Goal: Transaction & Acquisition: Purchase product/service

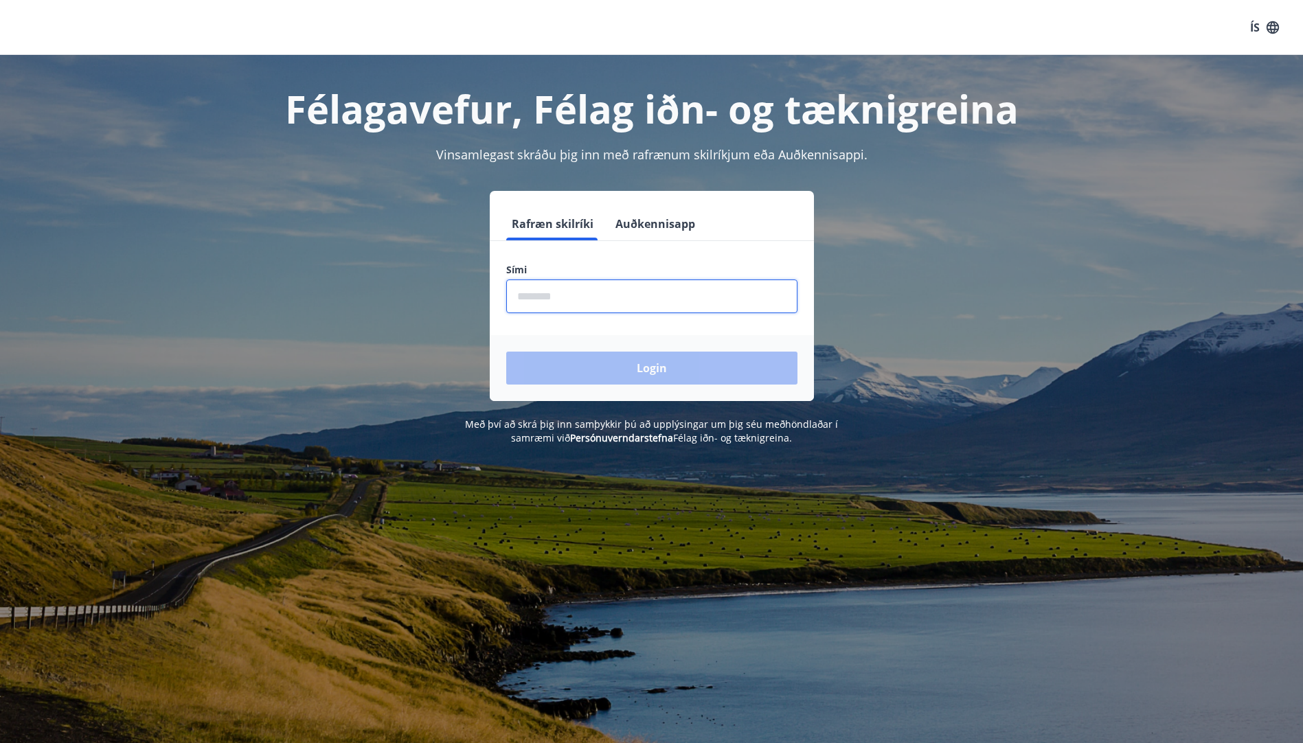
click at [572, 293] on input "phone" at bounding box center [651, 297] width 291 height 34
type input "********"
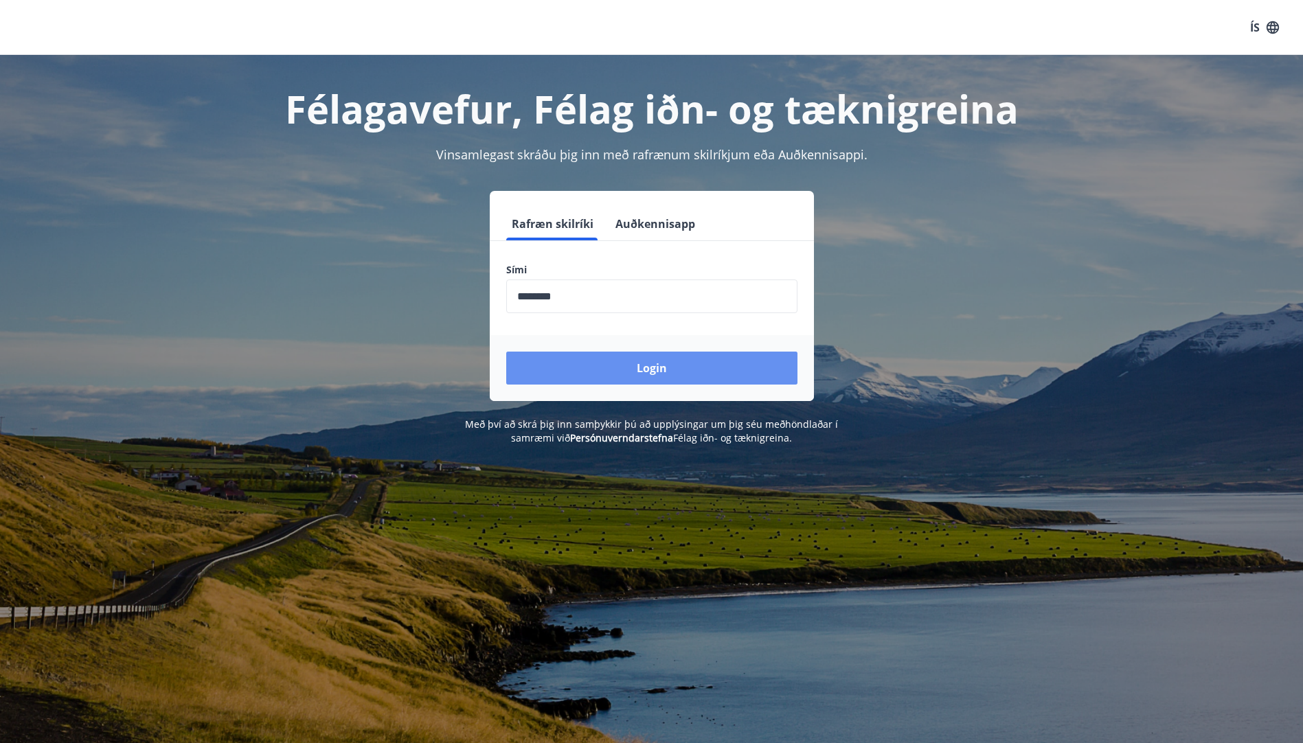
click at [610, 363] on button "Login" at bounding box center [651, 368] width 291 height 33
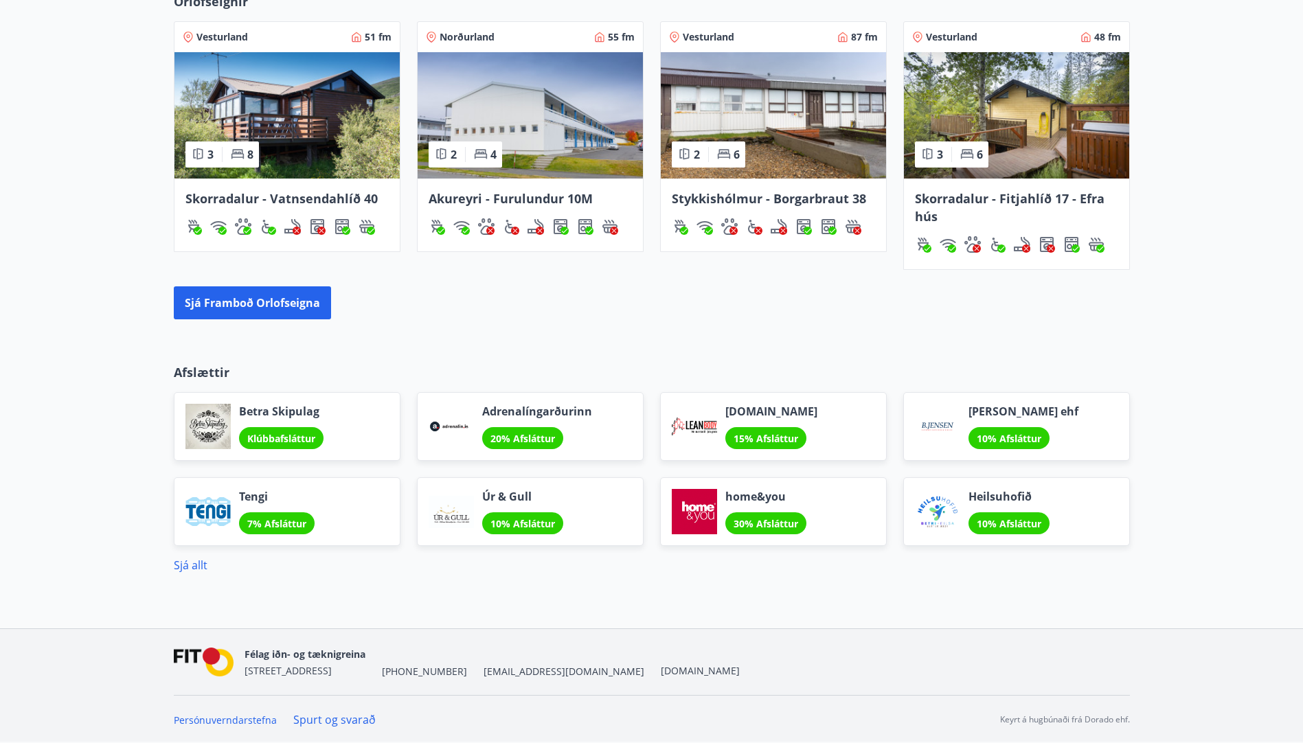
scroll to position [884, 0]
click at [230, 296] on button "Sjá framboð orlofseigna" at bounding box center [252, 302] width 157 height 33
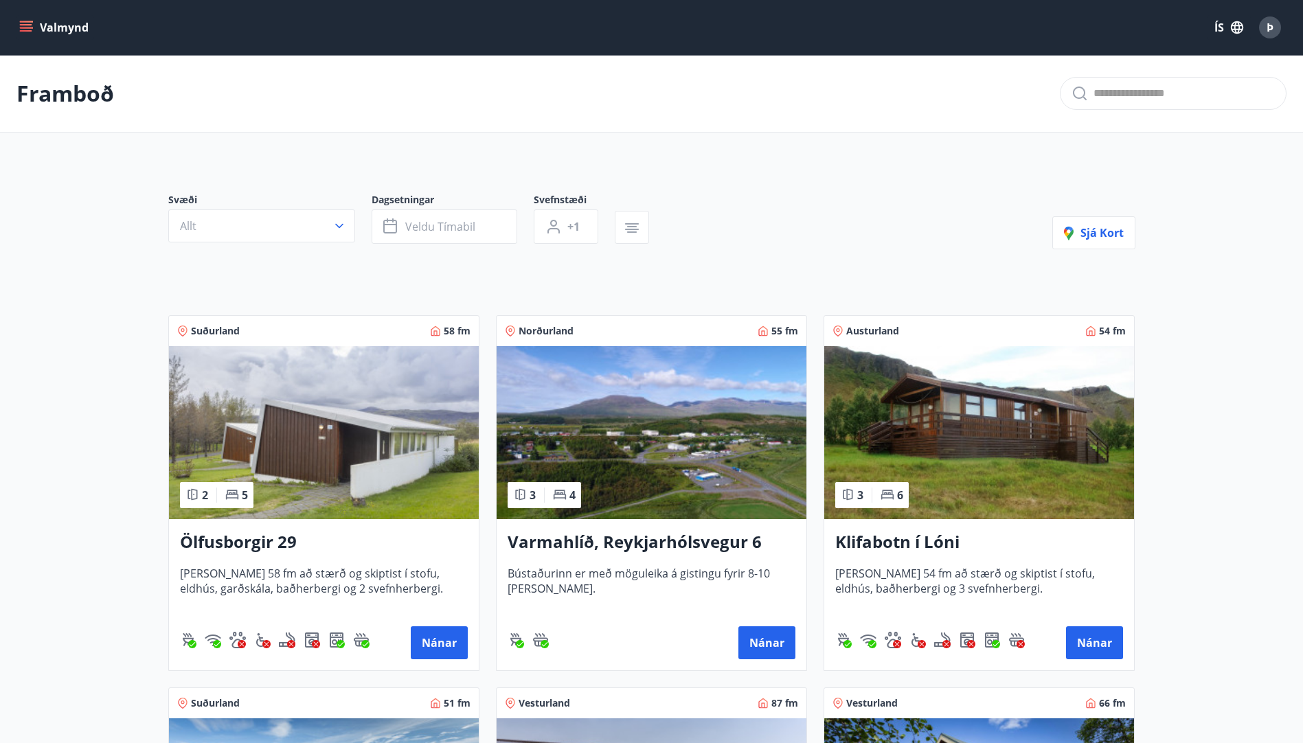
click at [25, 24] on icon "menu" at bounding box center [26, 24] width 12 height 1
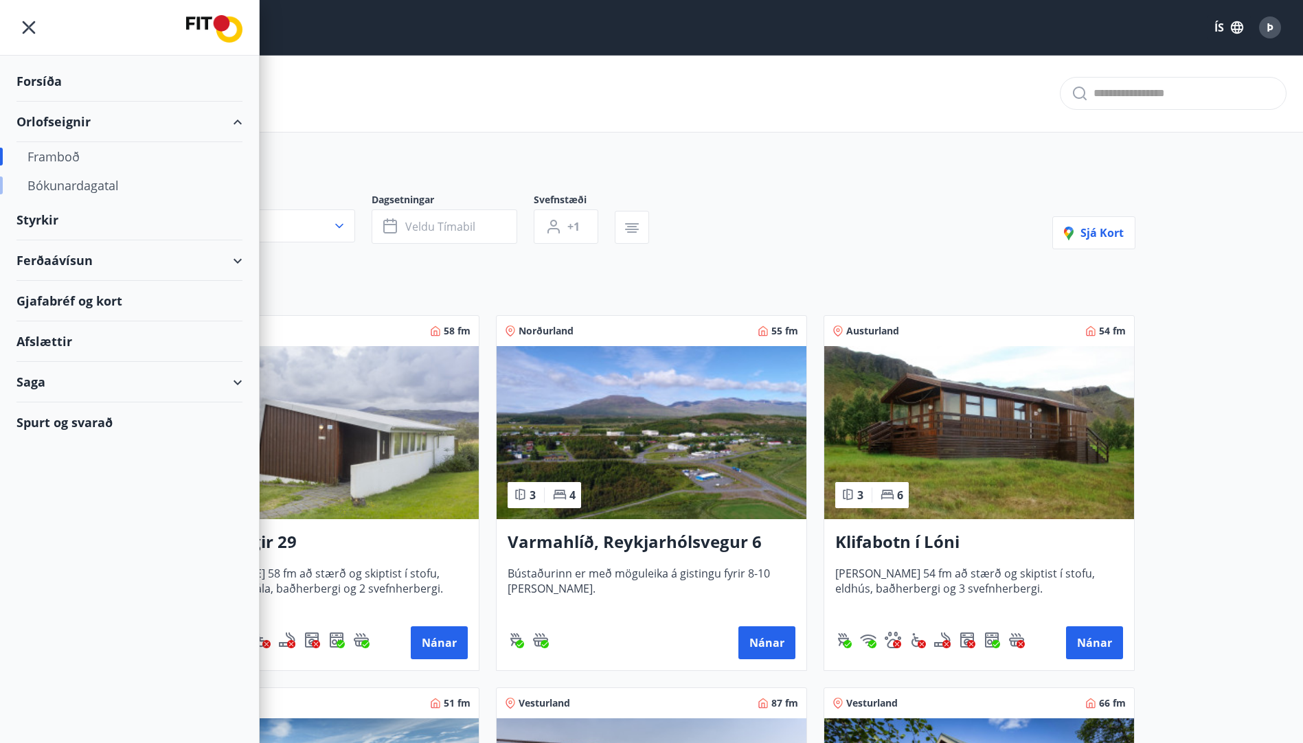
click at [75, 186] on div "Bókunardagatal" at bounding box center [129, 185] width 204 height 29
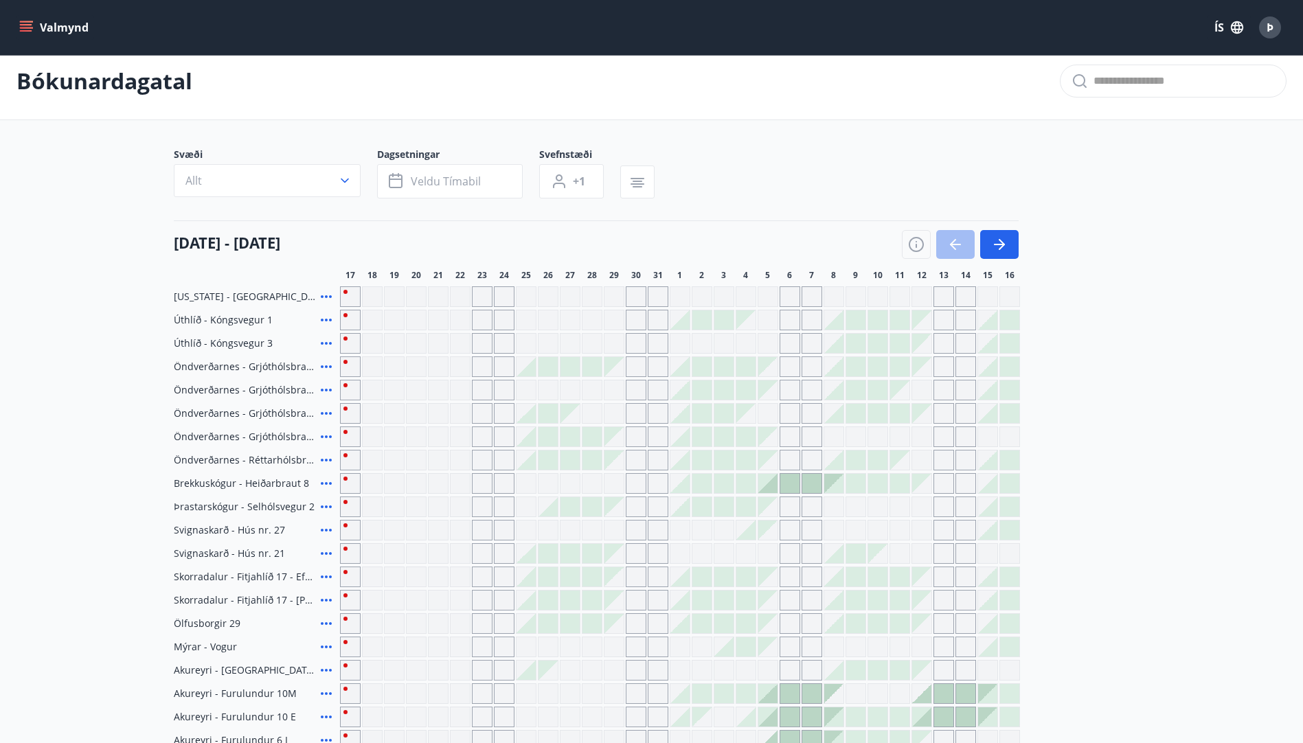
scroll to position [12, 0]
click at [486, 317] on div "Gráir dagar eru ekki bókanlegir" at bounding box center [482, 321] width 21 height 21
click at [784, 482] on div at bounding box center [789, 484] width 19 height 19
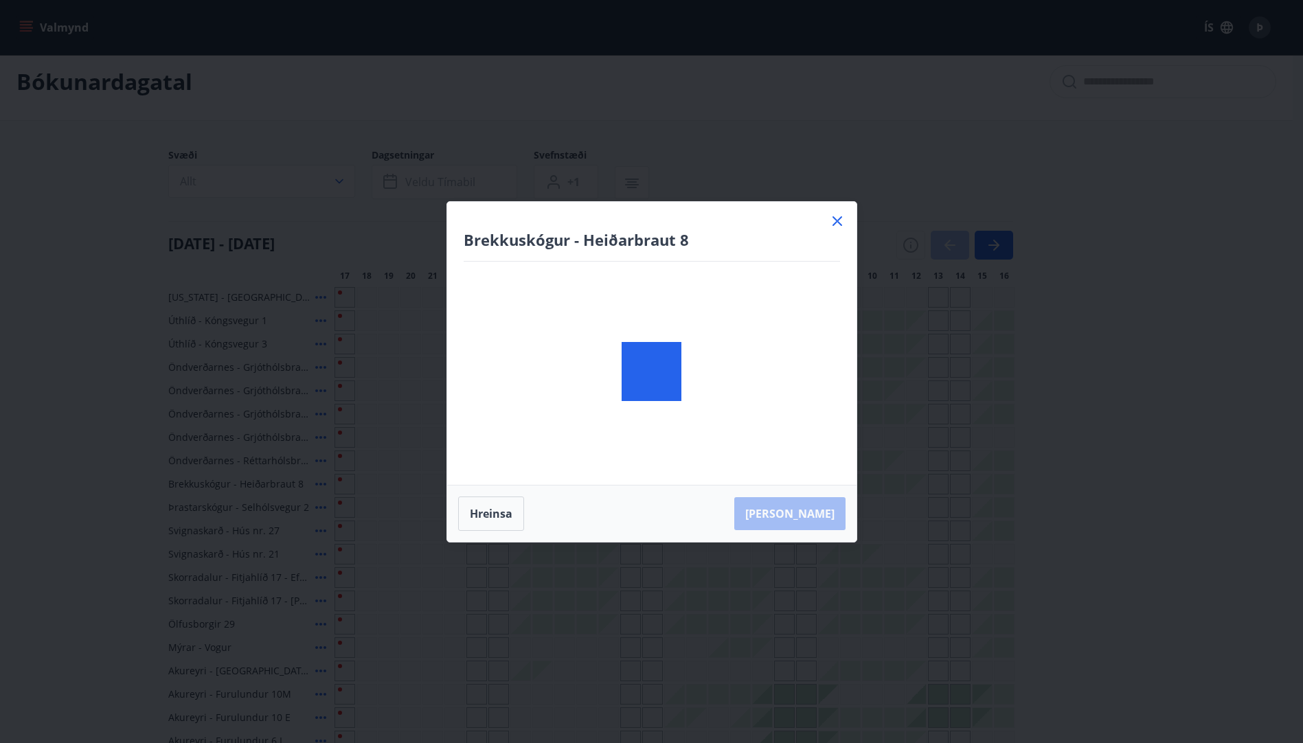
scroll to position [424, 0]
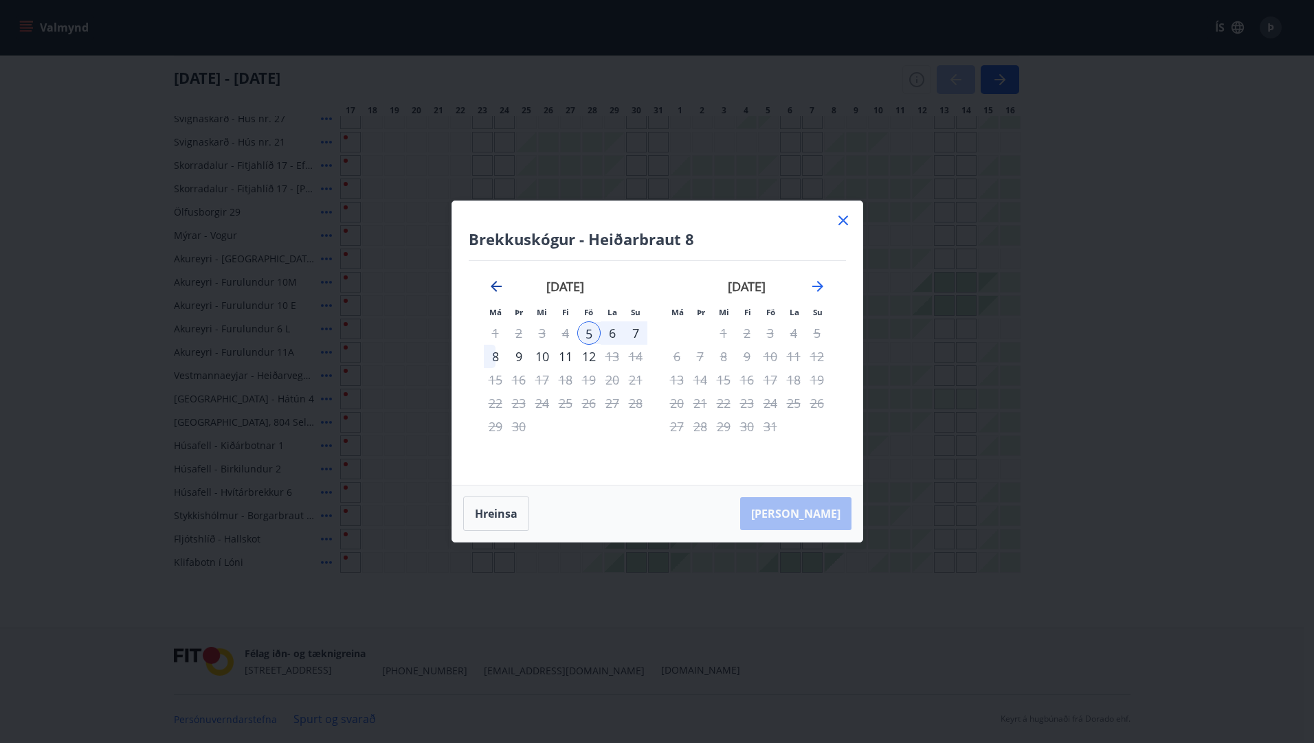
click at [500, 281] on icon "Move backward to switch to the previous month." at bounding box center [496, 286] width 16 height 16
click at [842, 218] on icon at bounding box center [843, 220] width 16 height 16
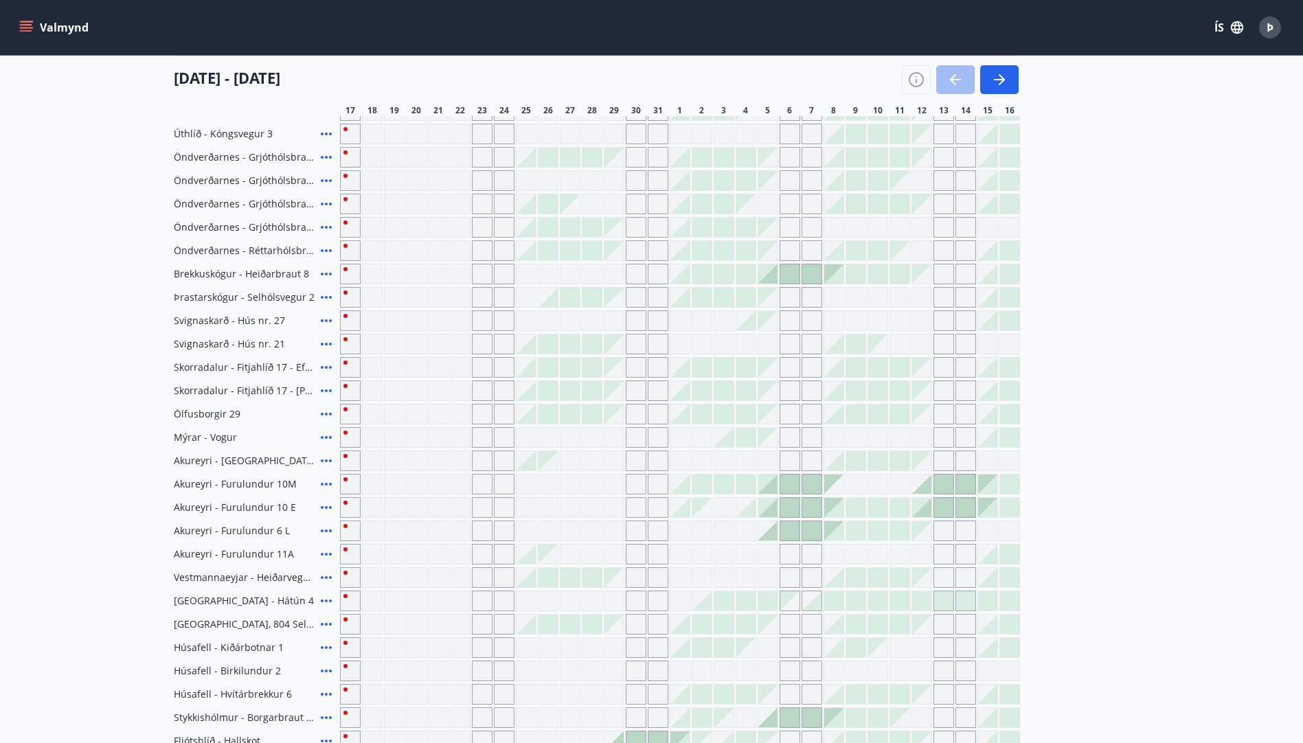
scroll to position [80, 0]
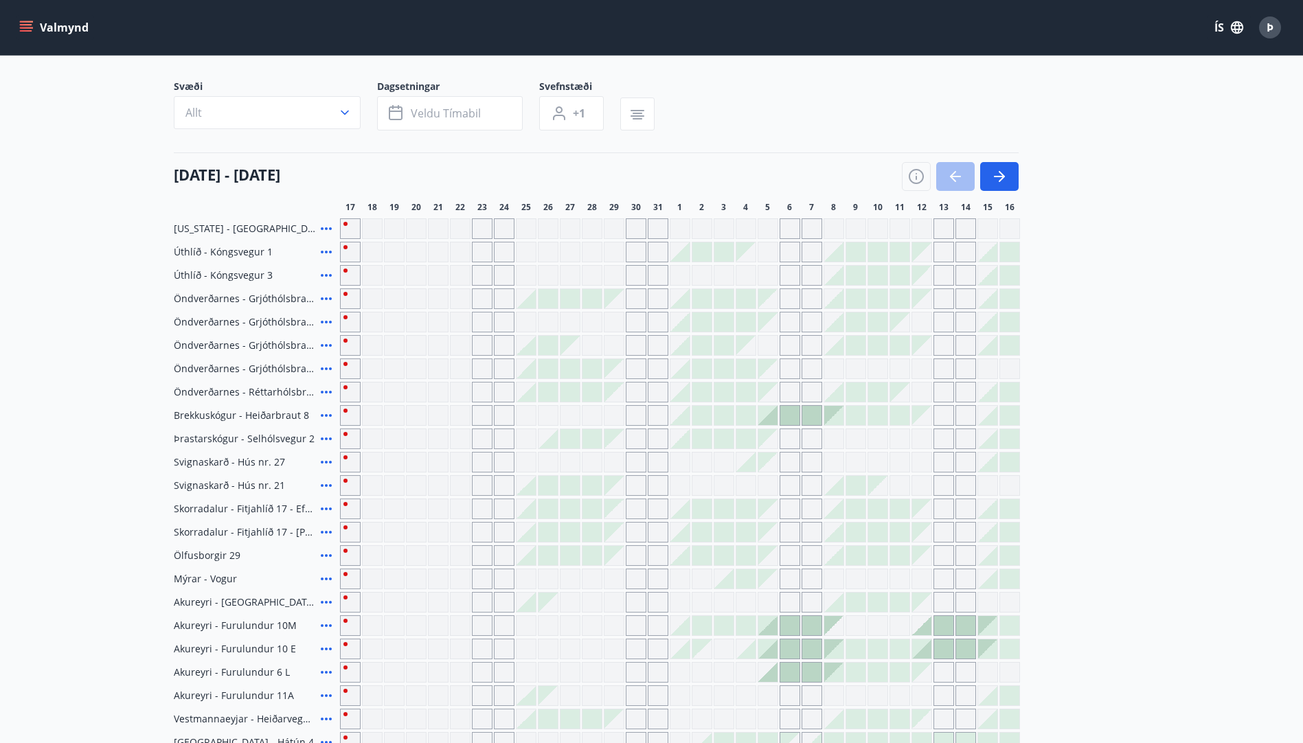
click at [783, 414] on div at bounding box center [789, 415] width 19 height 19
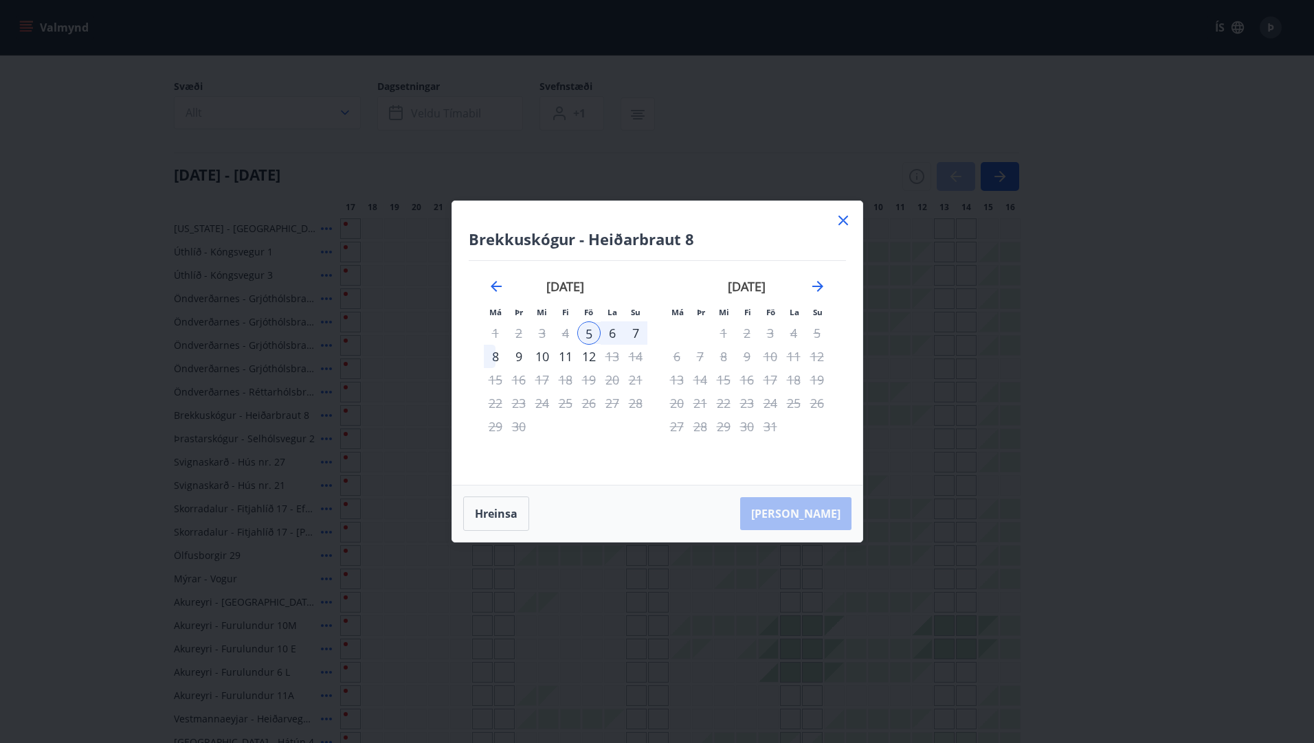
click at [841, 223] on icon at bounding box center [843, 220] width 16 height 16
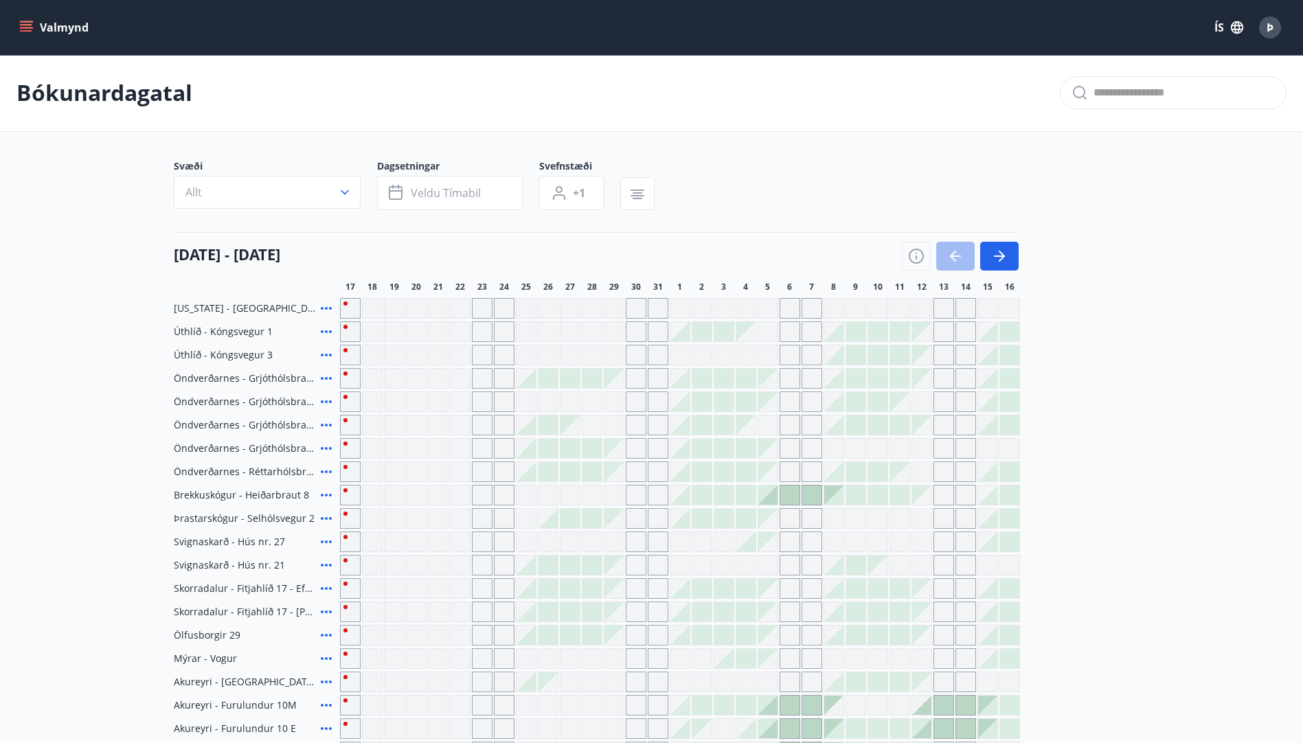
scroll to position [0, 0]
click at [27, 25] on icon "menu" at bounding box center [26, 24] width 12 height 1
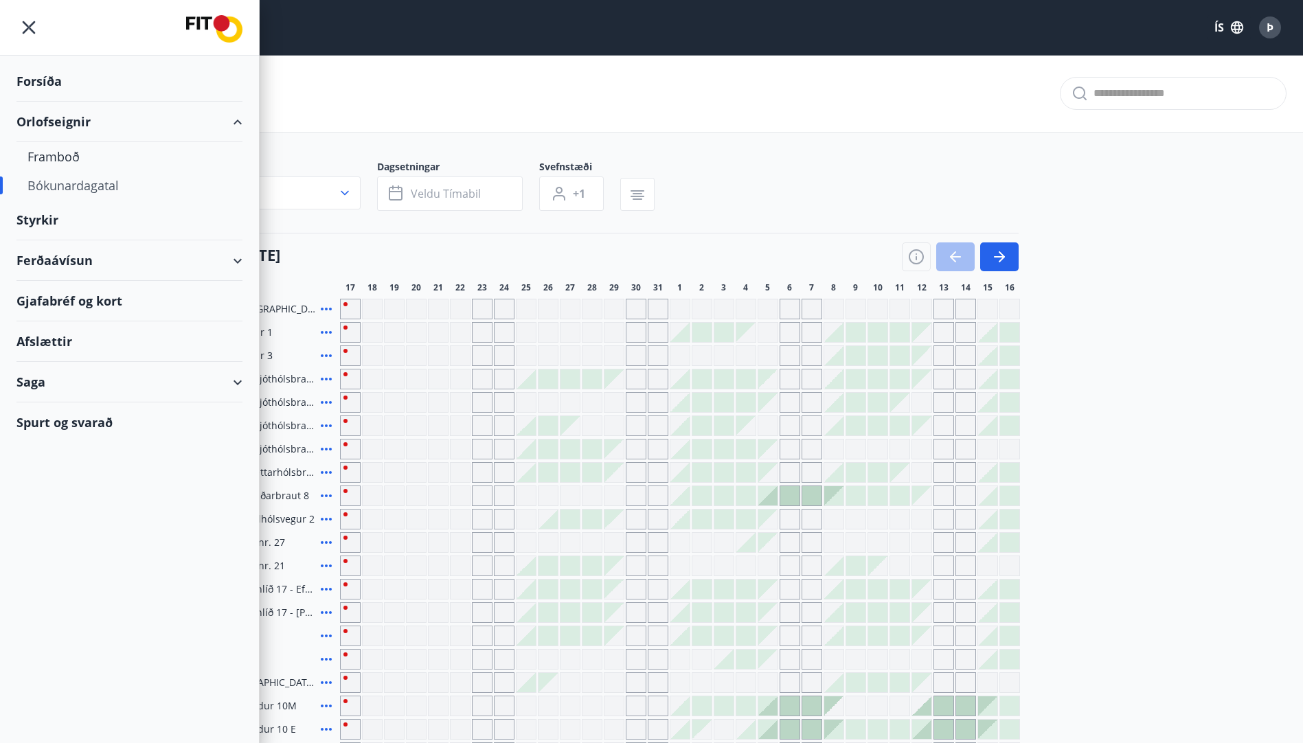
click at [49, 120] on div "Orlofseignir" at bounding box center [129, 122] width 226 height 41
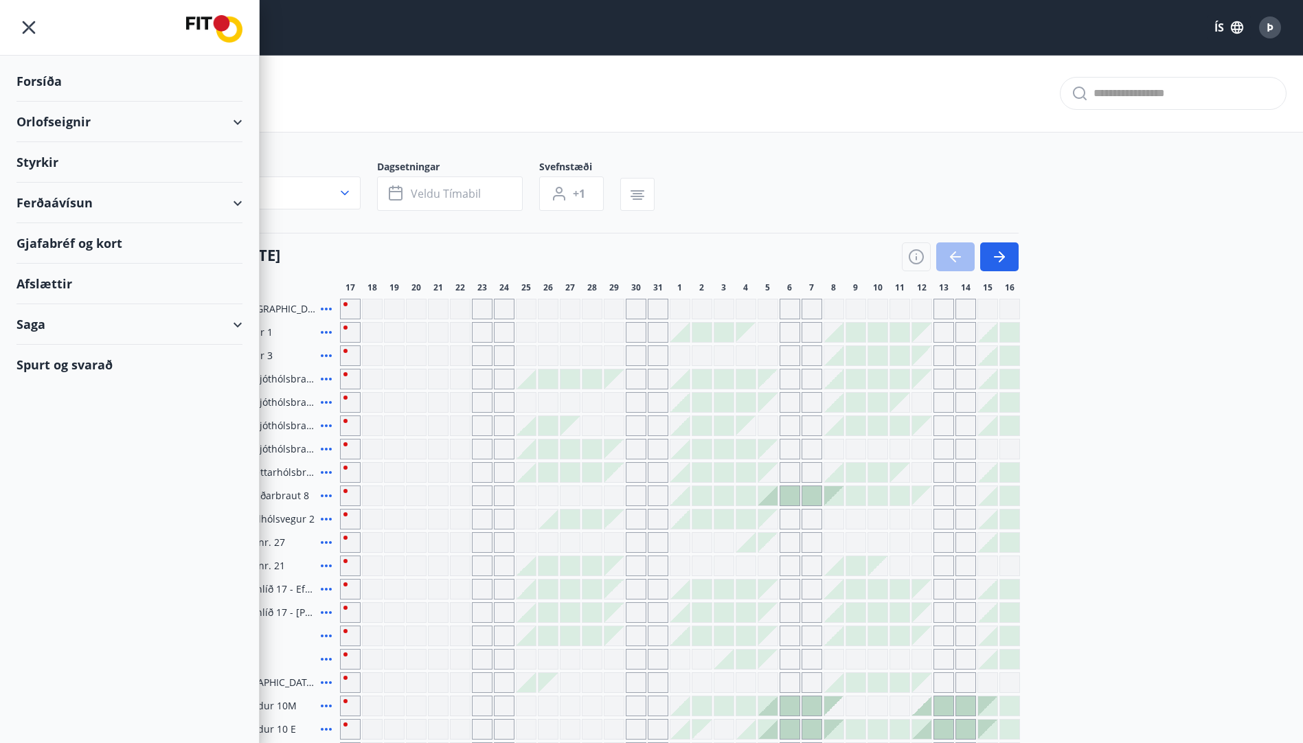
click at [238, 124] on div "Orlofseignir" at bounding box center [129, 122] width 226 height 41
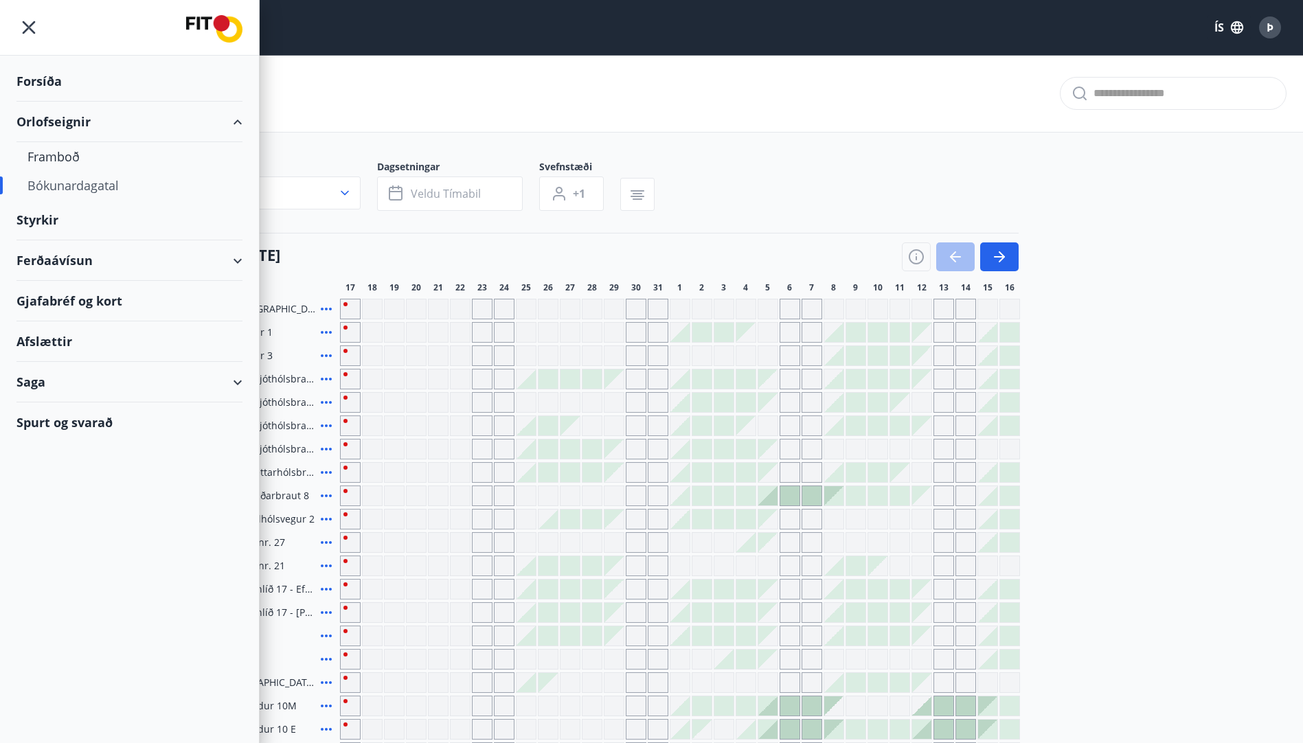
click at [21, 27] on icon "menu" at bounding box center [28, 27] width 25 height 25
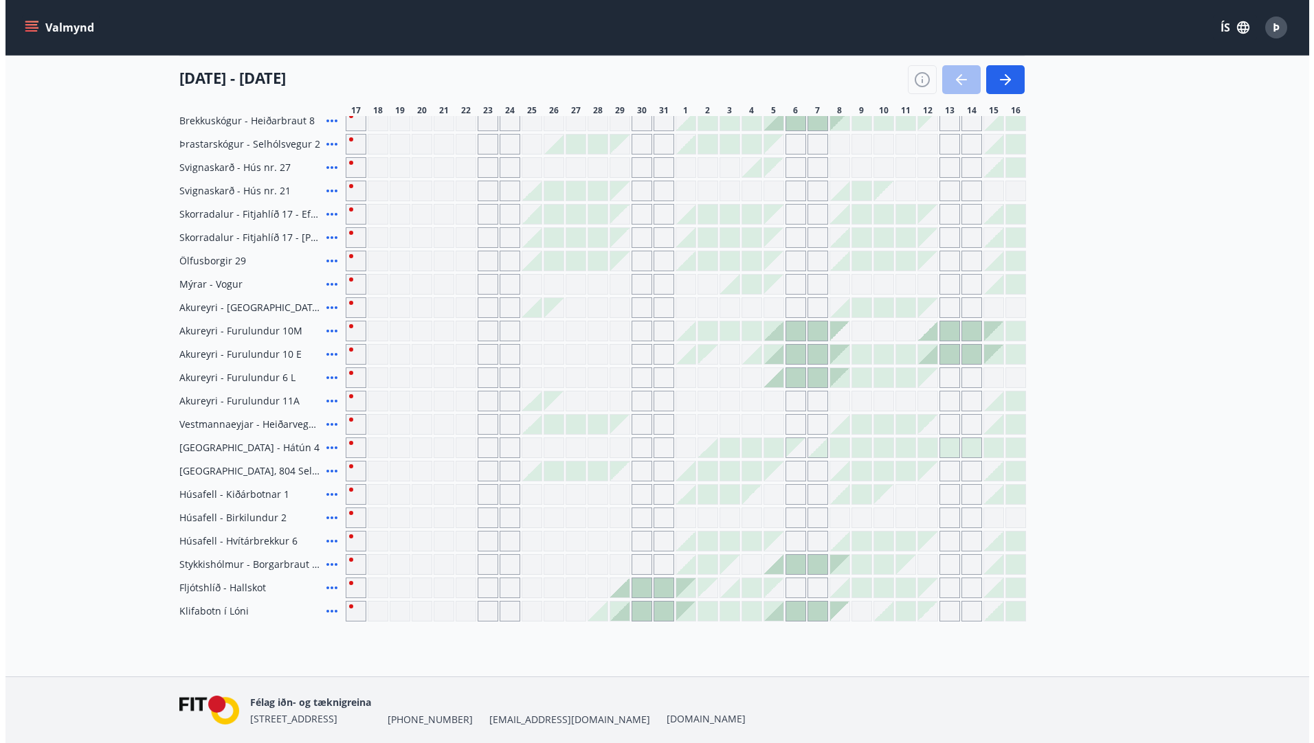
scroll to position [149, 0]
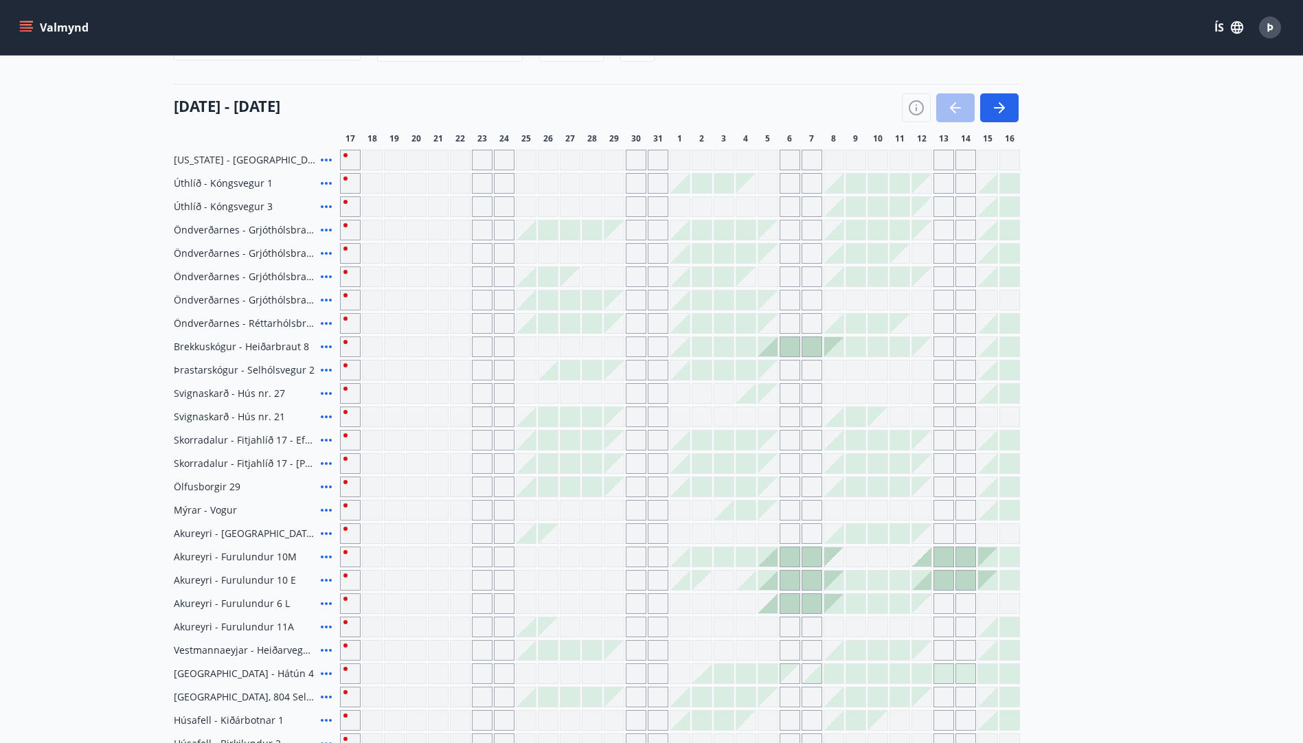
click at [324, 346] on icon at bounding box center [326, 347] width 16 height 16
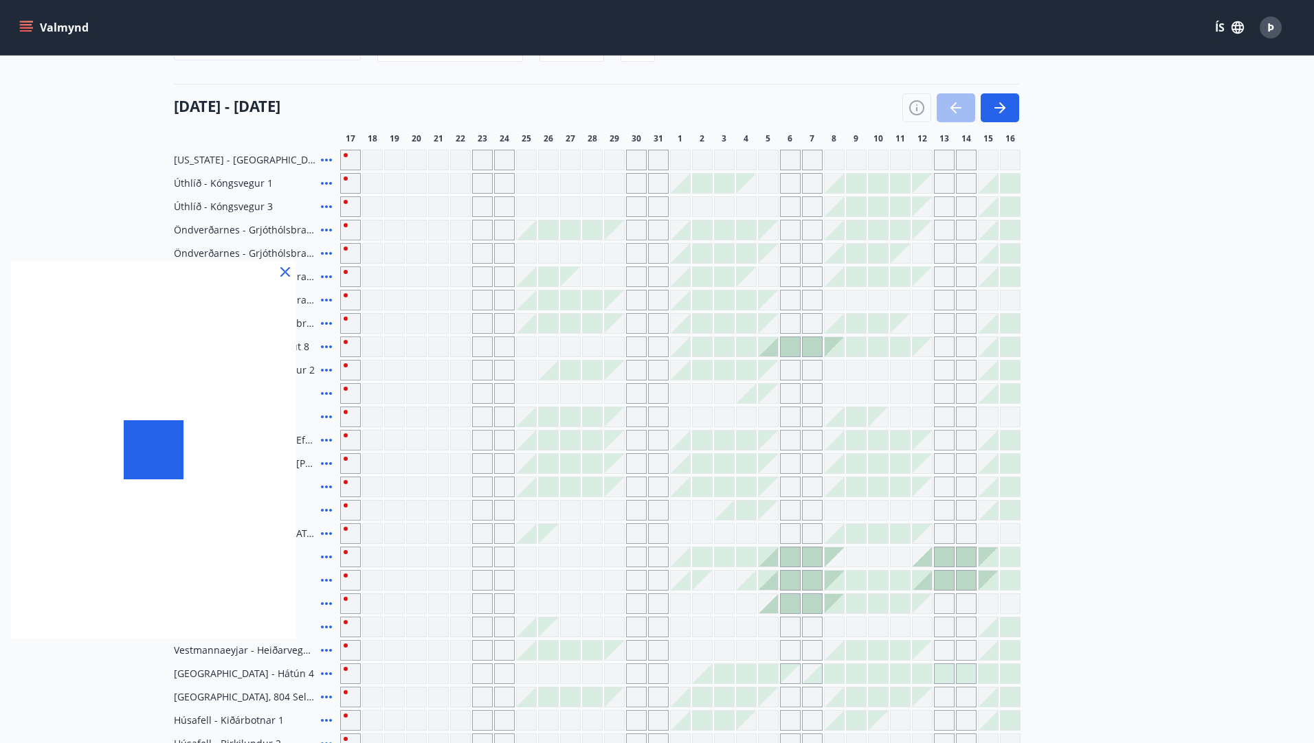
click at [350, 348] on div at bounding box center [657, 371] width 1314 height 743
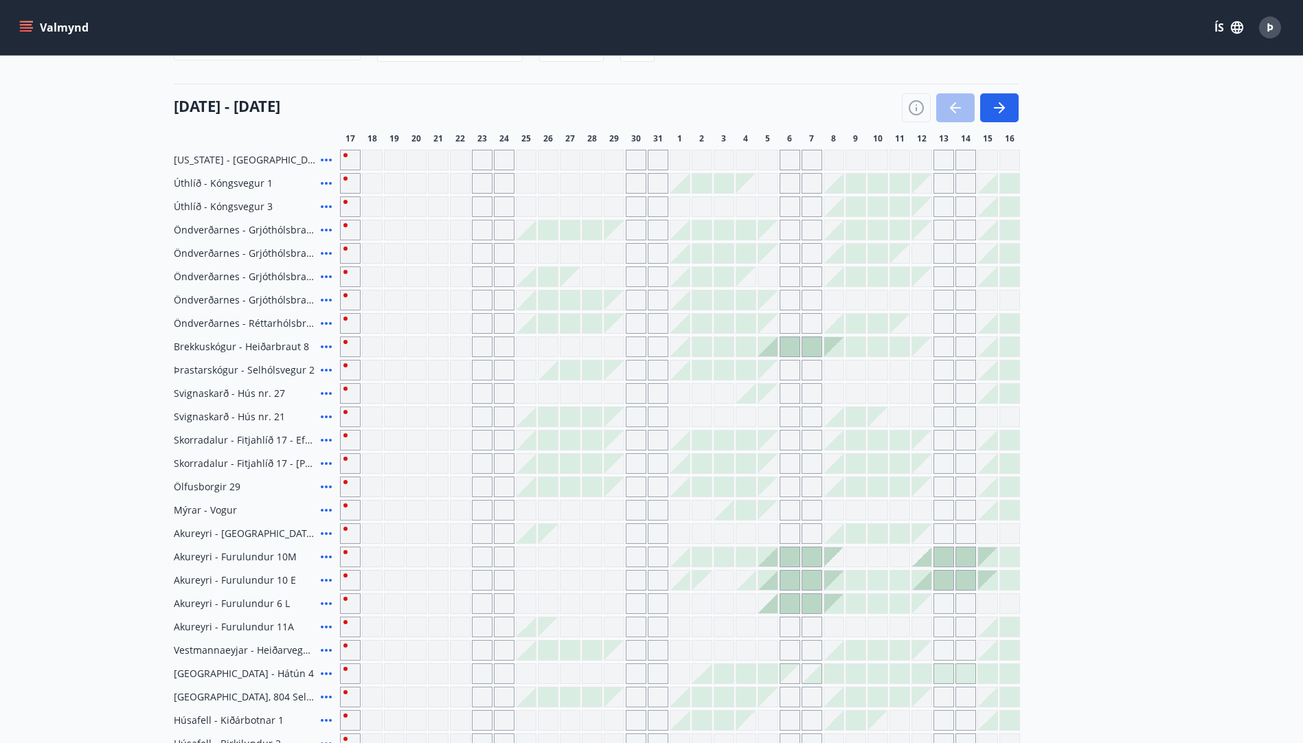
click at [326, 346] on icon at bounding box center [326, 347] width 11 height 3
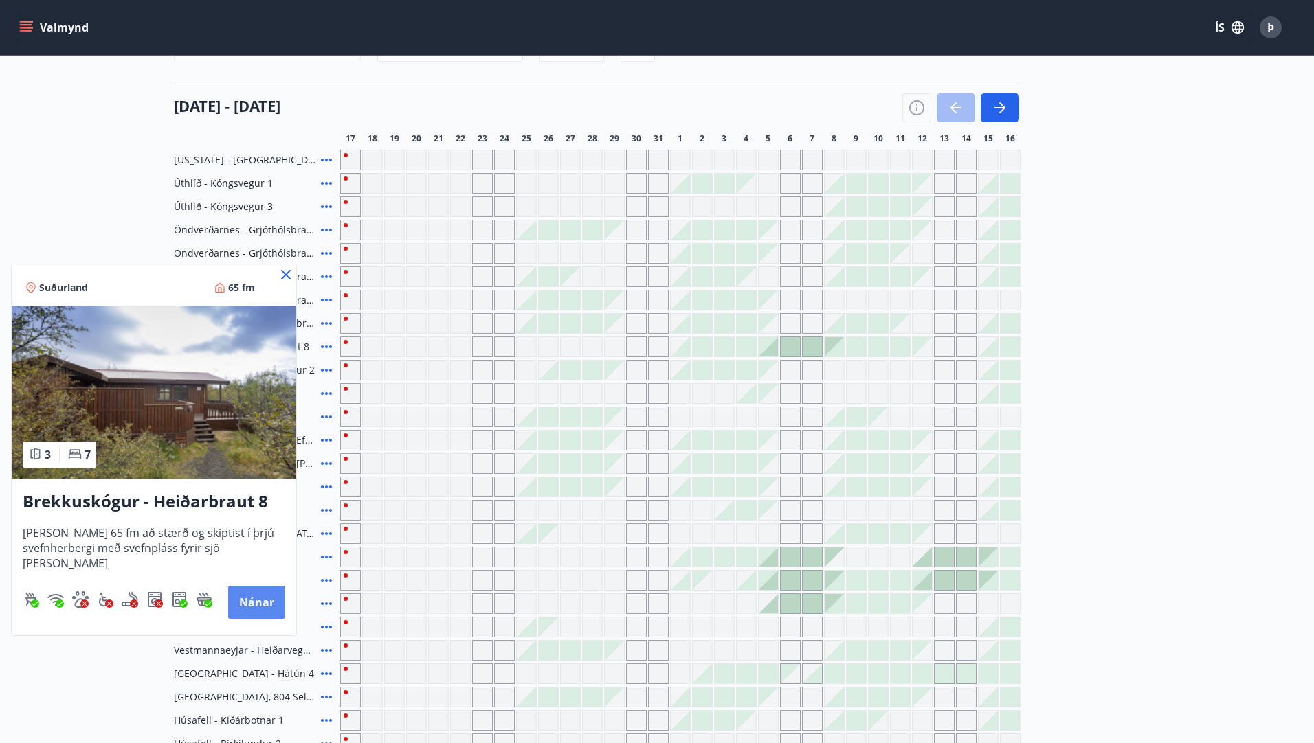
click at [248, 595] on button "Nánar" at bounding box center [256, 602] width 57 height 33
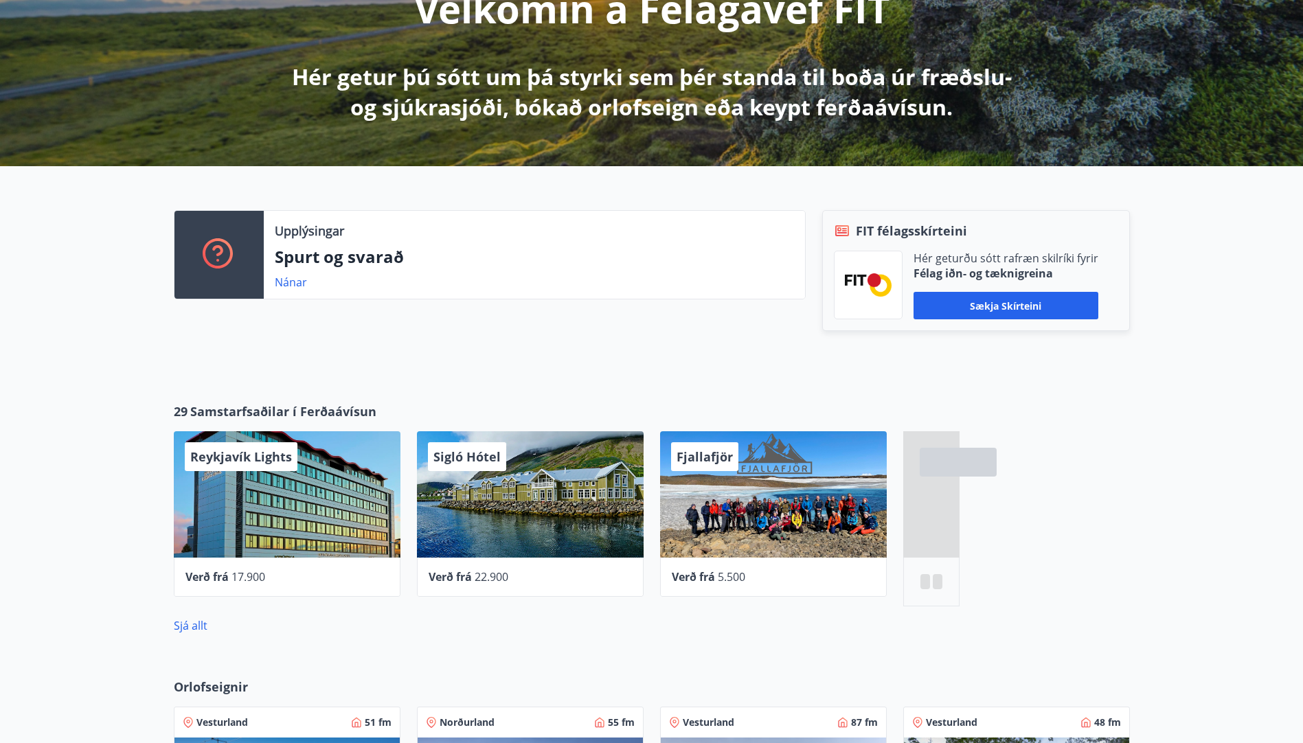
scroll to position [206, 0]
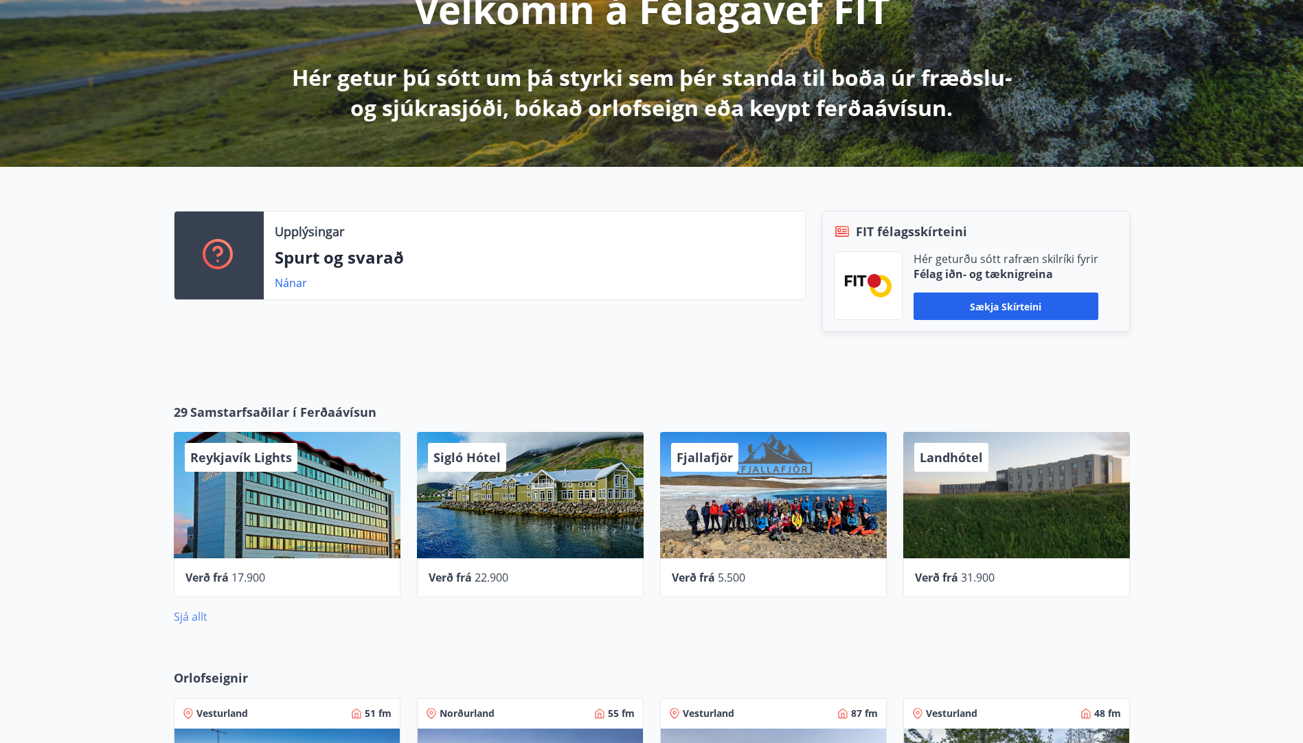
click at [186, 620] on link "Sjá allt" at bounding box center [191, 616] width 34 height 15
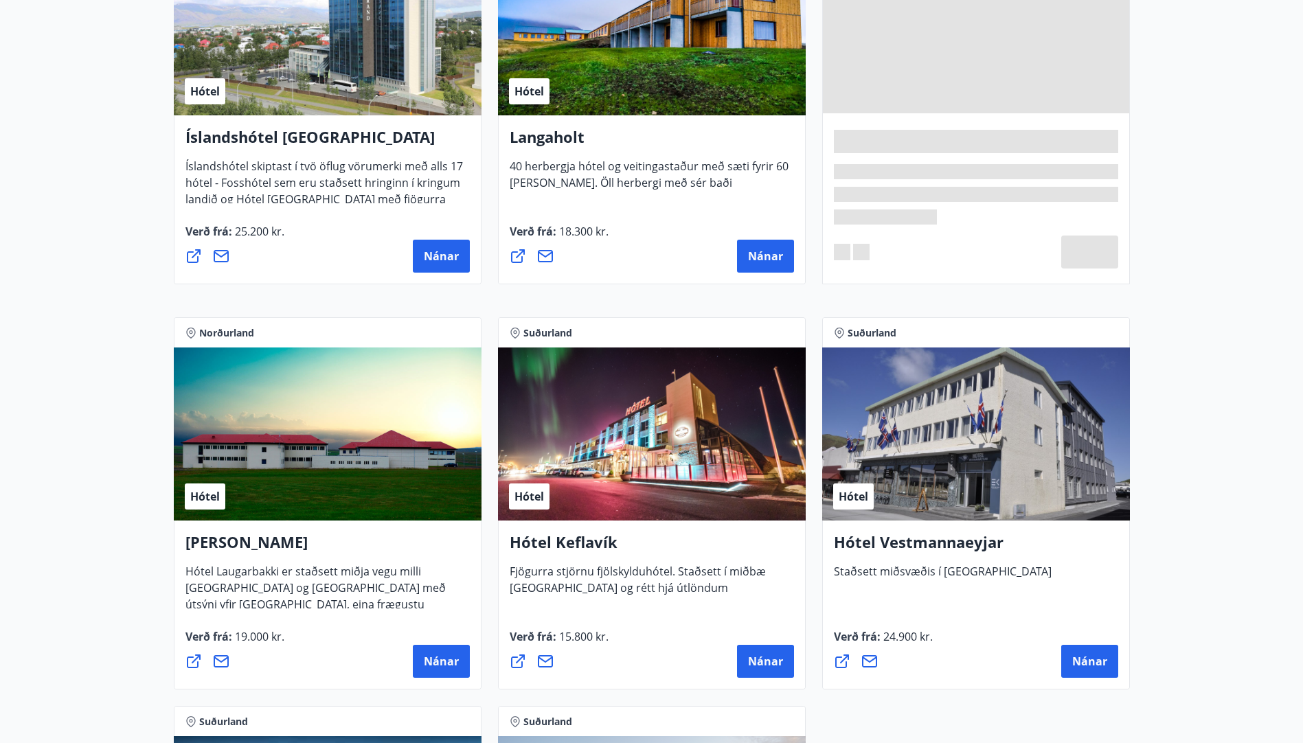
scroll to position [2954, 0]
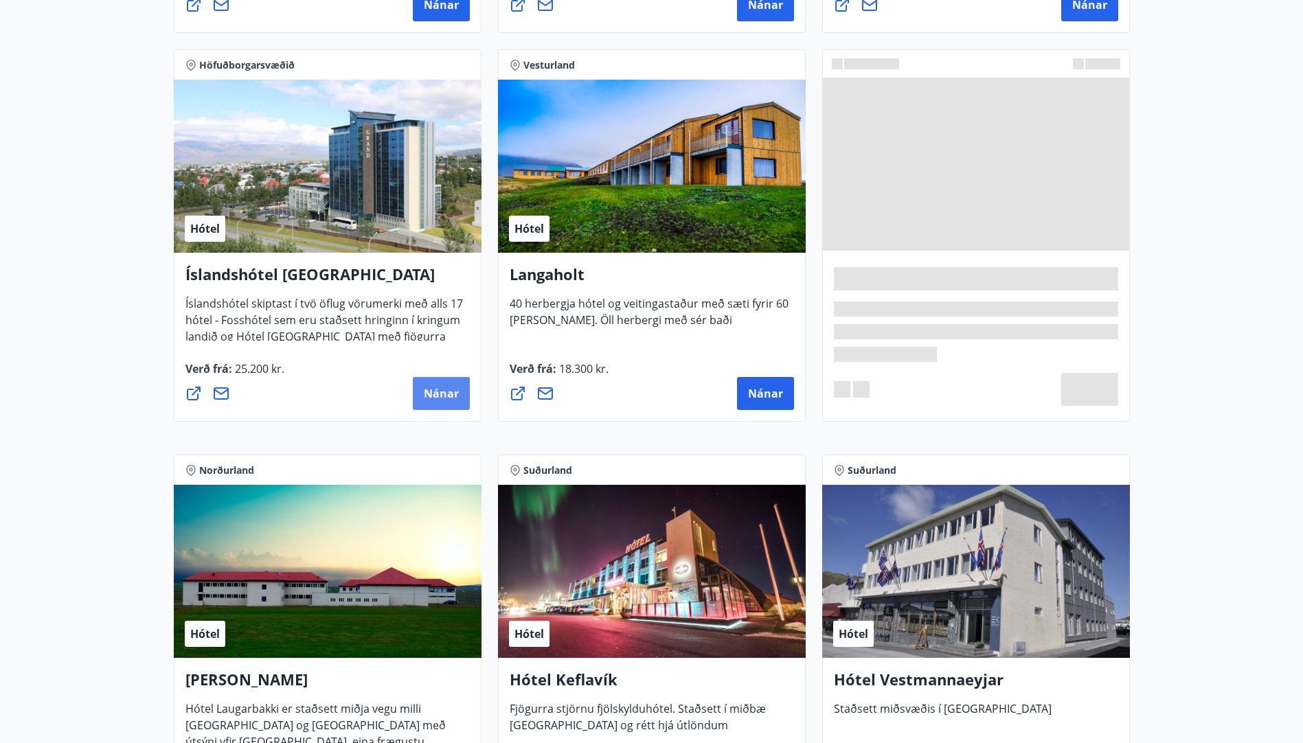
click at [445, 396] on span "Nánar" at bounding box center [441, 393] width 35 height 15
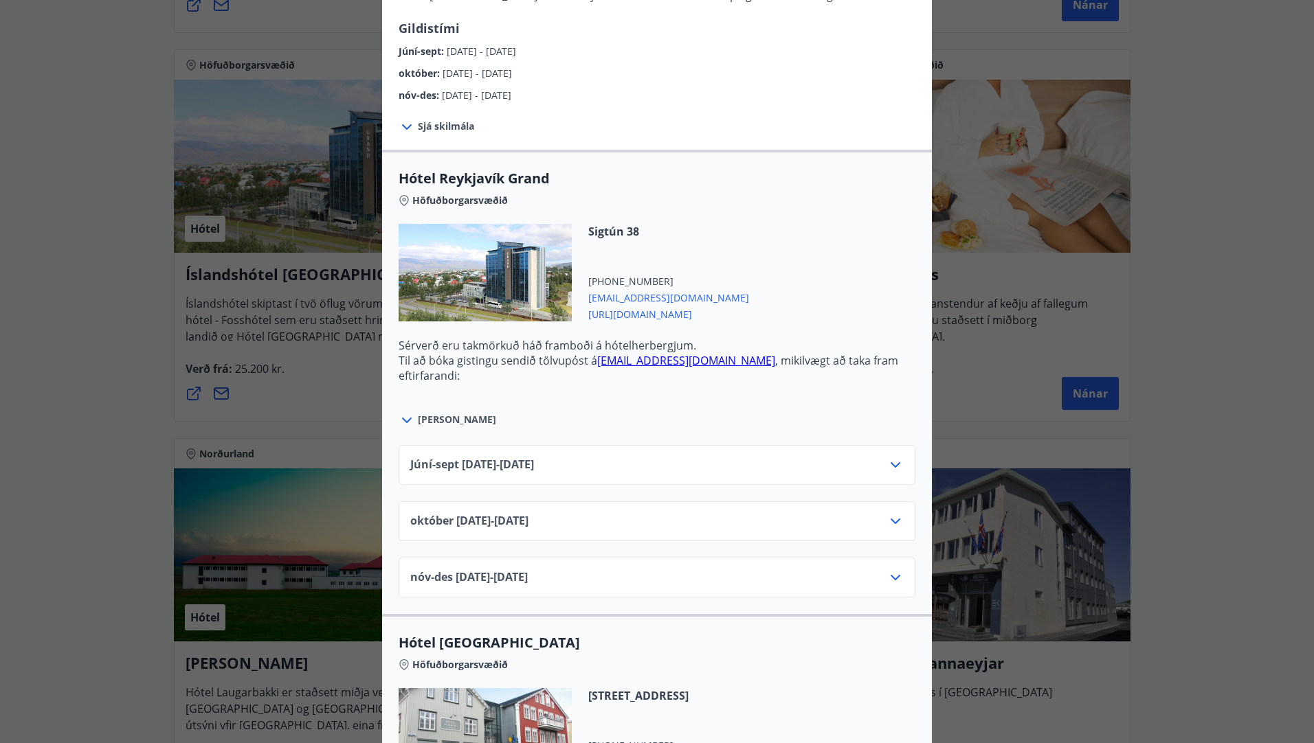
scroll to position [412, 0]
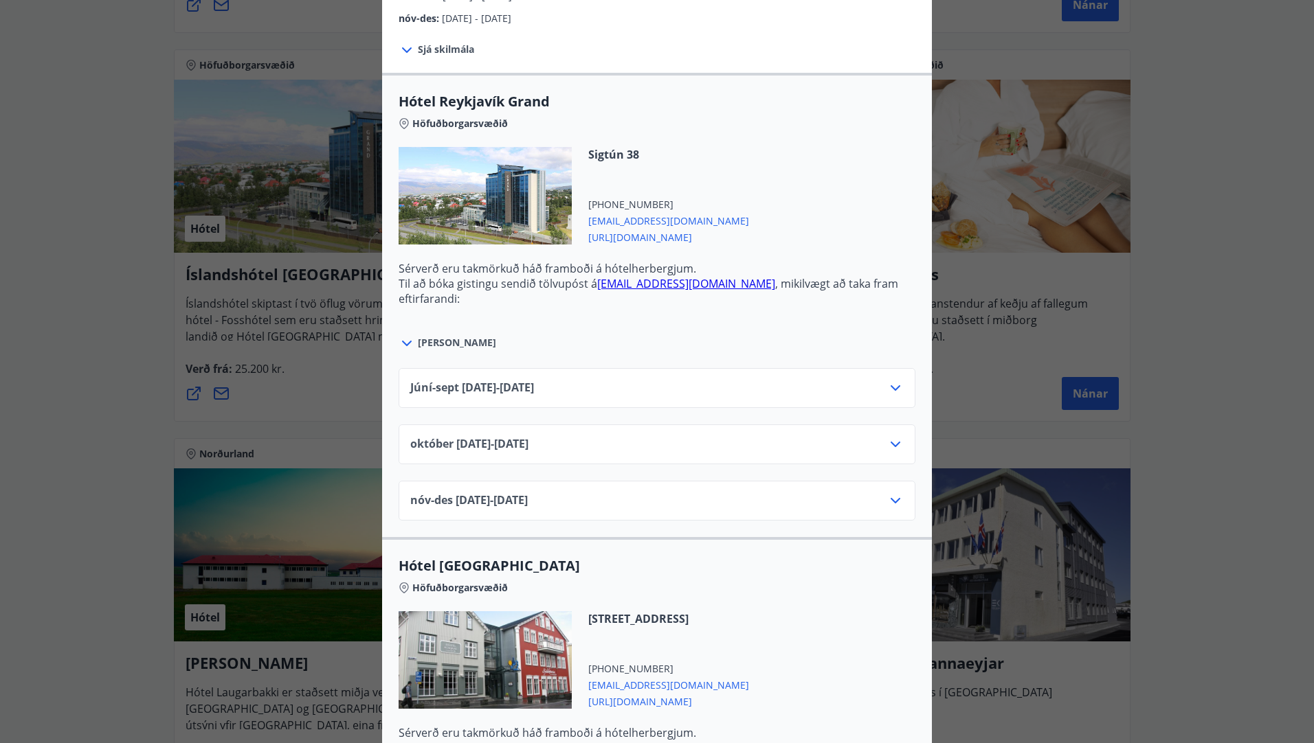
click at [890, 387] on icon at bounding box center [895, 388] width 16 height 16
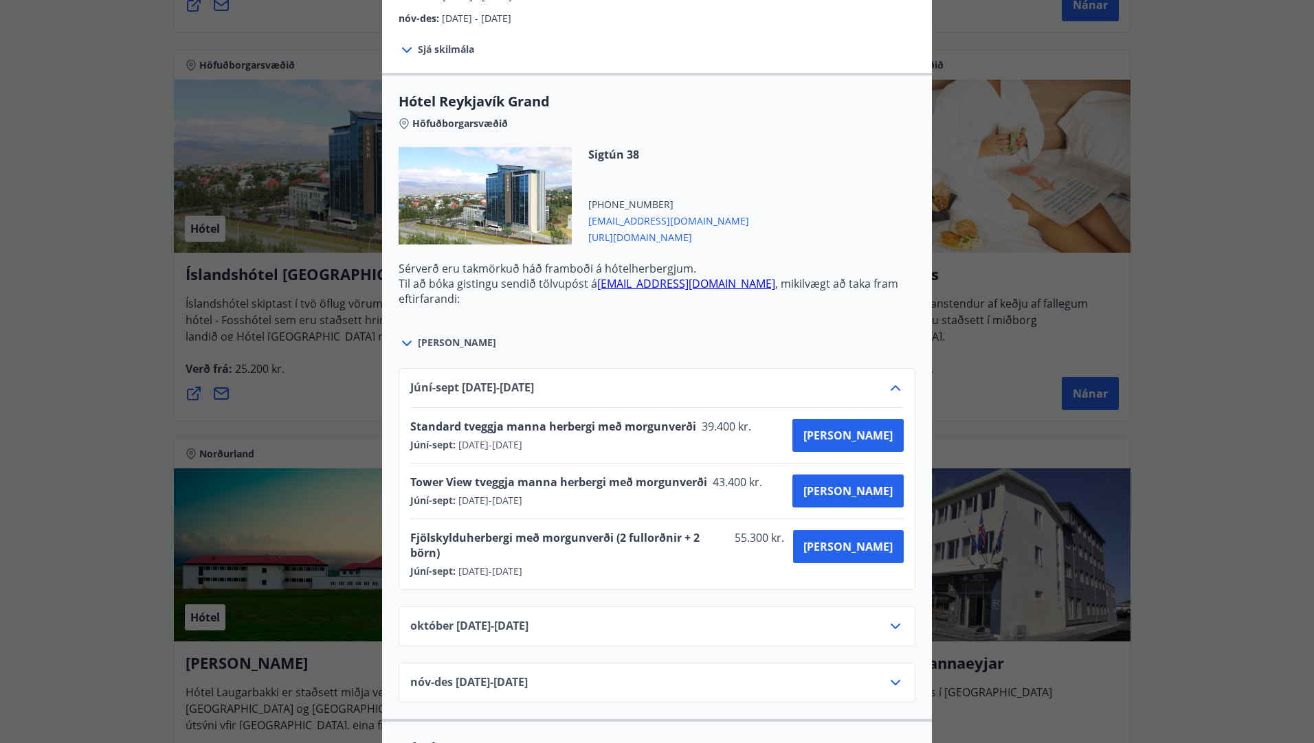
click at [406, 347] on icon at bounding box center [406, 343] width 16 height 16
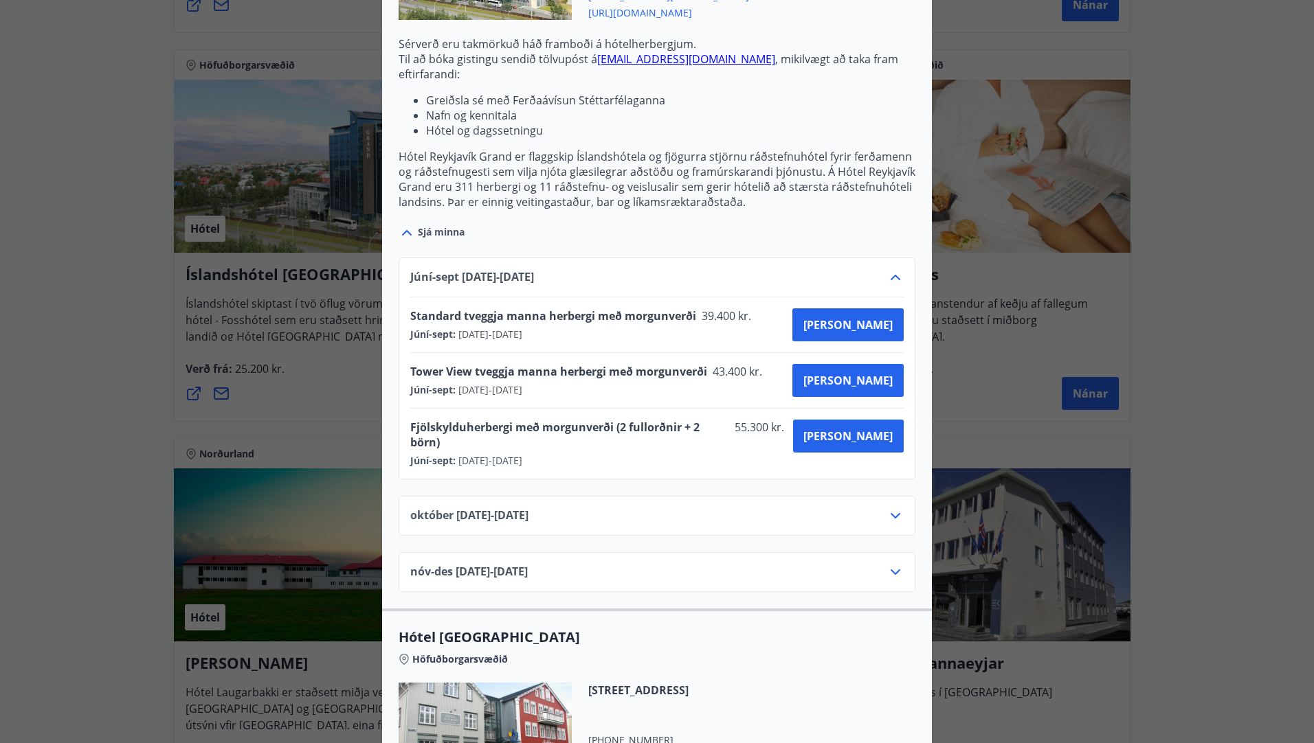
scroll to position [756, 0]
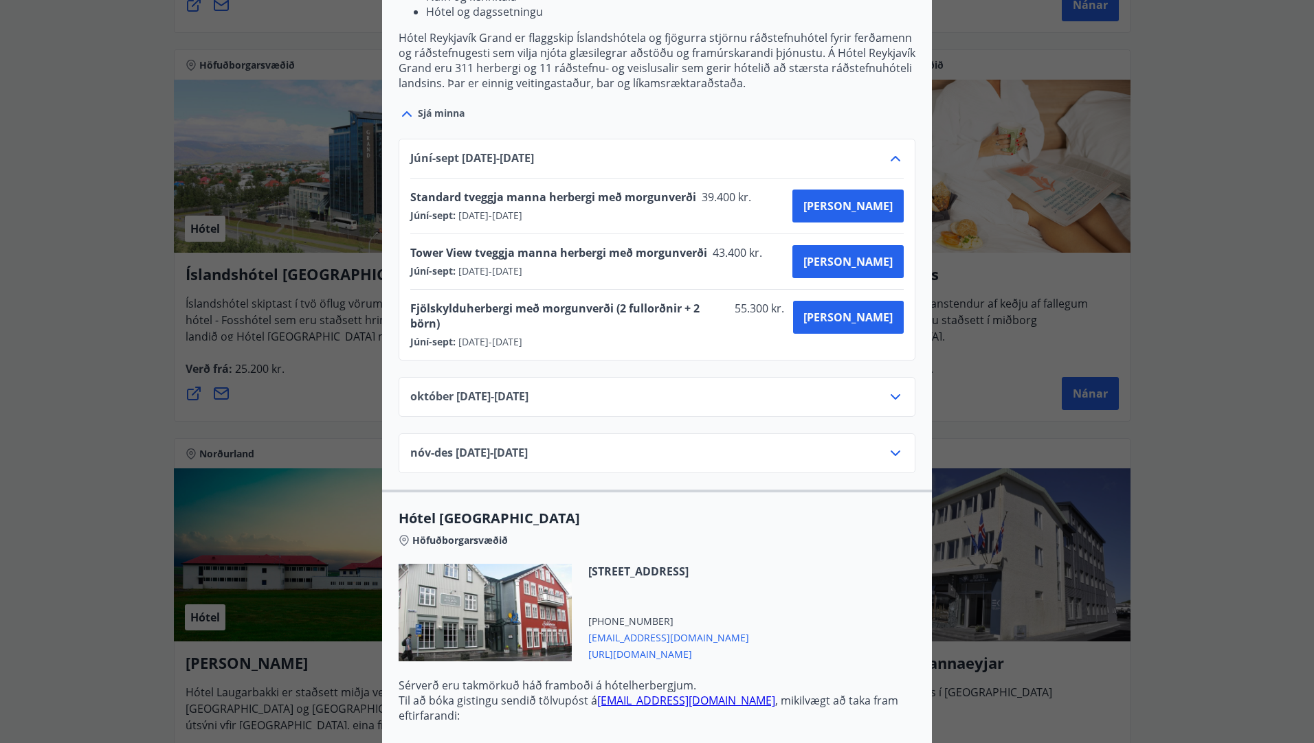
click at [896, 389] on icon at bounding box center [895, 397] width 16 height 16
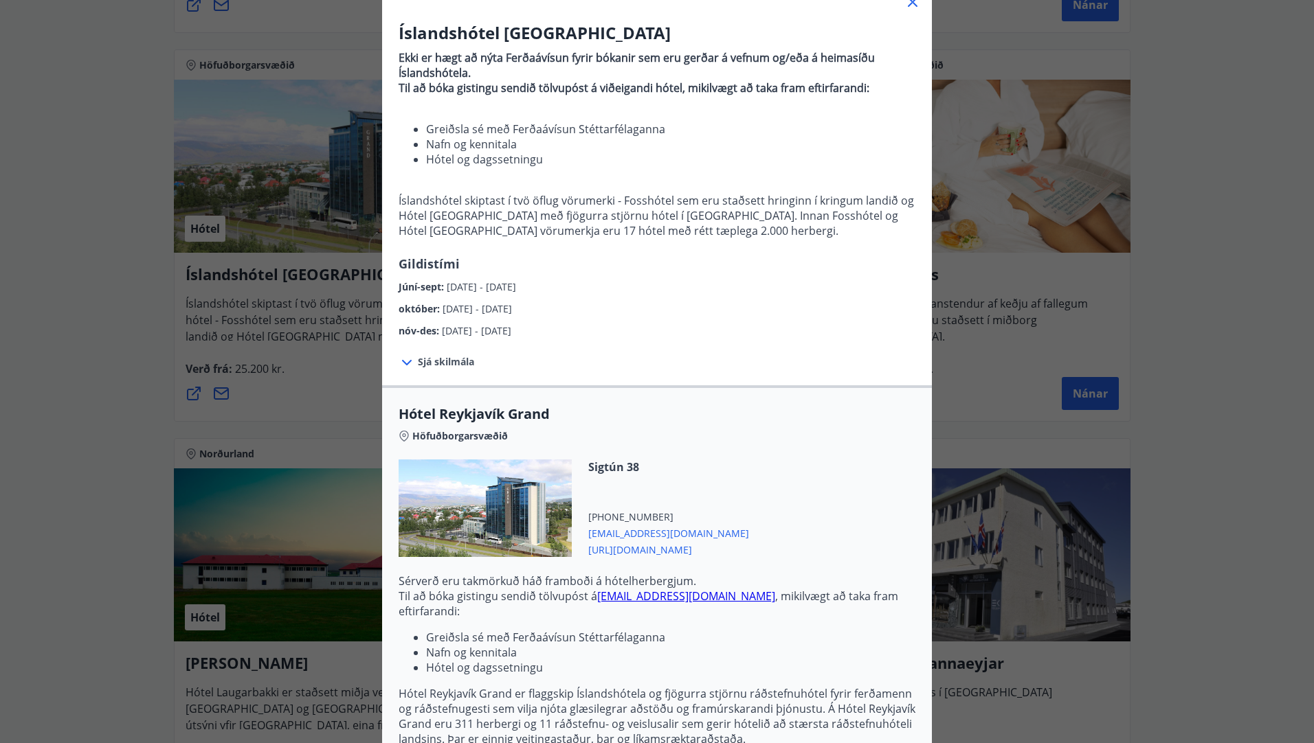
scroll to position [69, 0]
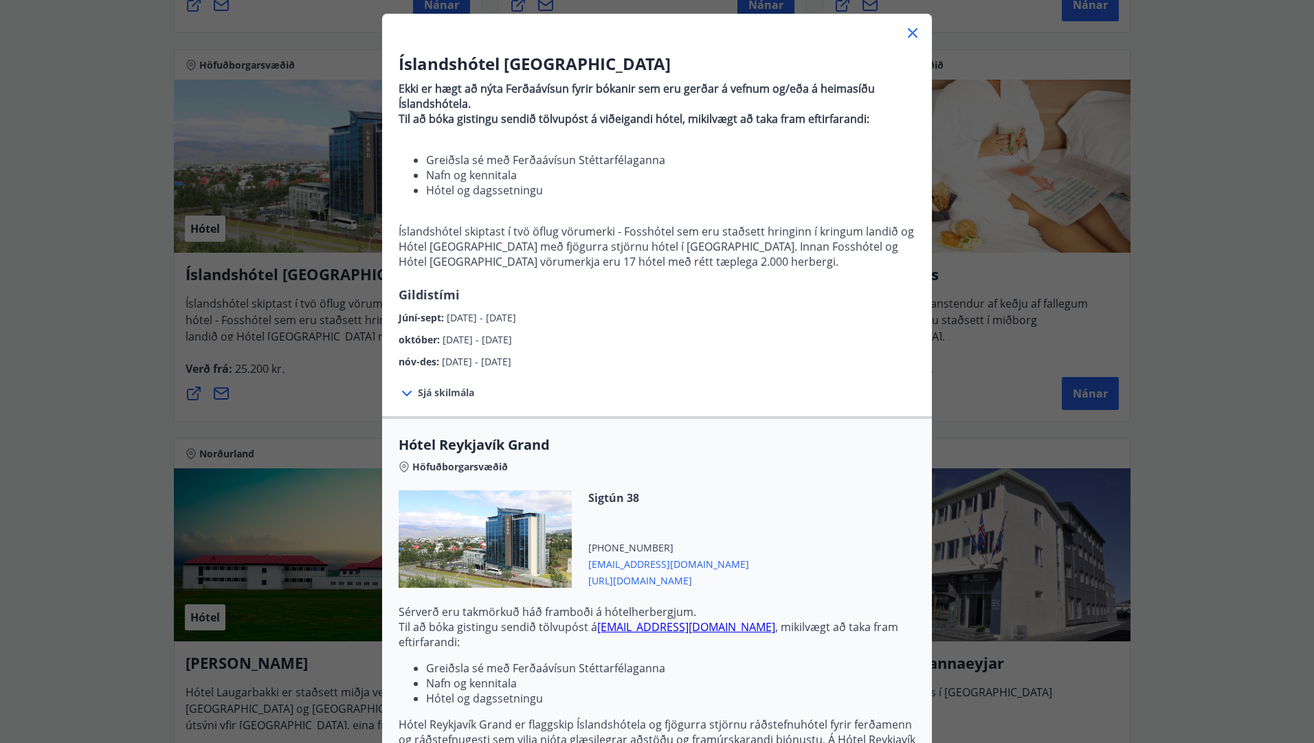
click at [909, 35] on icon at bounding box center [913, 33] width 10 height 10
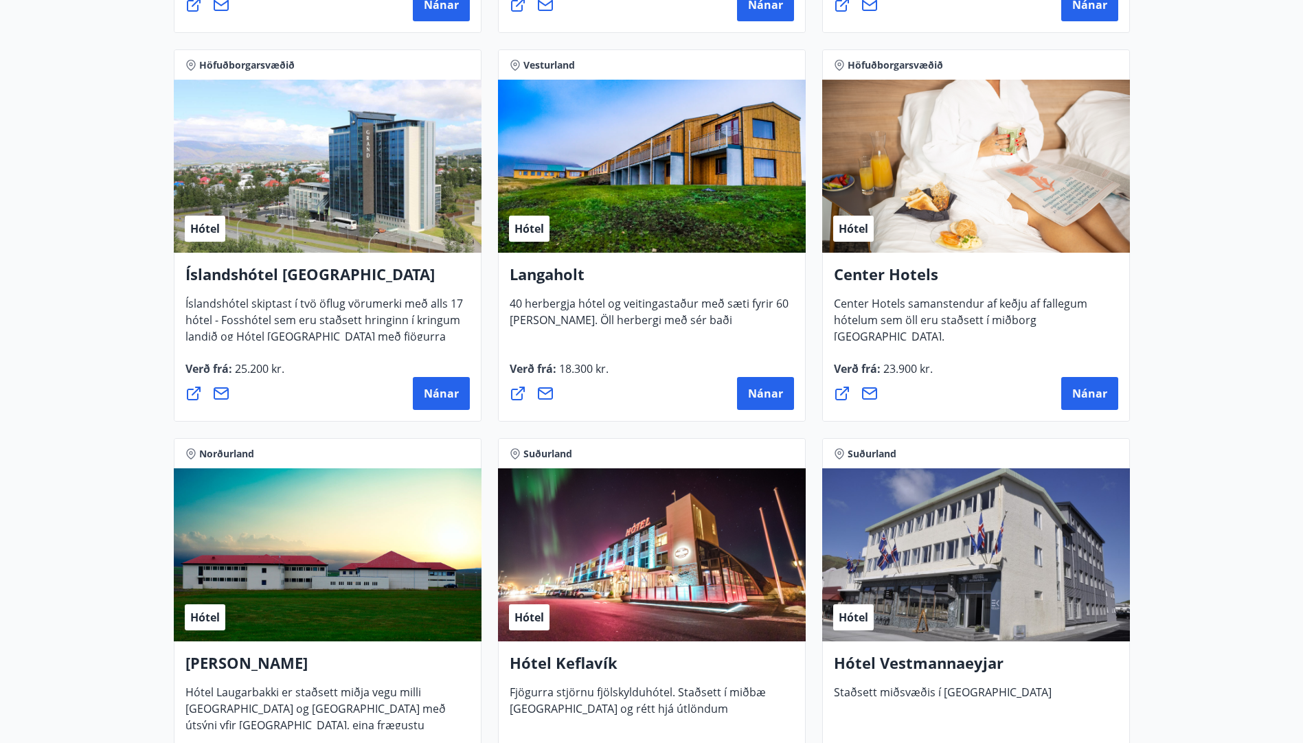
click at [352, 324] on span "Íslandshótel skiptast í tvö öflug vörumerki með alls 17 hótel - Fosshótel sem e…" at bounding box center [325, 334] width 278 height 76
click at [440, 386] on span "Nánar" at bounding box center [441, 393] width 35 height 15
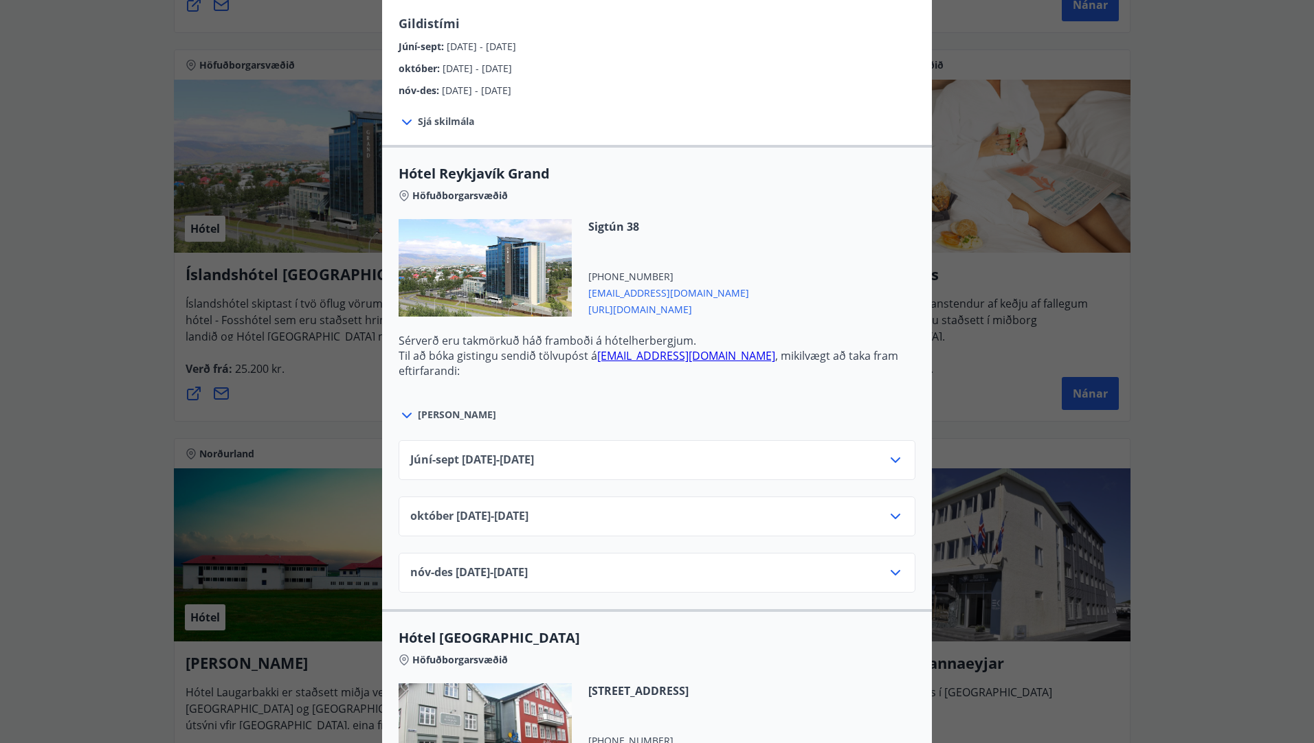
scroll to position [344, 0]
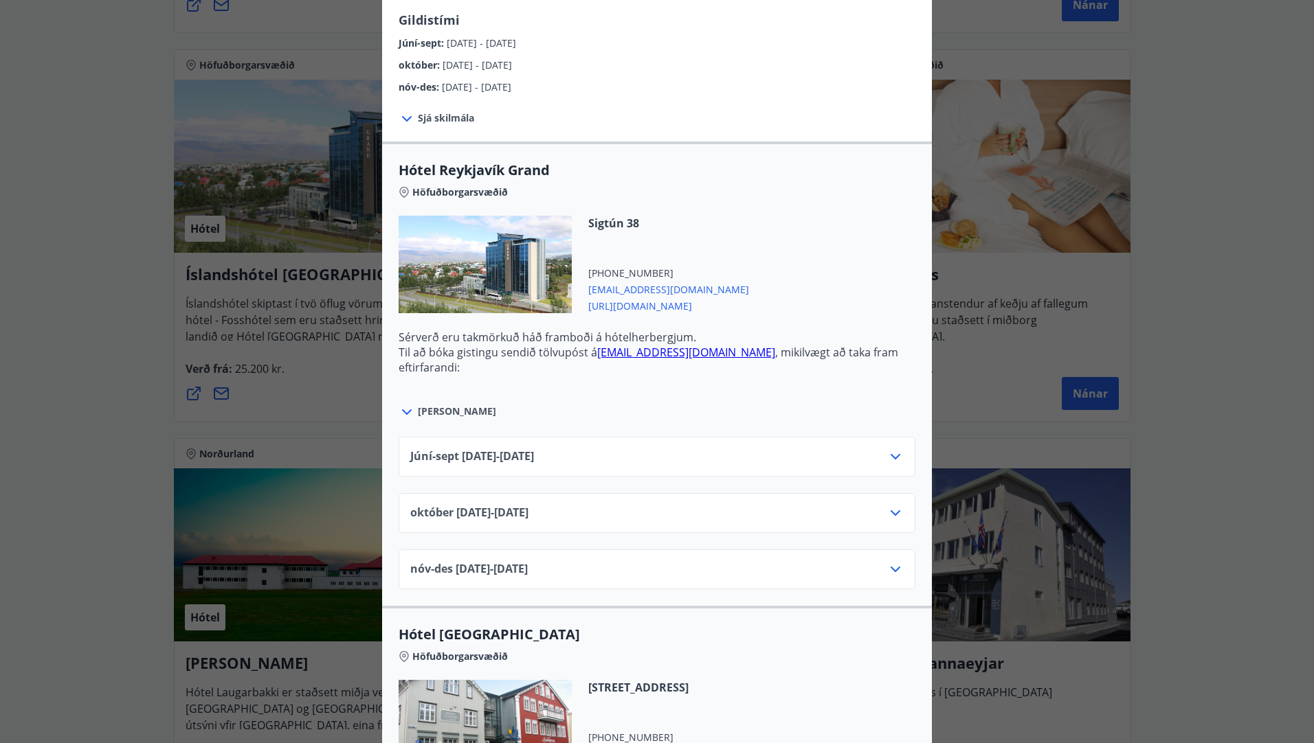
click at [403, 408] on icon at bounding box center [406, 412] width 16 height 16
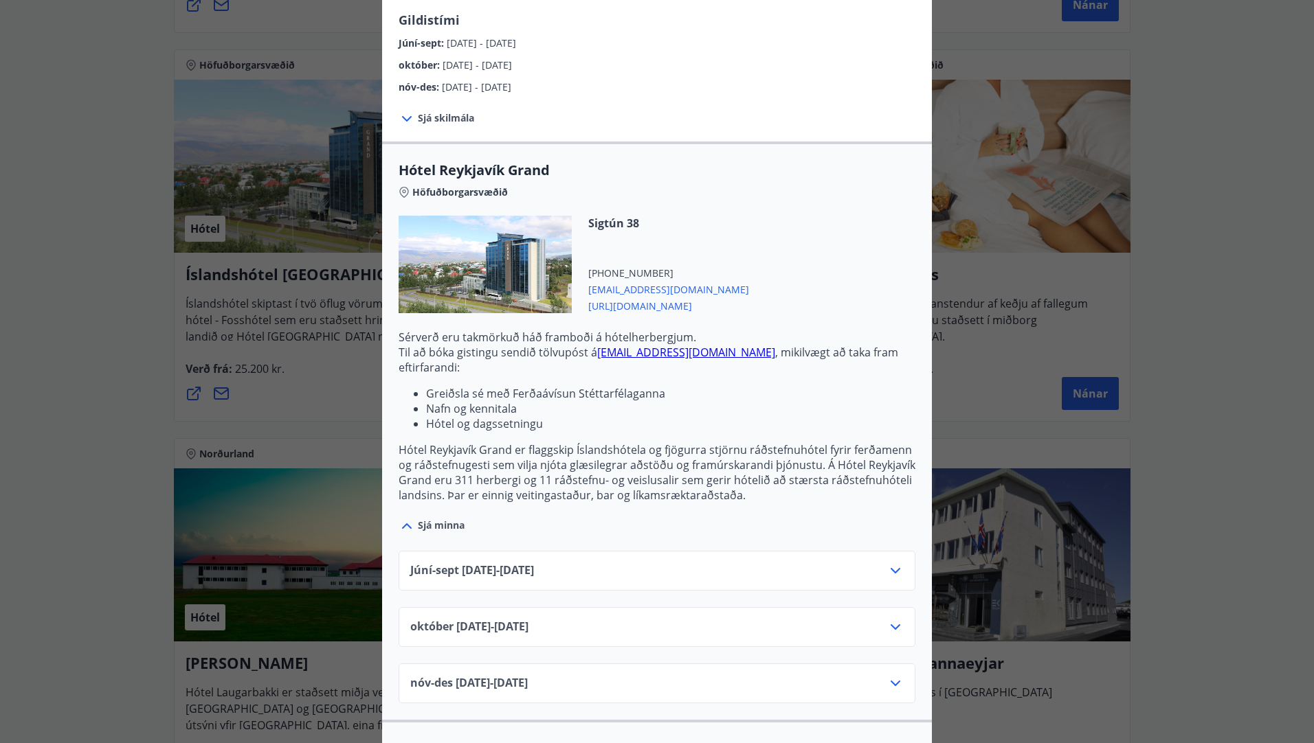
scroll to position [550, 0]
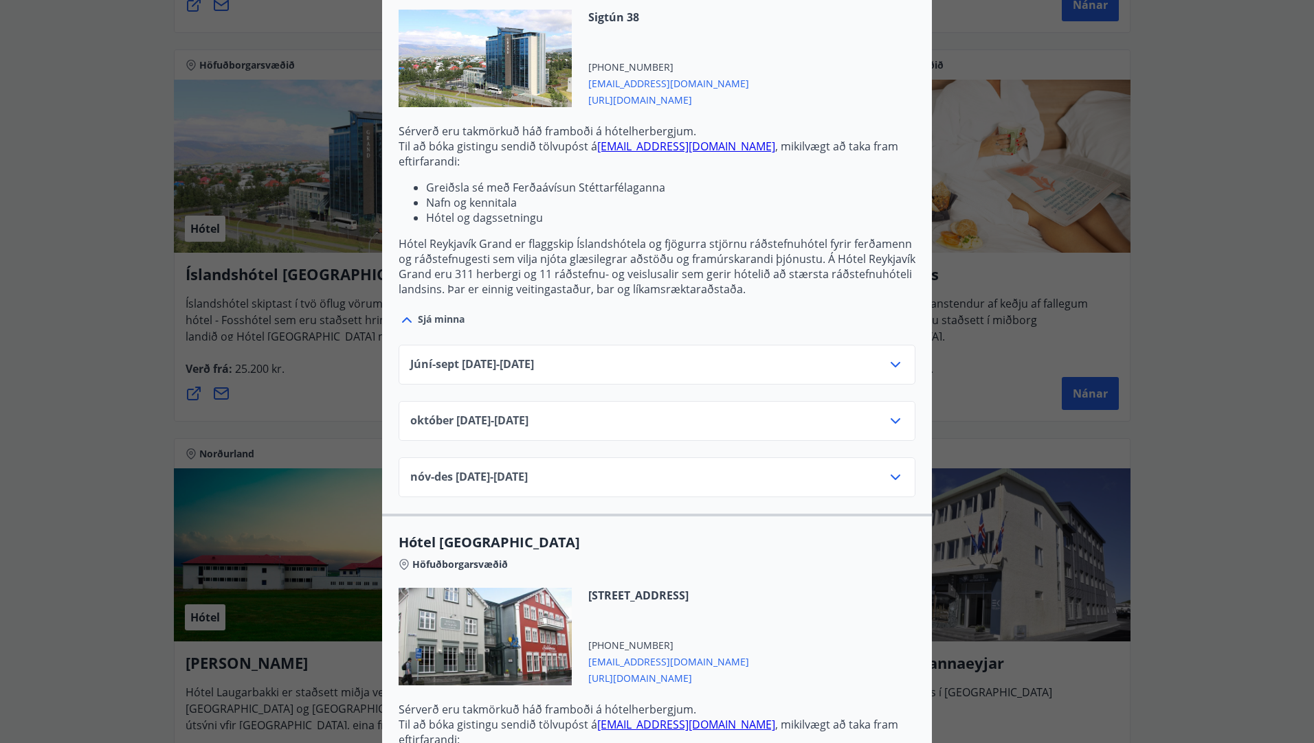
click at [890, 472] on icon at bounding box center [895, 477] width 16 height 16
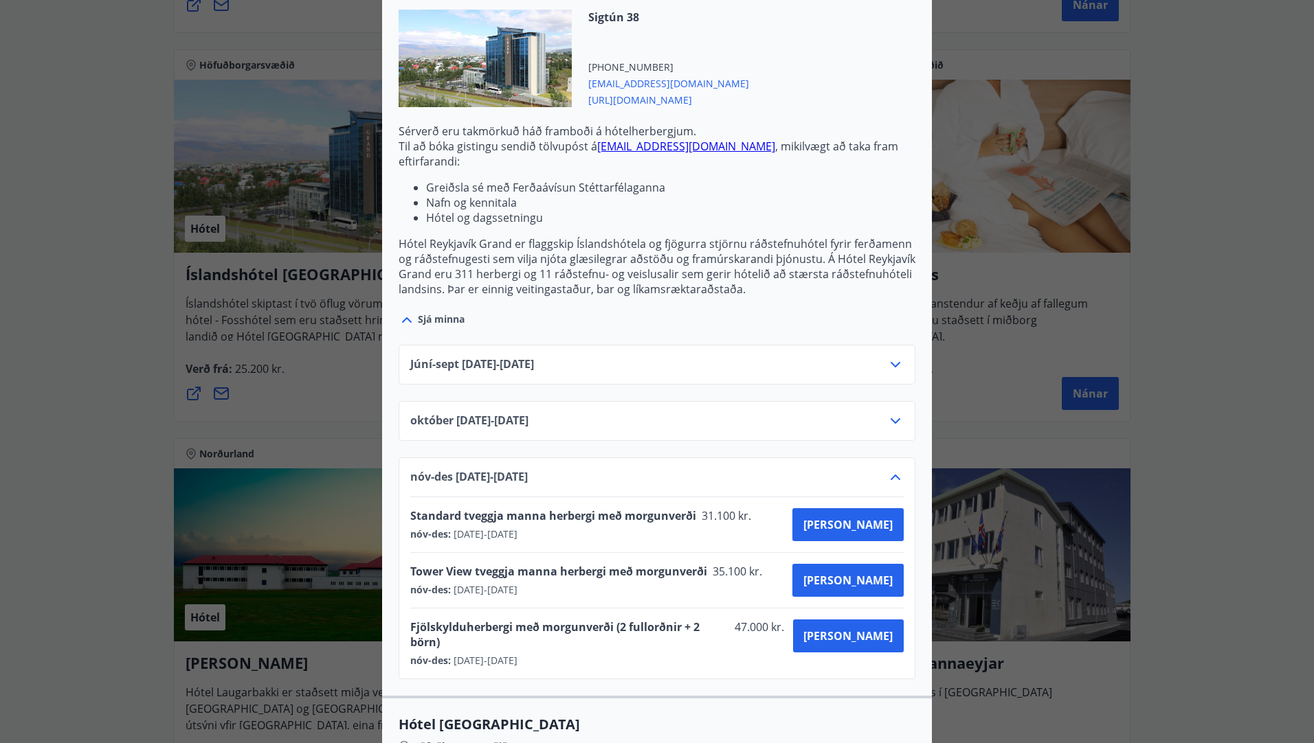
click at [890, 472] on icon at bounding box center [895, 477] width 16 height 16
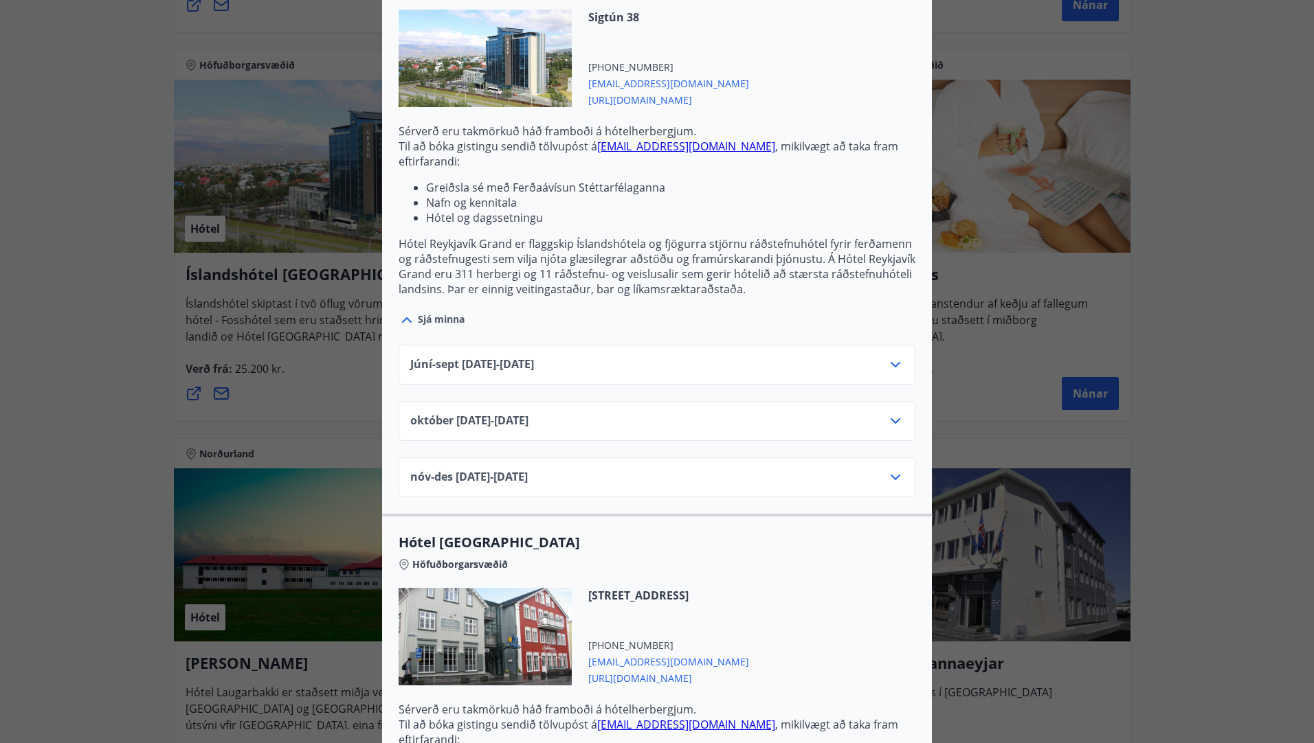
click at [892, 425] on icon at bounding box center [895, 421] width 16 height 16
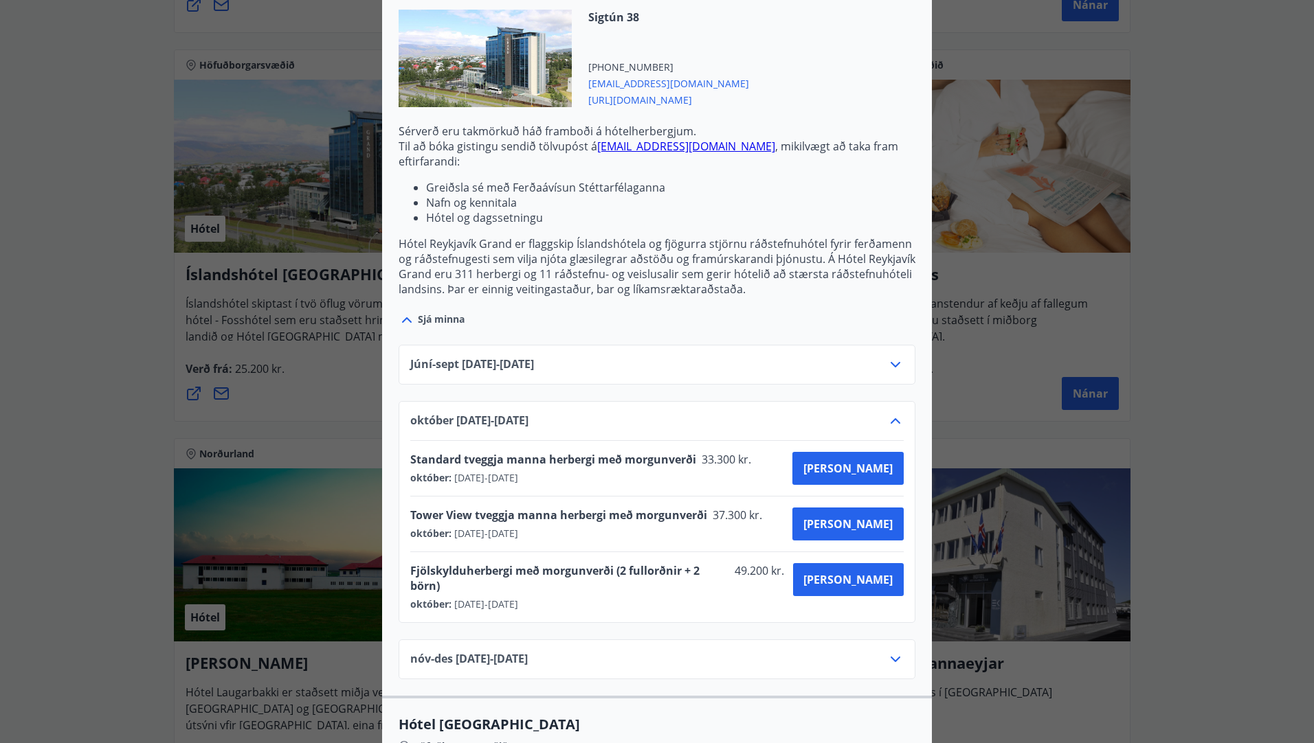
click at [892, 425] on icon at bounding box center [895, 421] width 16 height 16
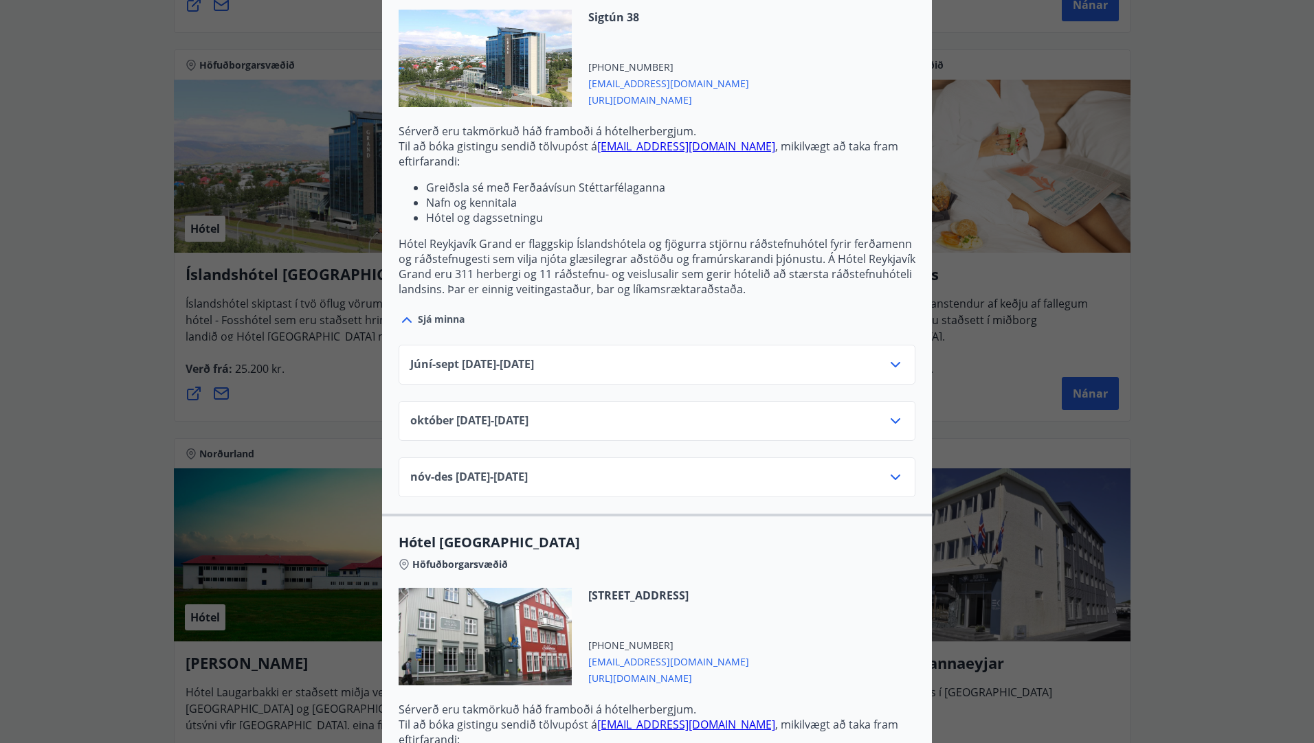
click at [891, 363] on icon at bounding box center [895, 365] width 16 height 16
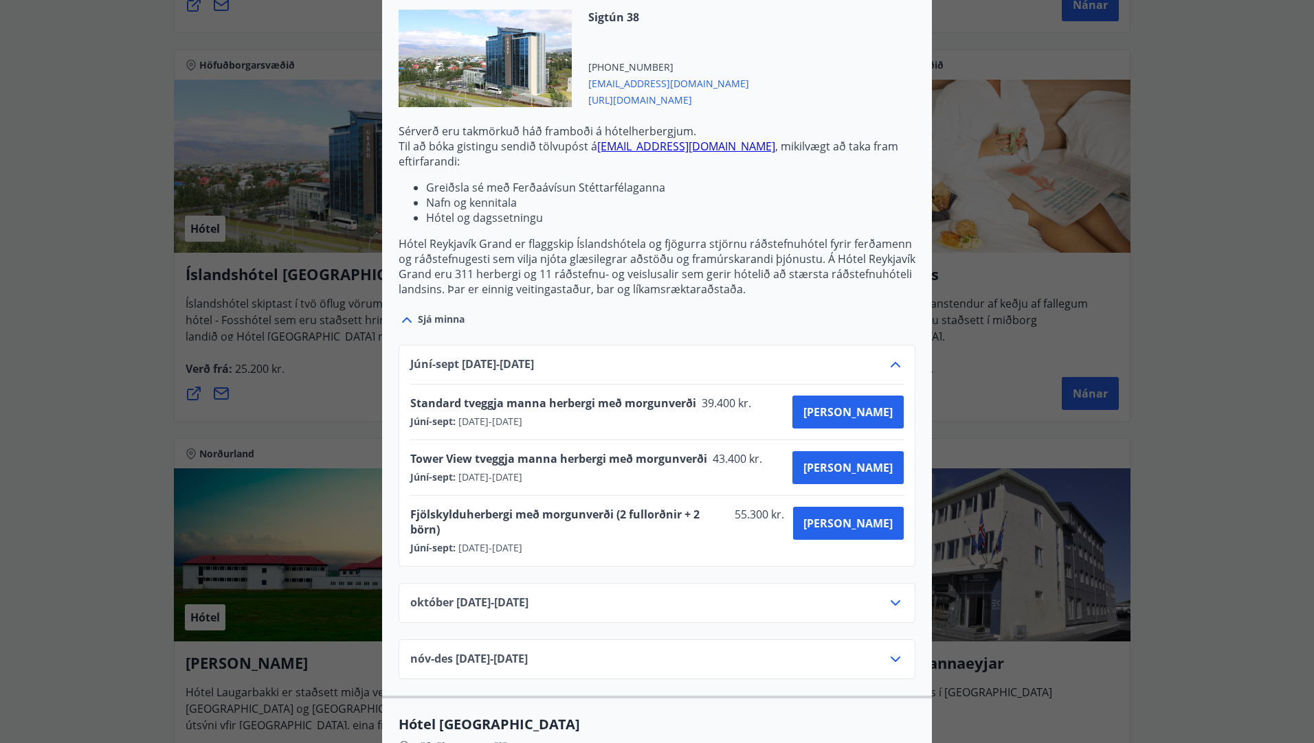
click at [891, 363] on icon at bounding box center [895, 364] width 10 height 5
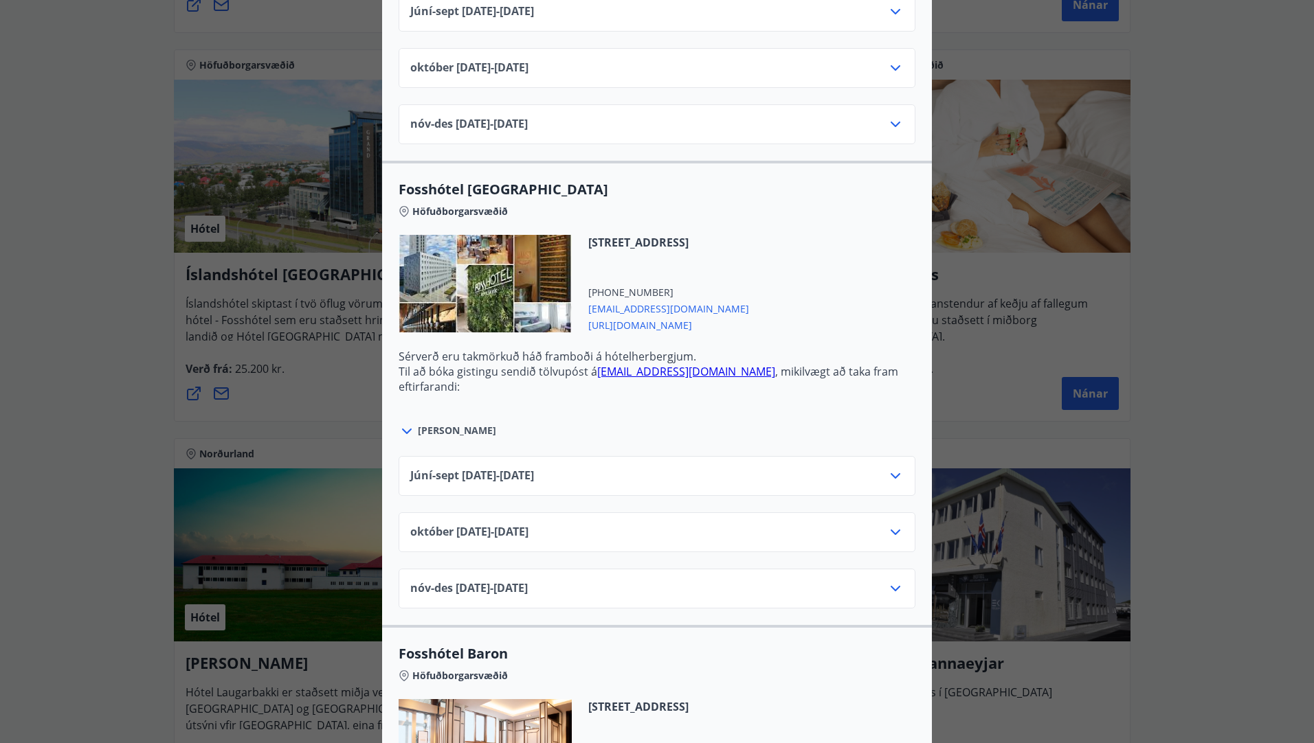
scroll to position [1855, 0]
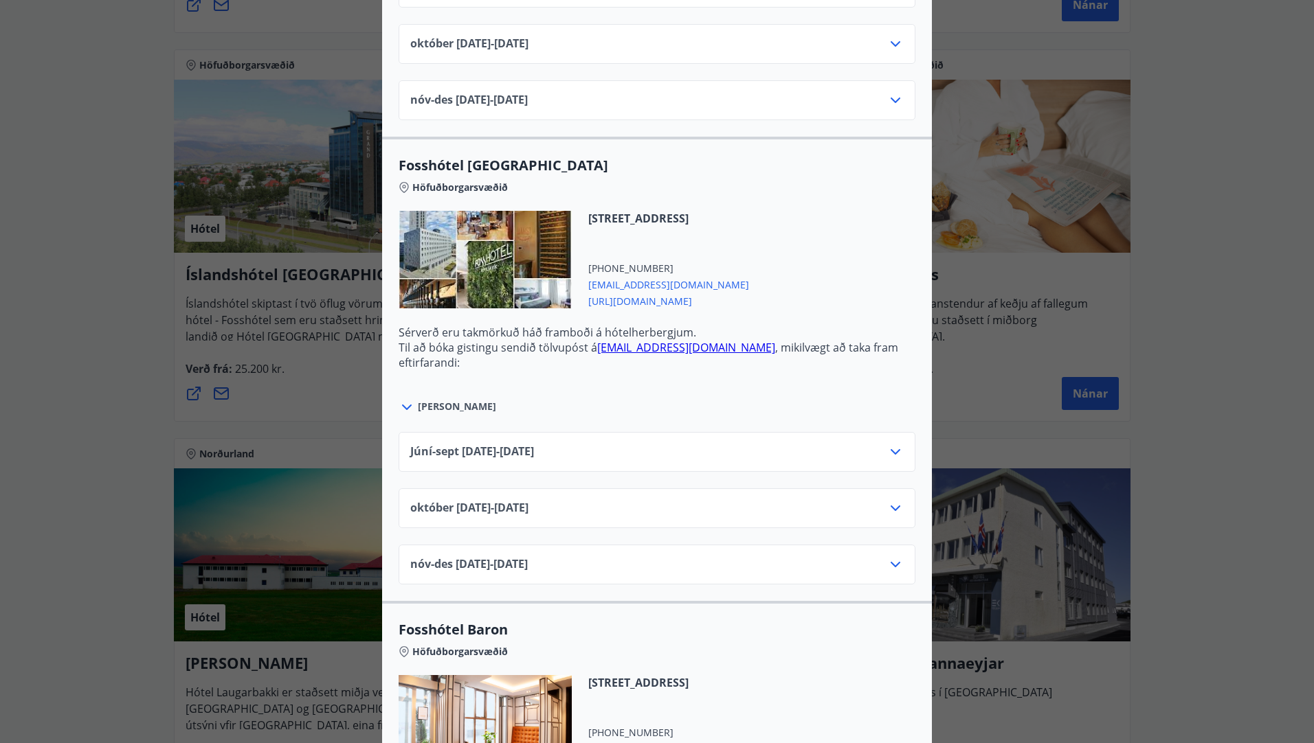
click at [892, 452] on icon at bounding box center [895, 451] width 10 height 5
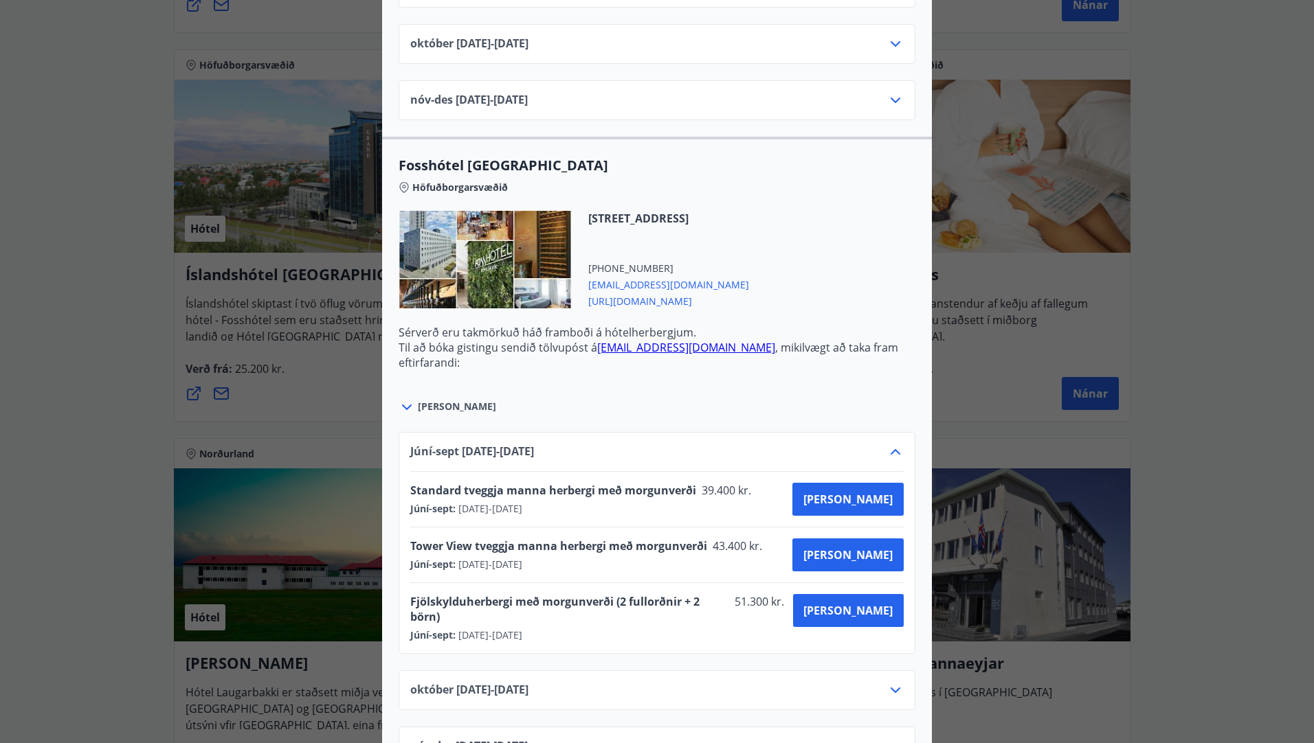
click at [892, 452] on icon at bounding box center [895, 451] width 10 height 5
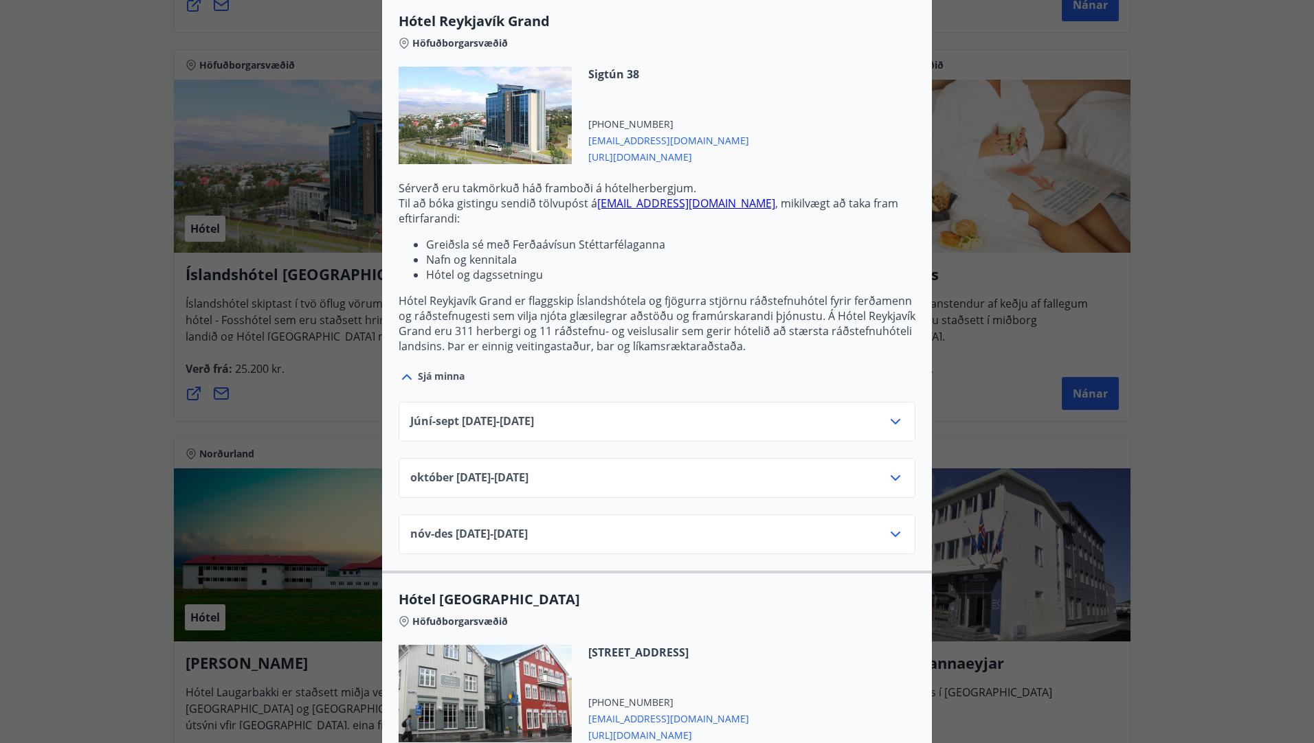
scroll to position [481, 0]
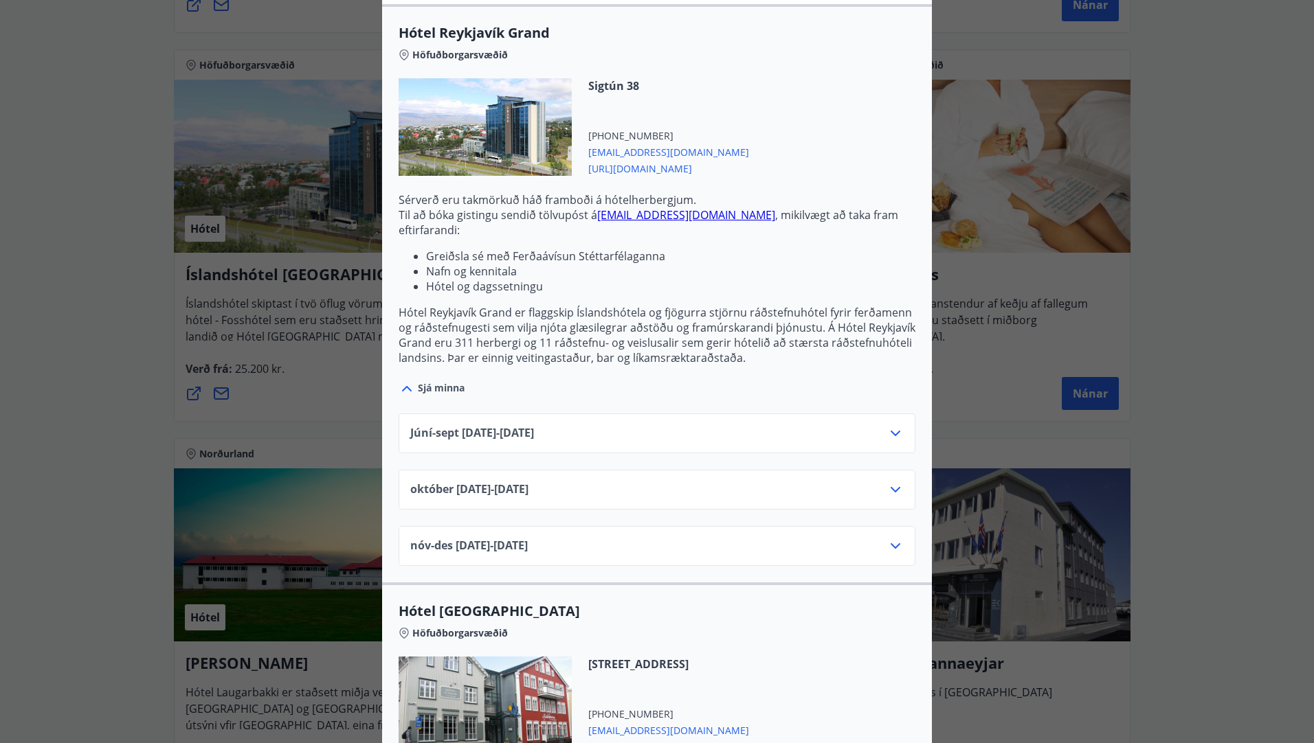
click at [153, 294] on div "Íslandshótel Reykjavík Ekki er hægt að nýta Ferðaávísun fyrir bókanir sem eru g…" at bounding box center [657, 371] width 1314 height 743
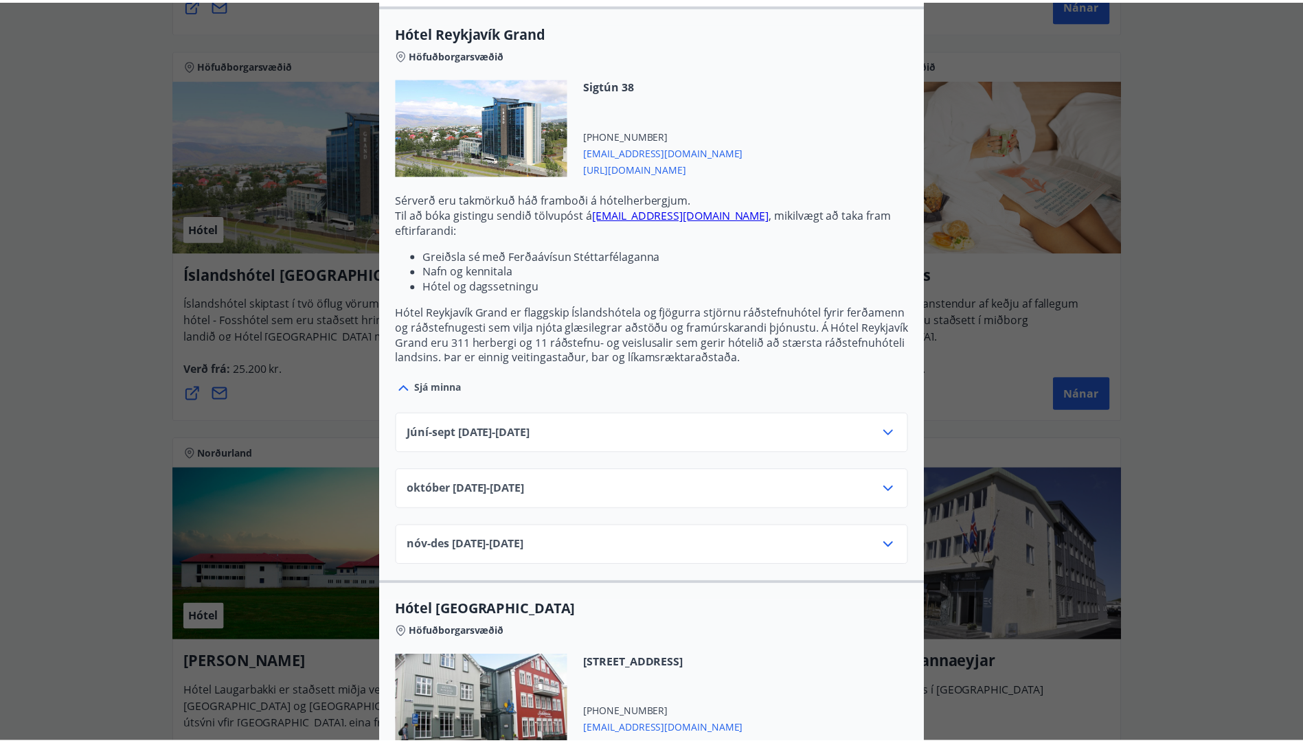
scroll to position [0, 0]
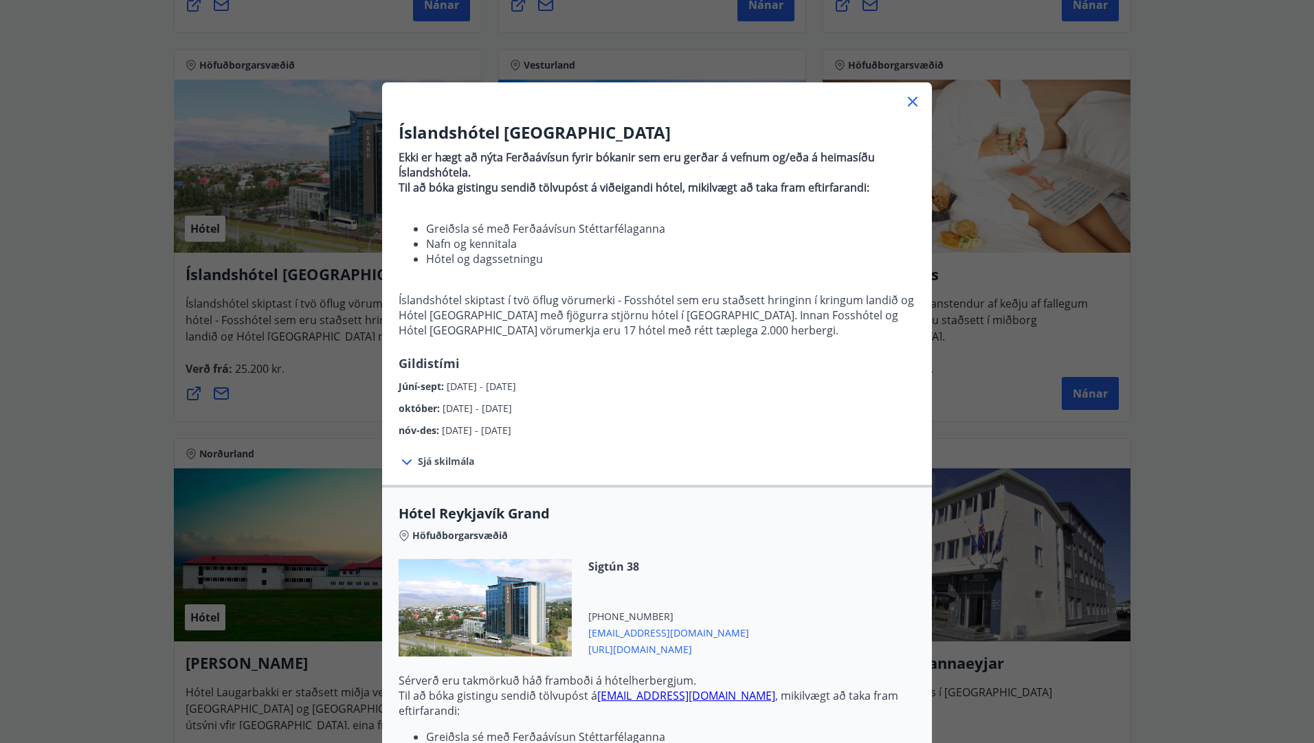
click at [908, 100] on icon at bounding box center [913, 102] width 10 height 10
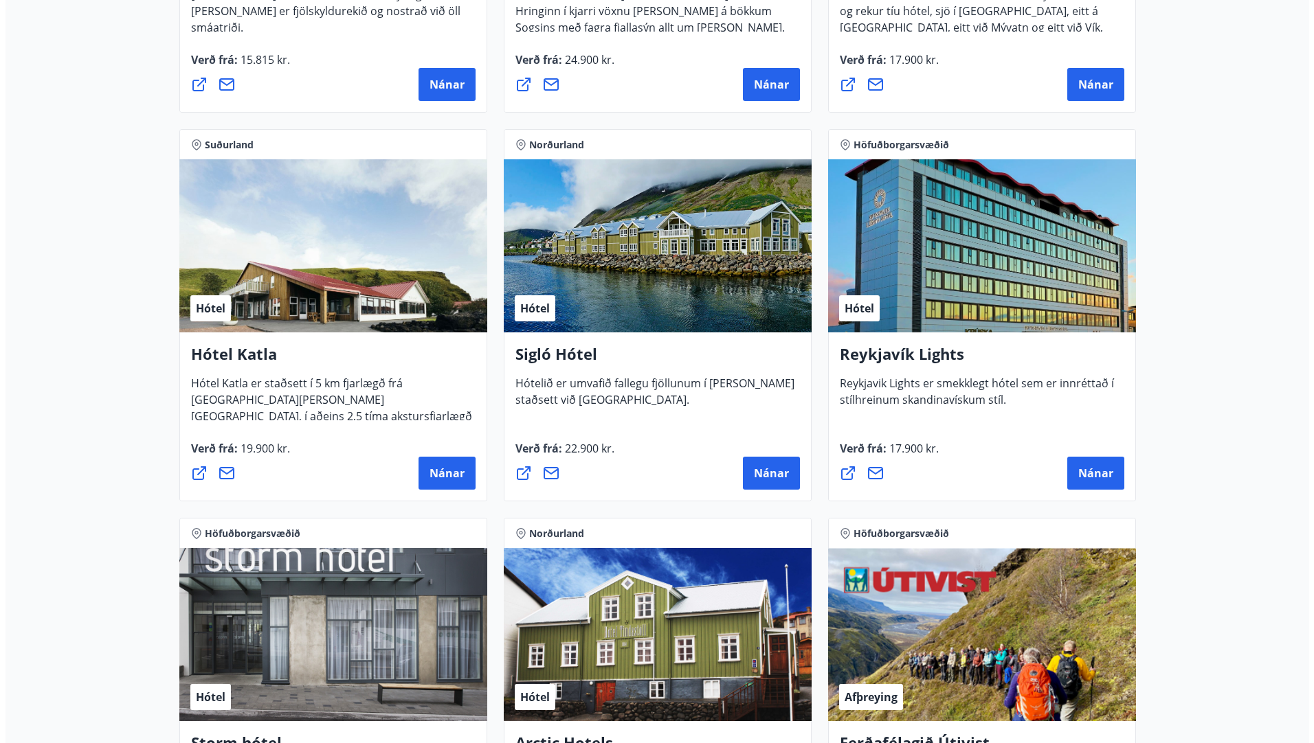
scroll to position [877, 0]
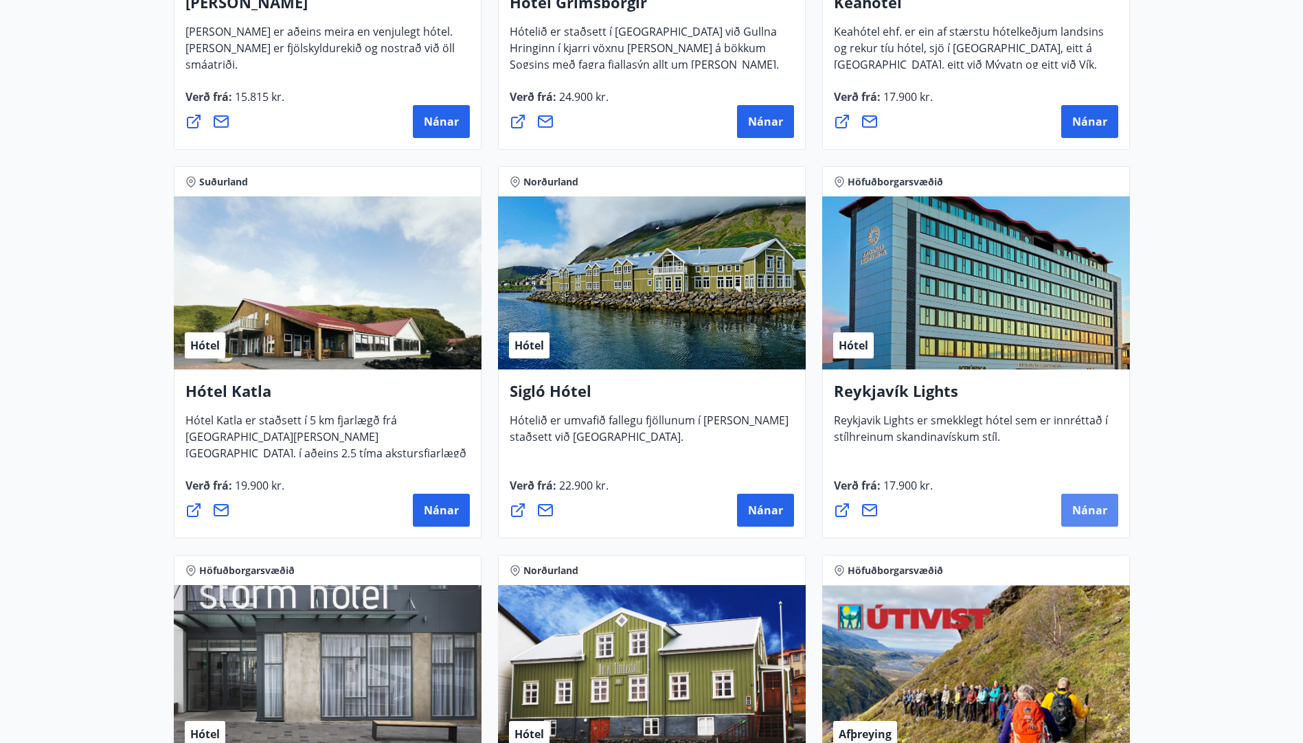
click at [1075, 506] on span "Nánar" at bounding box center [1089, 510] width 35 height 15
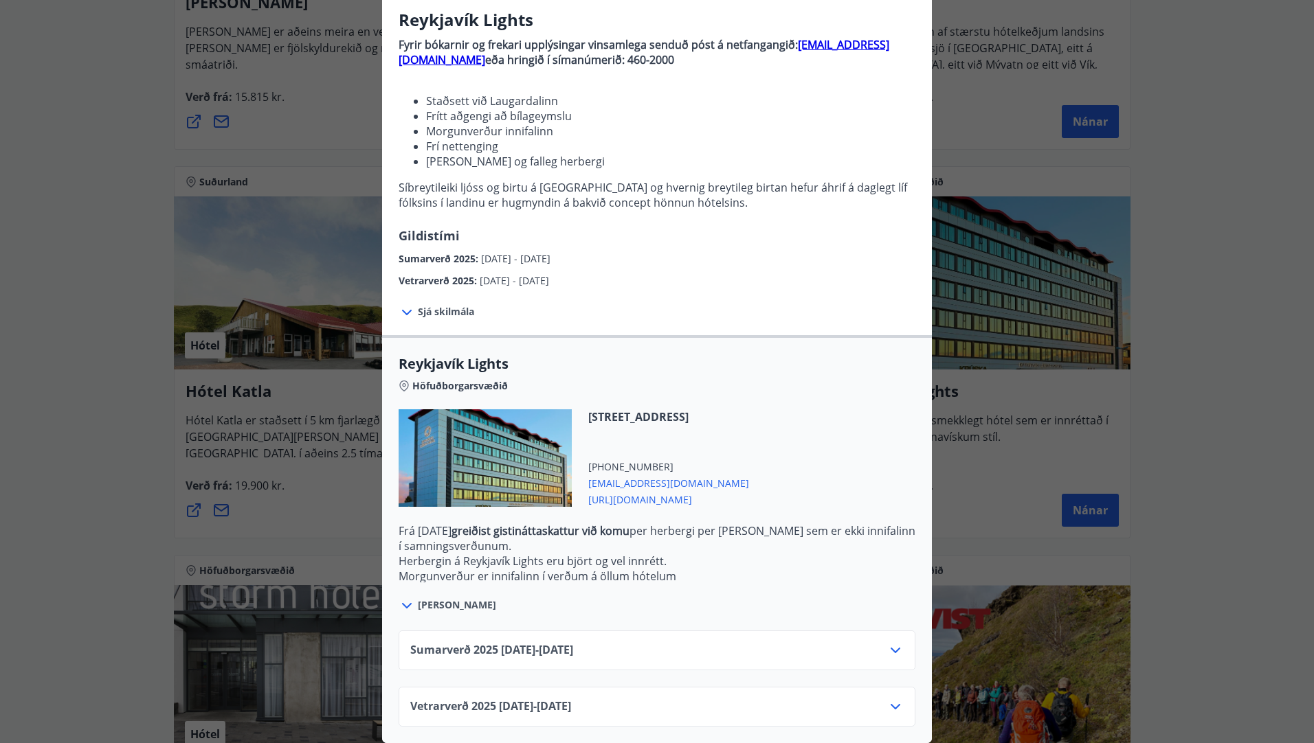
scroll to position [123, 0]
click at [897, 642] on icon at bounding box center [895, 650] width 16 height 16
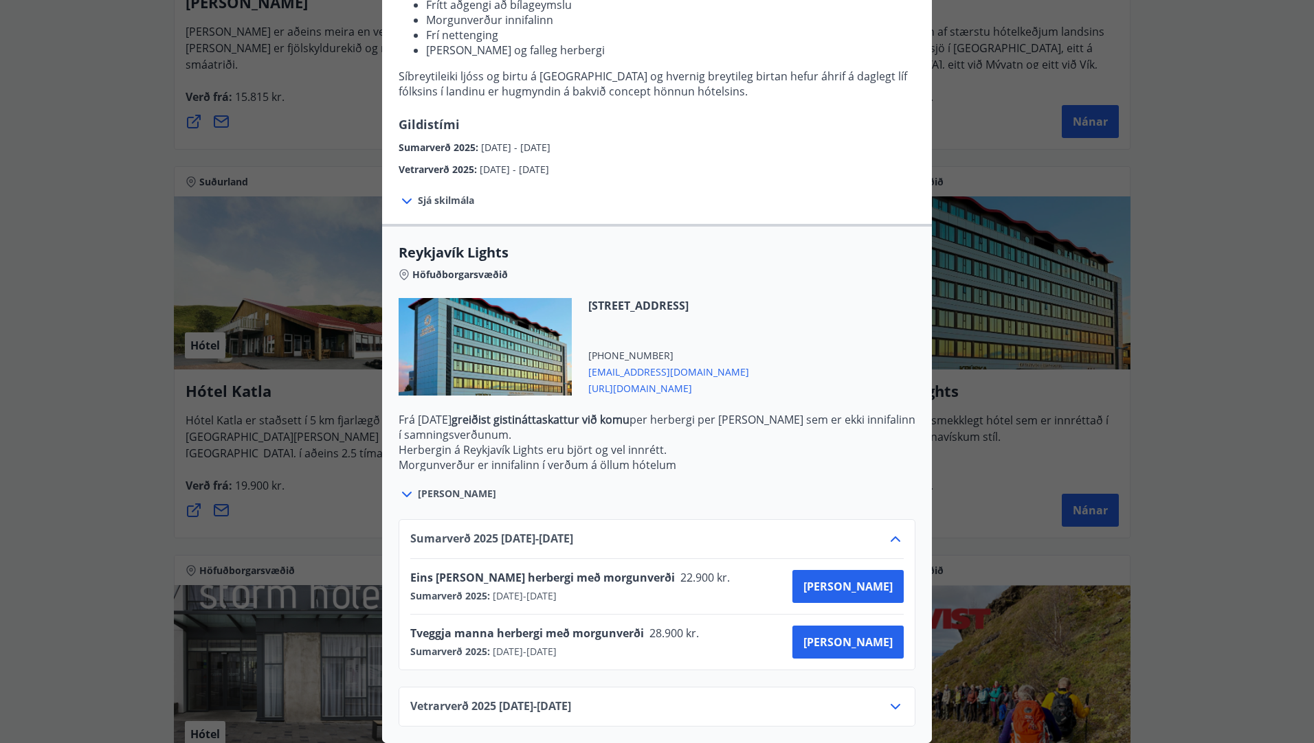
scroll to position [234, 0]
click at [868, 635] on span "Kaupa" at bounding box center [847, 642] width 89 height 15
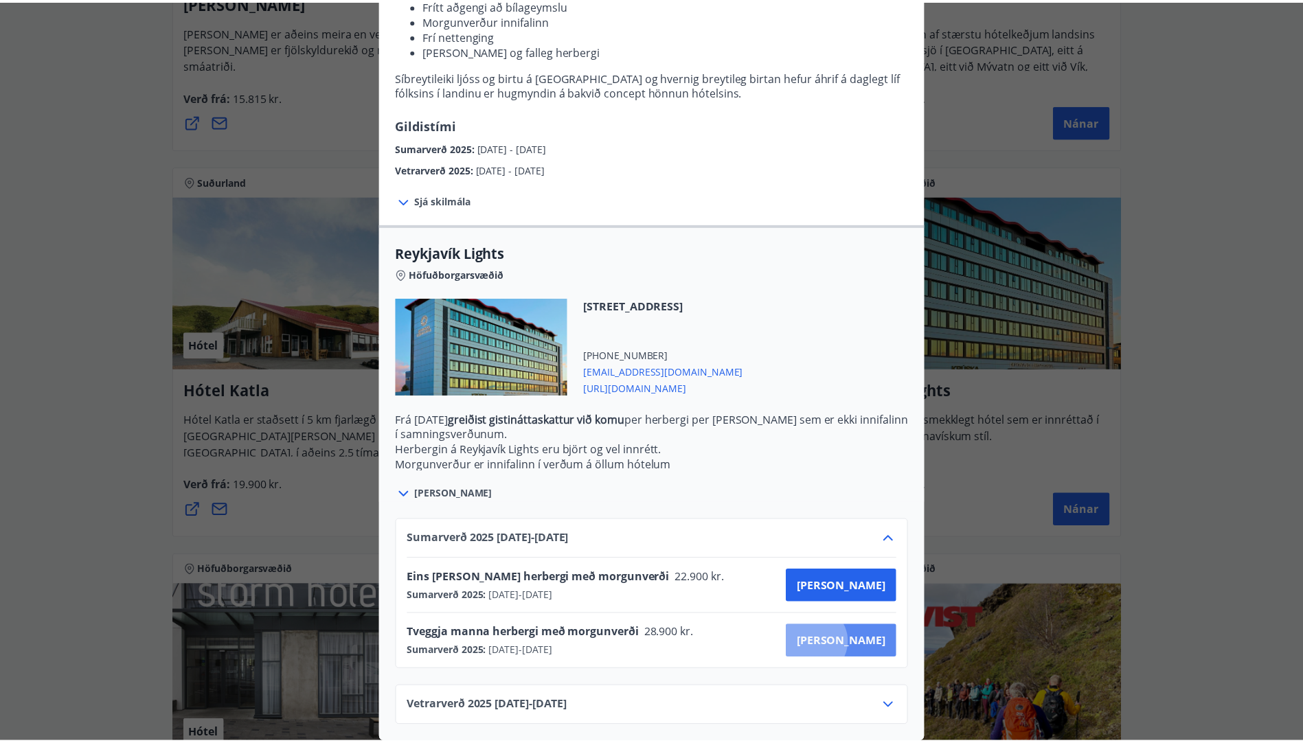
scroll to position [2, 0]
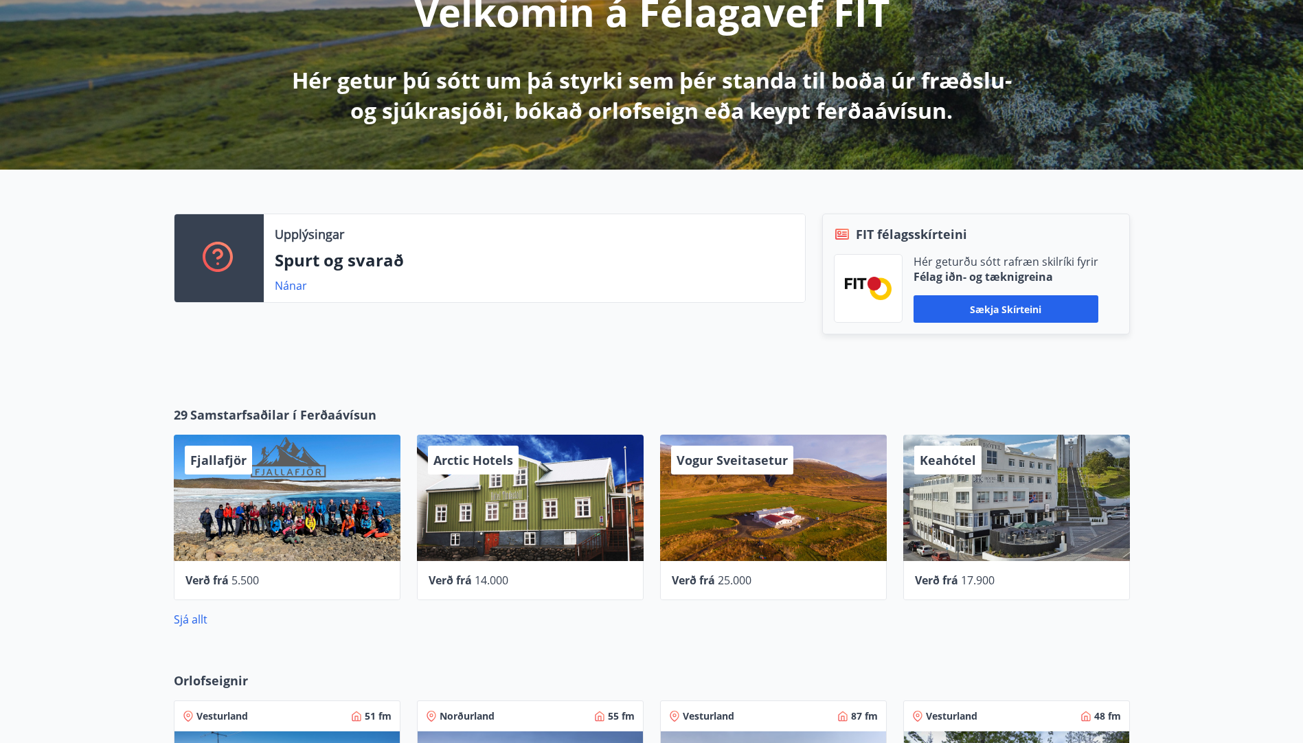
scroll to position [478, 0]
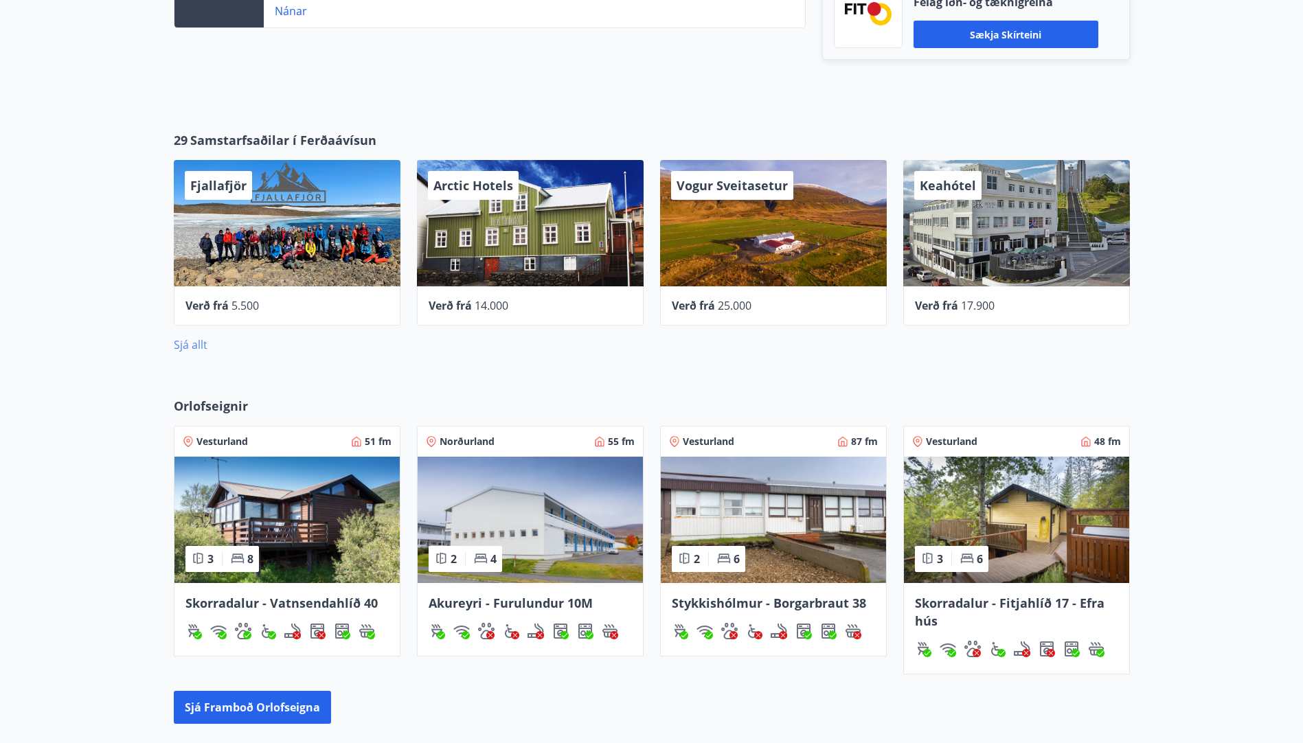
click at [188, 343] on link "Sjá allt" at bounding box center [191, 344] width 34 height 15
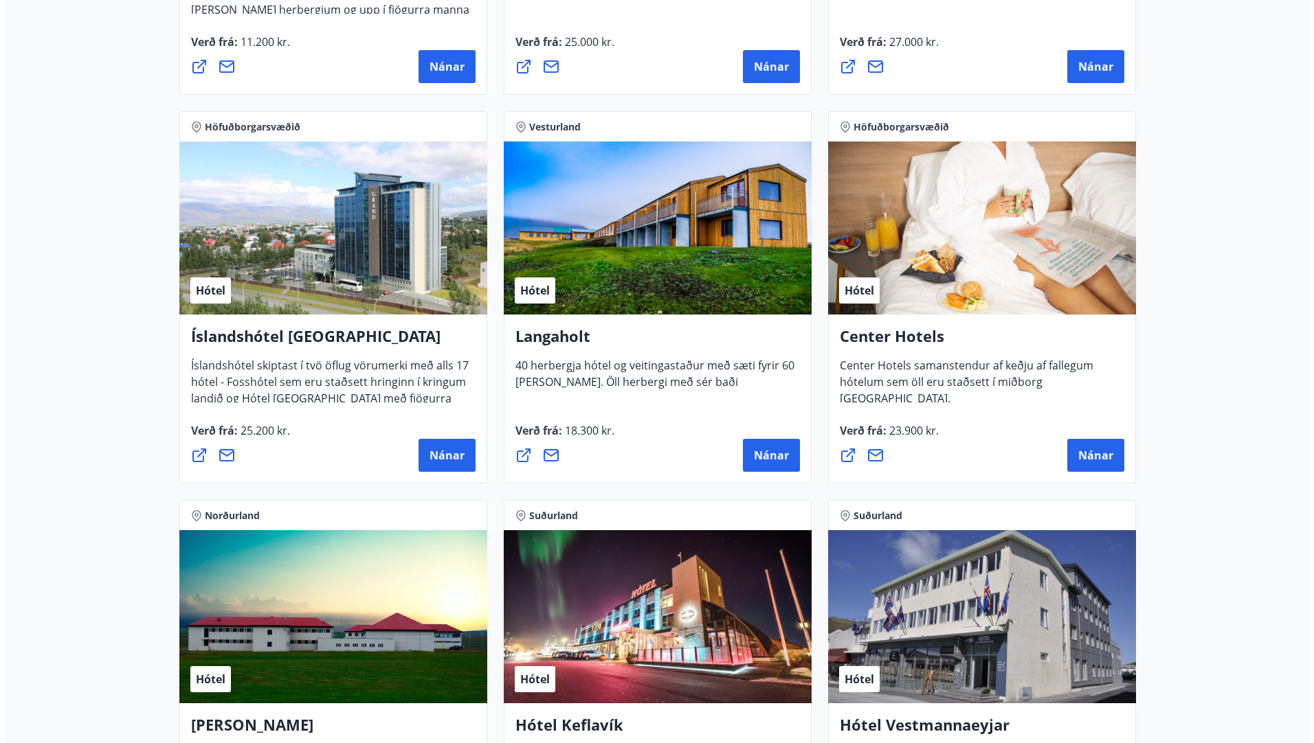
scroll to position [2883, 0]
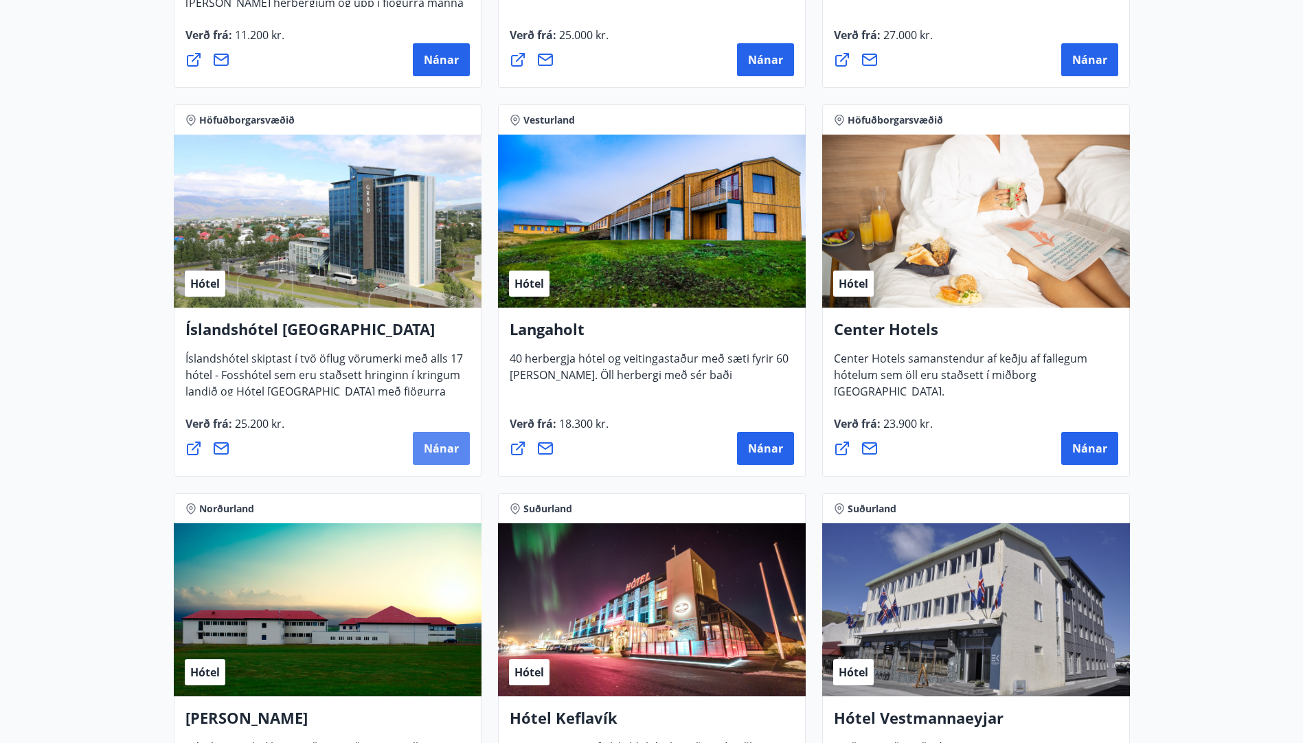
click at [443, 447] on span "Nánar" at bounding box center [441, 448] width 35 height 15
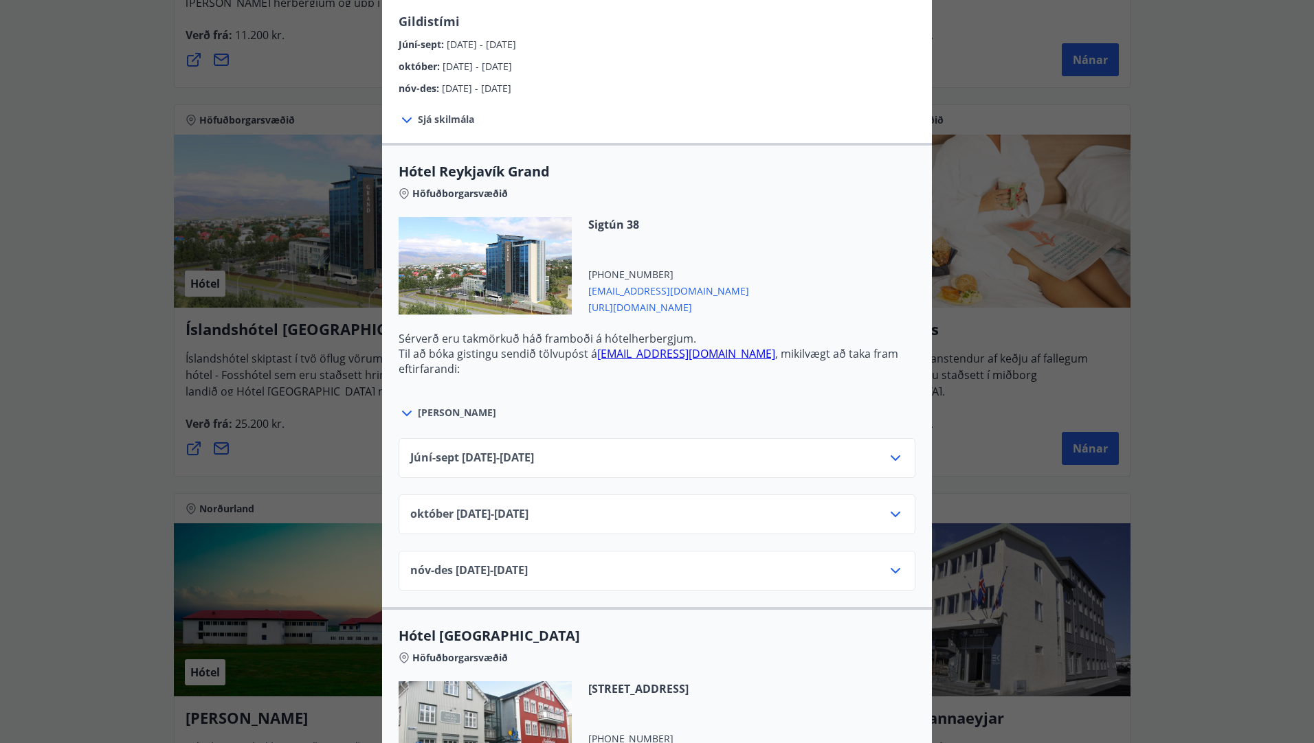
scroll to position [344, 0]
click at [890, 456] on icon at bounding box center [895, 457] width 16 height 16
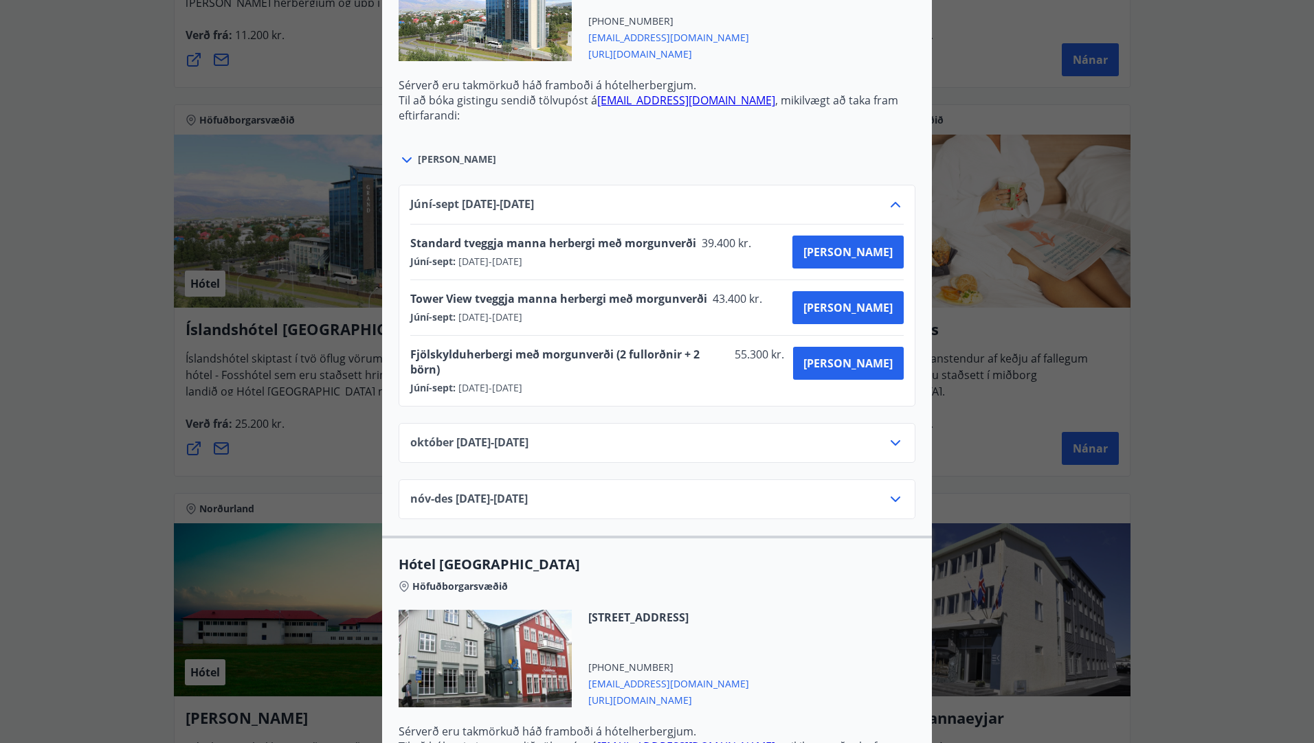
scroll to position [618, 0]
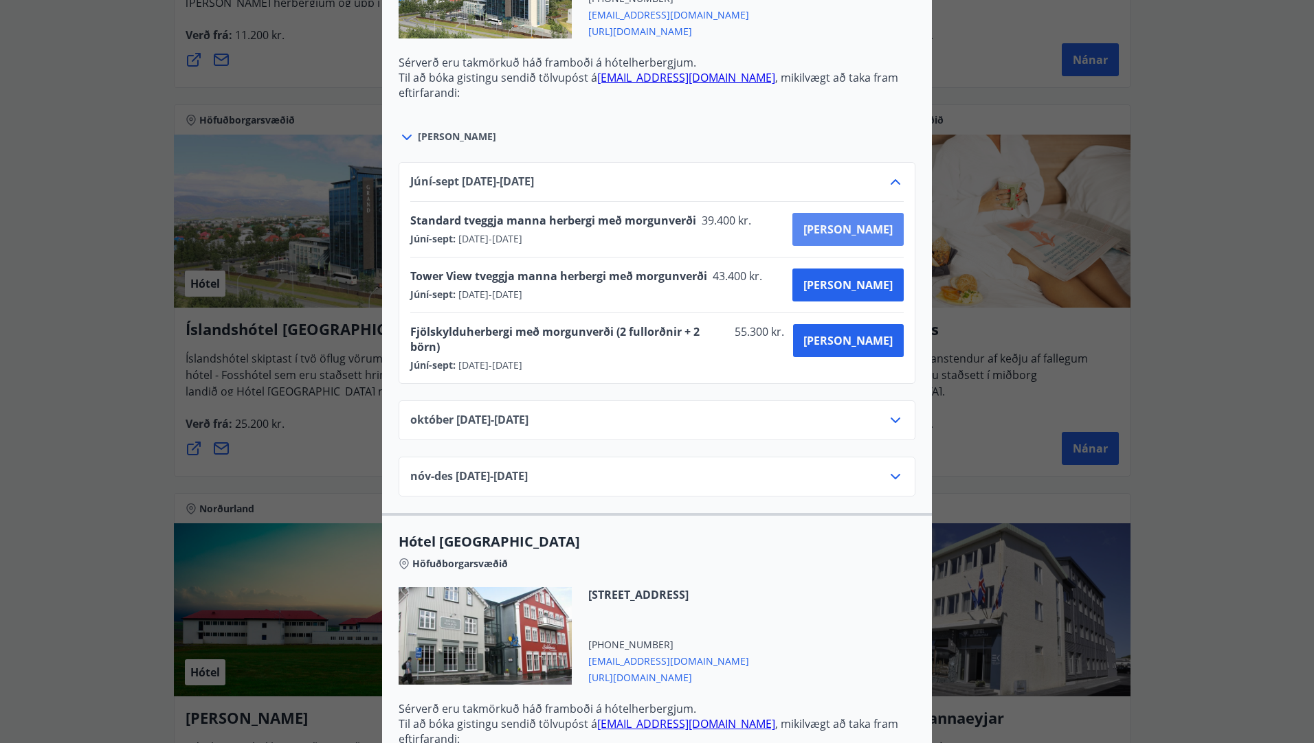
click at [868, 232] on span "Kaupa" at bounding box center [847, 229] width 89 height 15
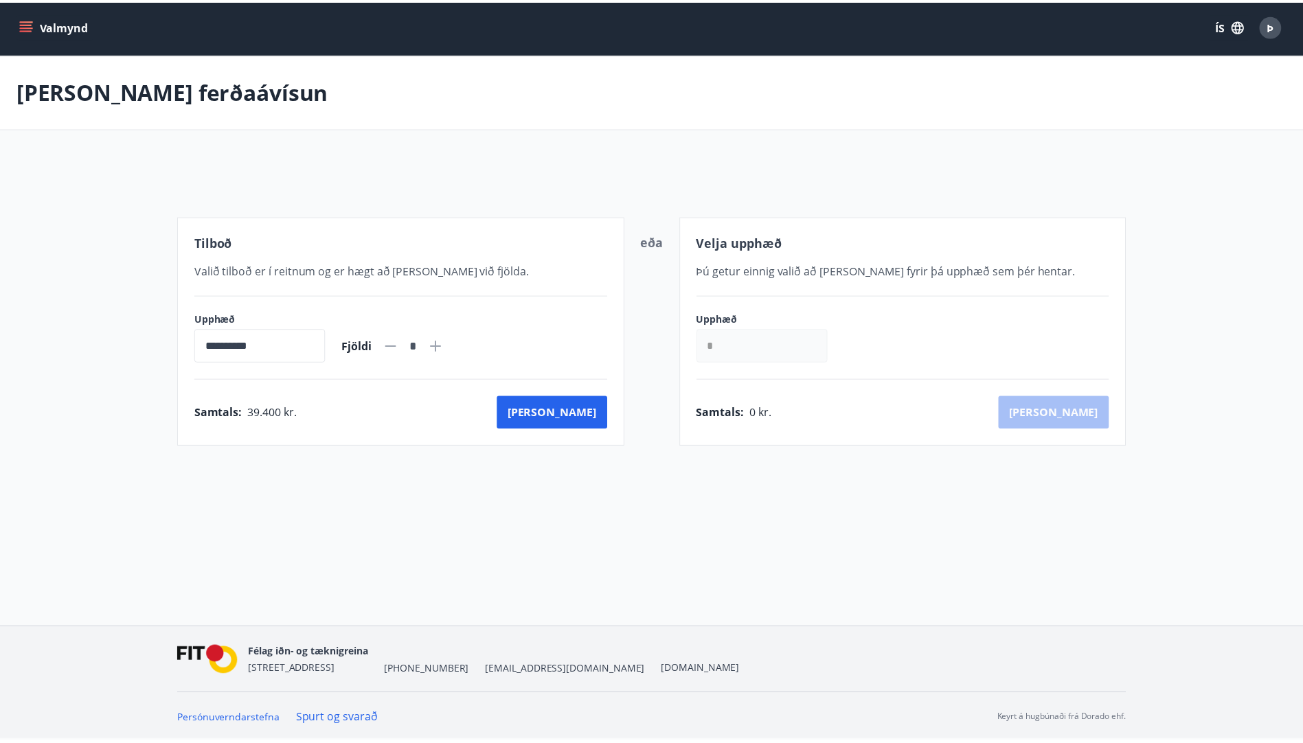
scroll to position [2, 0]
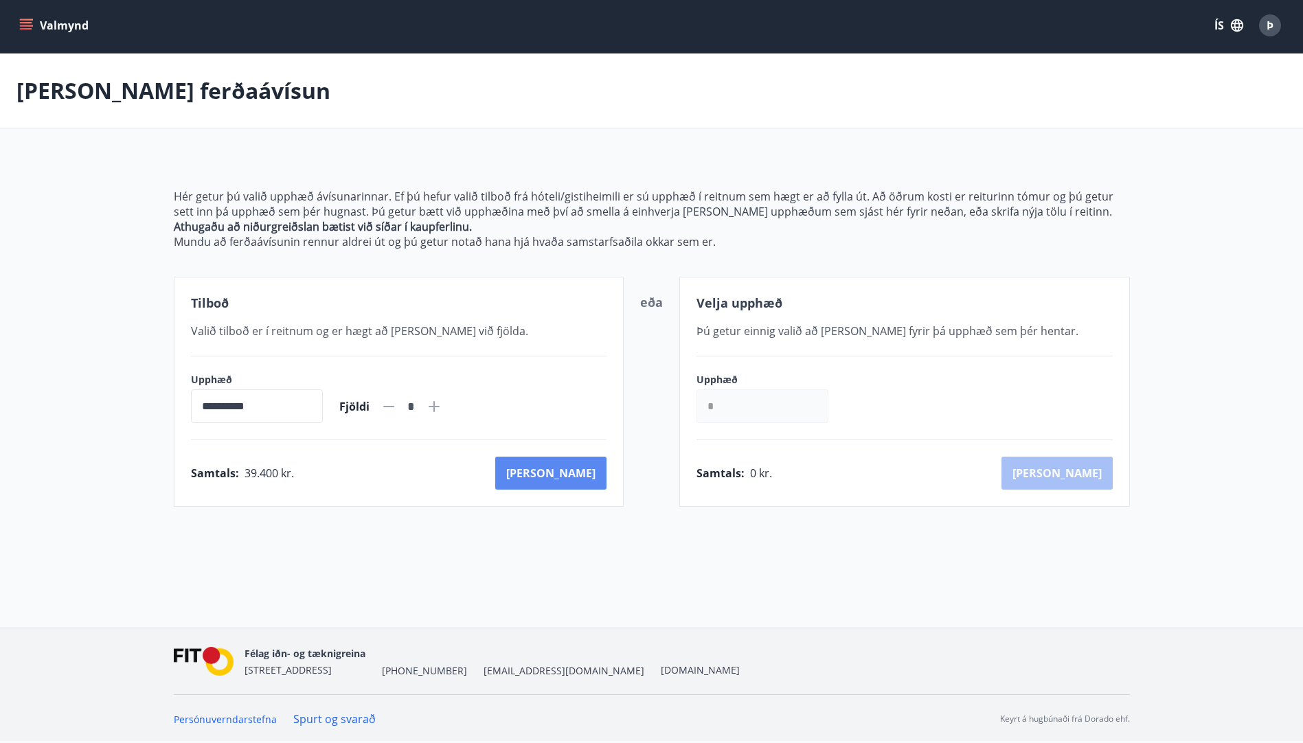
click at [576, 475] on button "Kaup" at bounding box center [550, 473] width 111 height 33
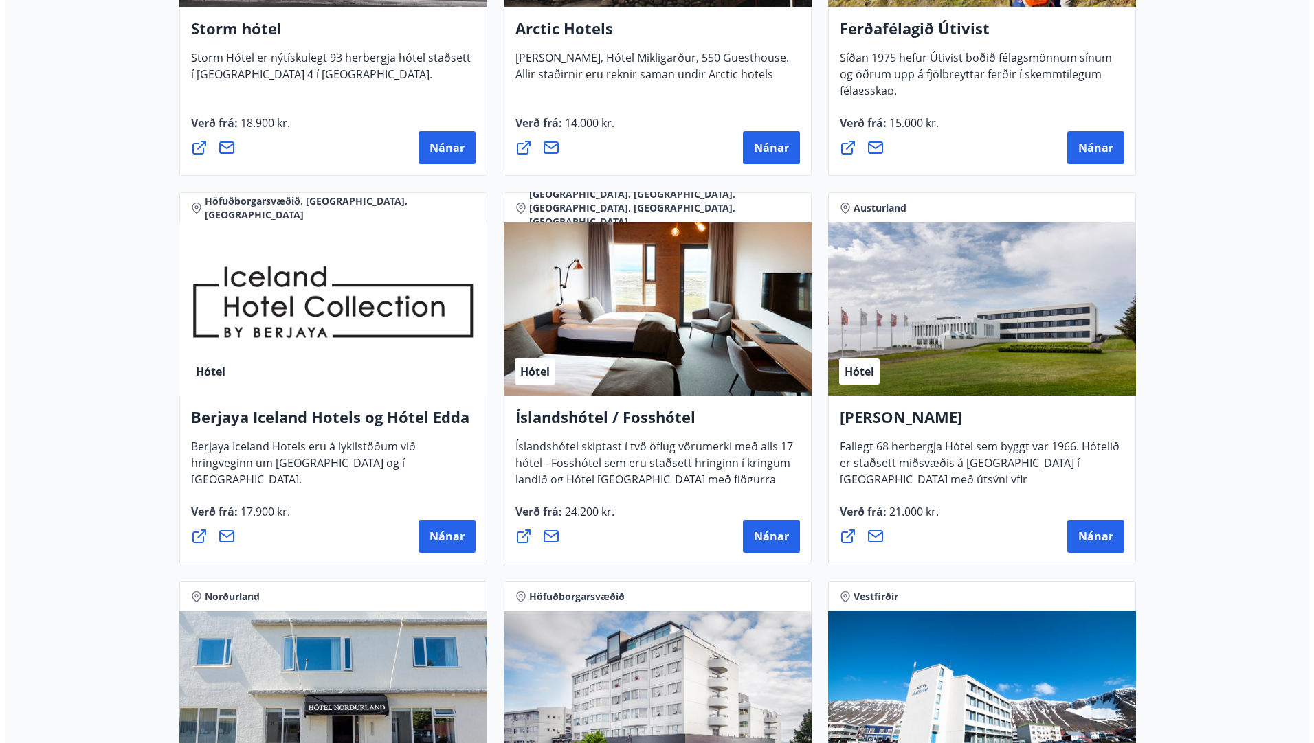
scroll to position [1651, 0]
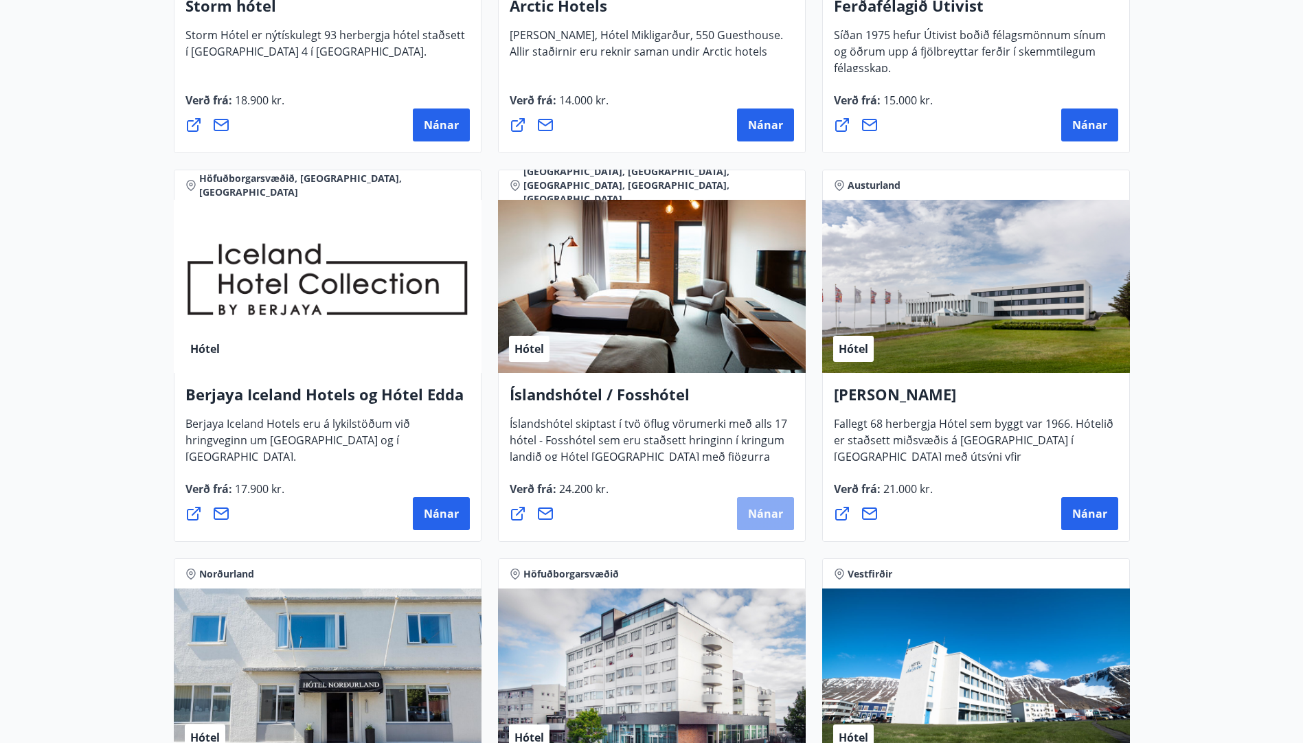
click at [767, 519] on span "Nánar" at bounding box center [765, 513] width 35 height 15
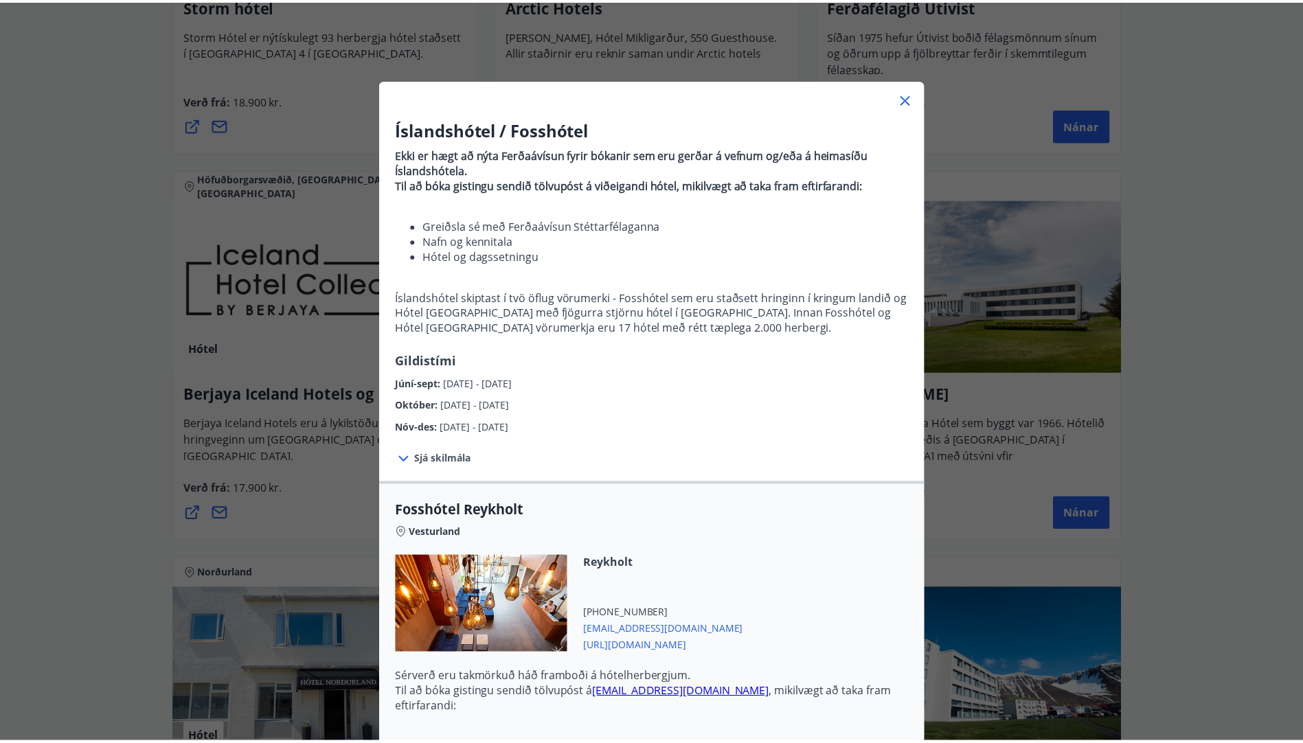
scroll to position [0, 0]
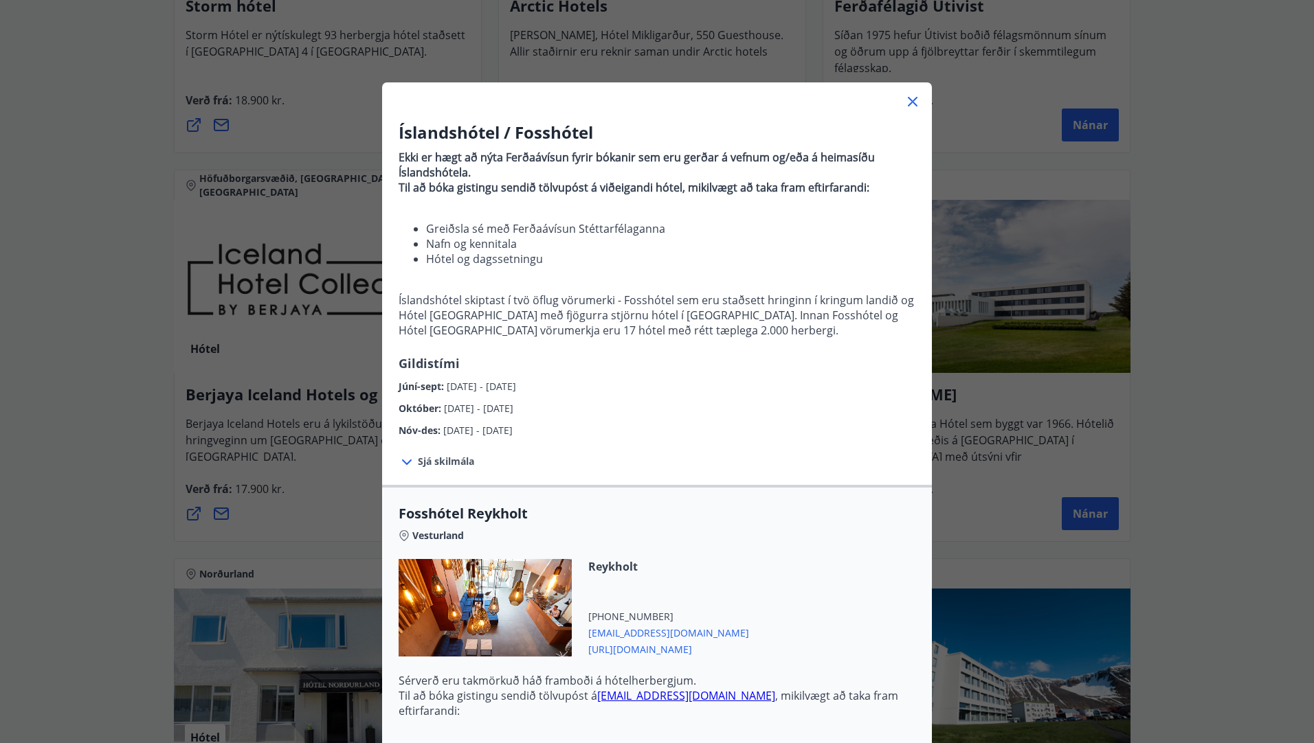
click at [910, 100] on icon at bounding box center [912, 101] width 16 height 16
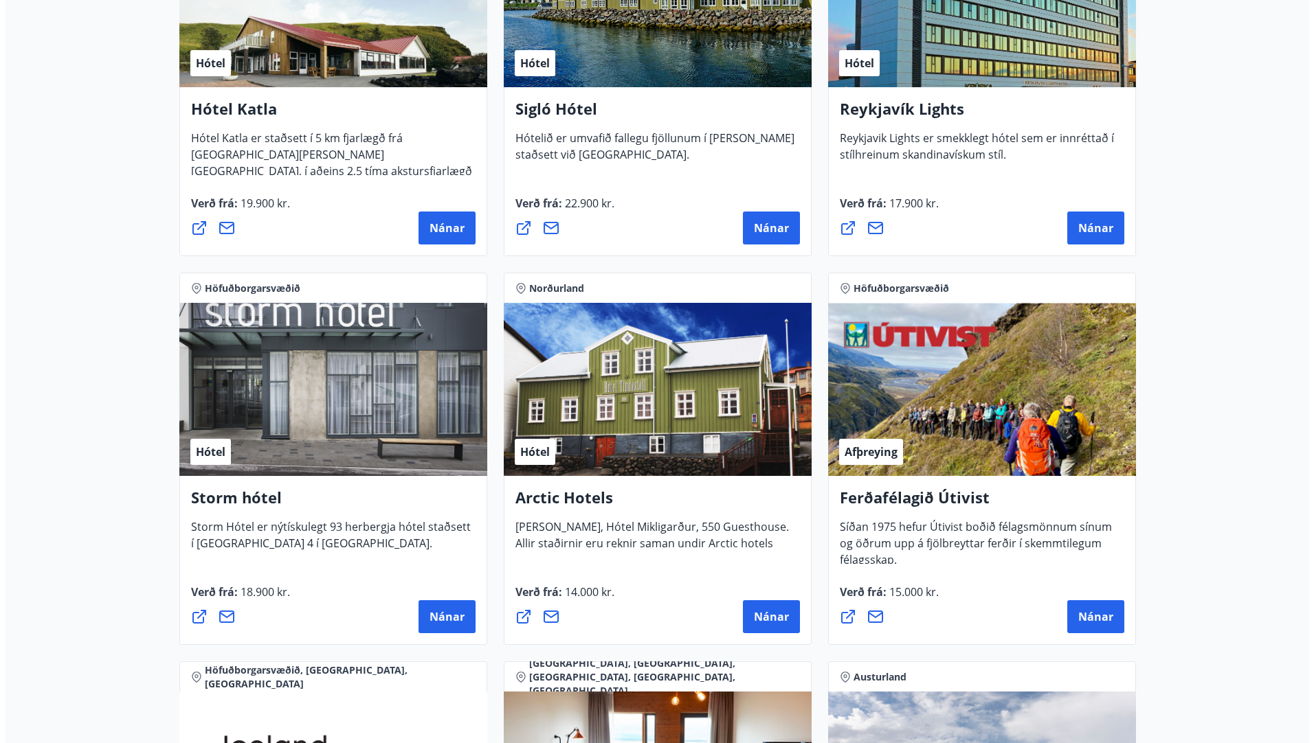
scroll to position [1168, 0]
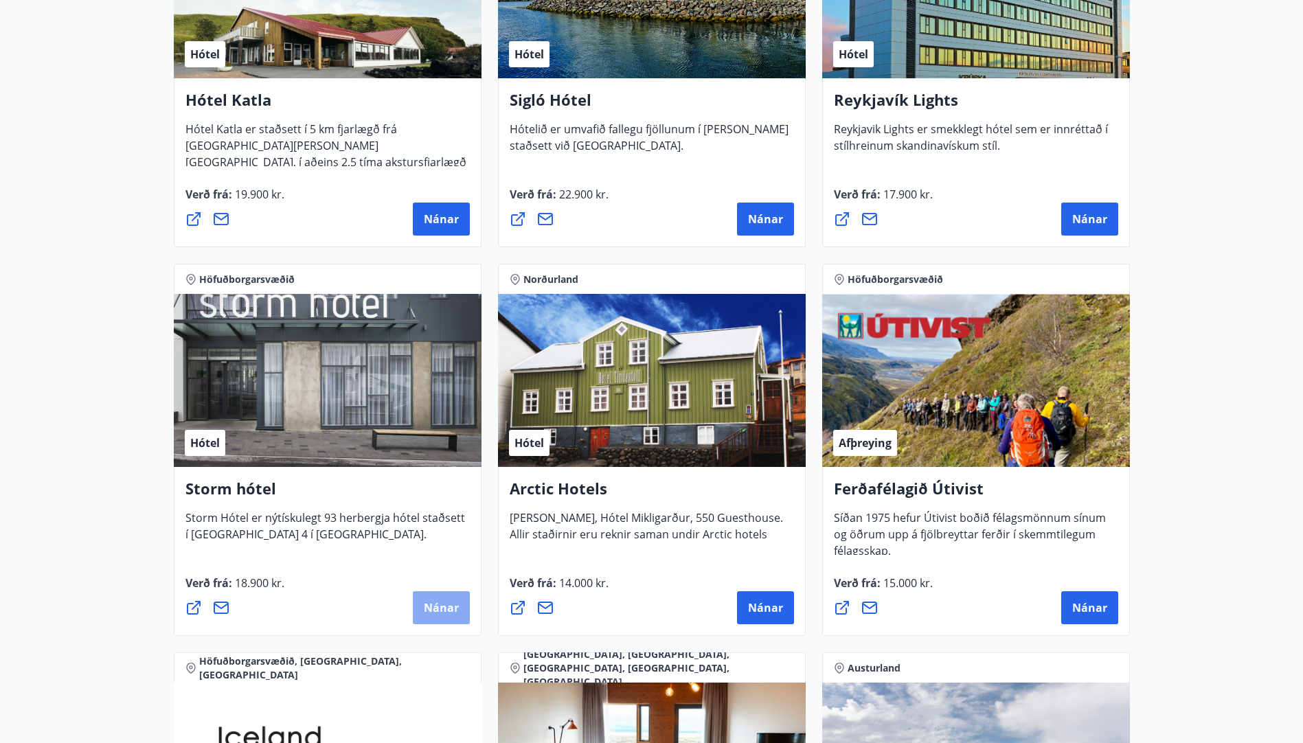
click at [453, 607] on span "Nánar" at bounding box center [441, 607] width 35 height 15
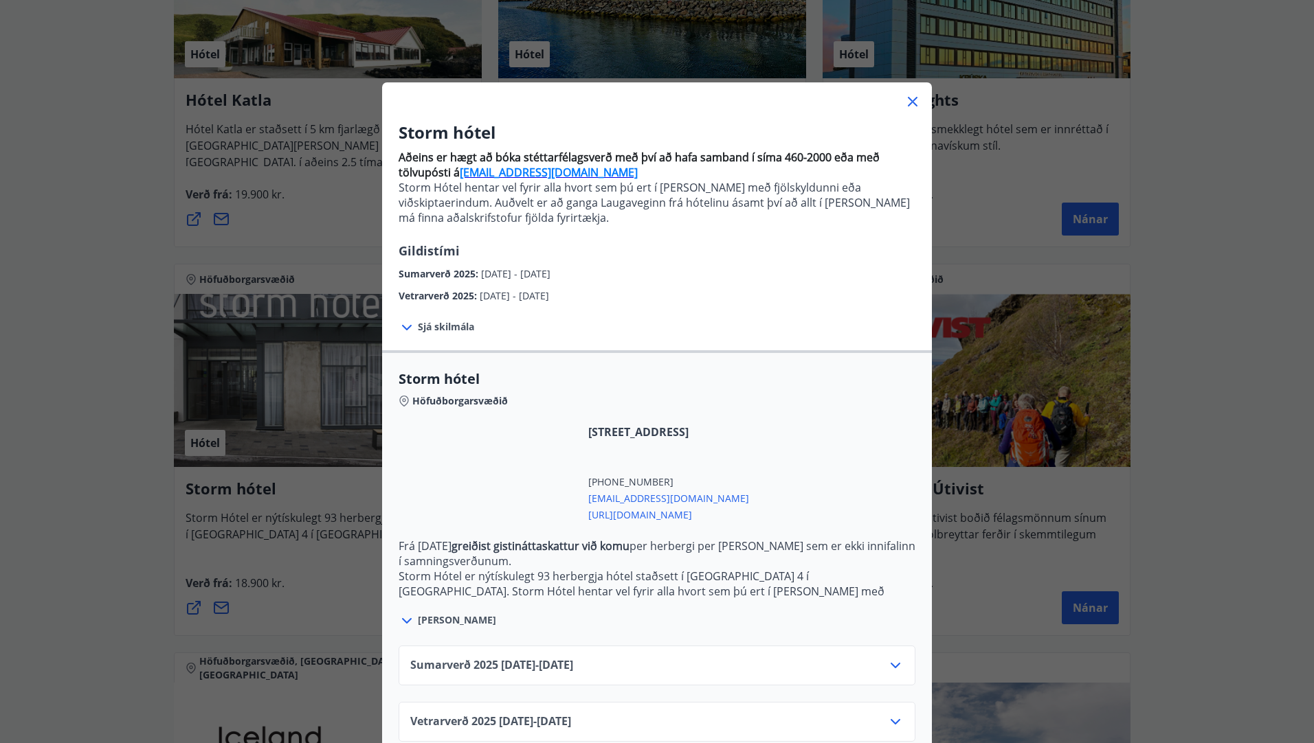
scroll to position [25, 0]
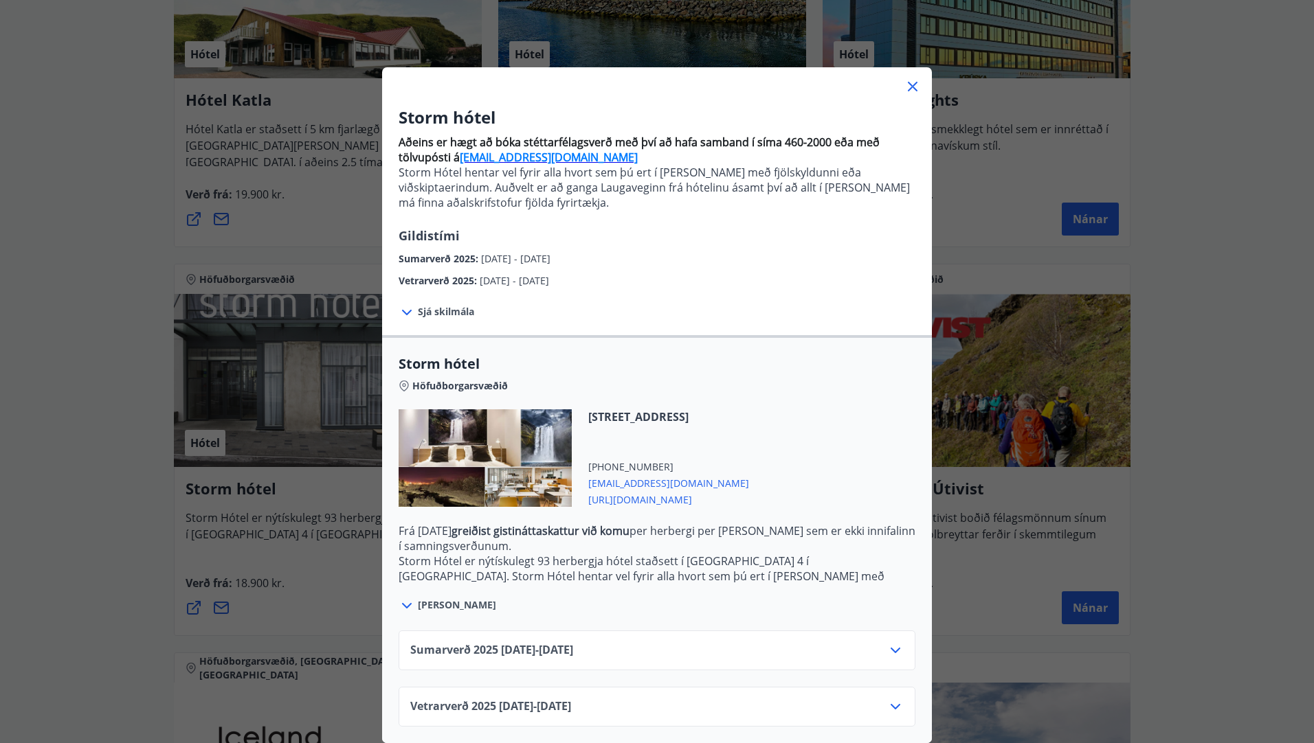
click at [892, 642] on icon at bounding box center [895, 650] width 16 height 16
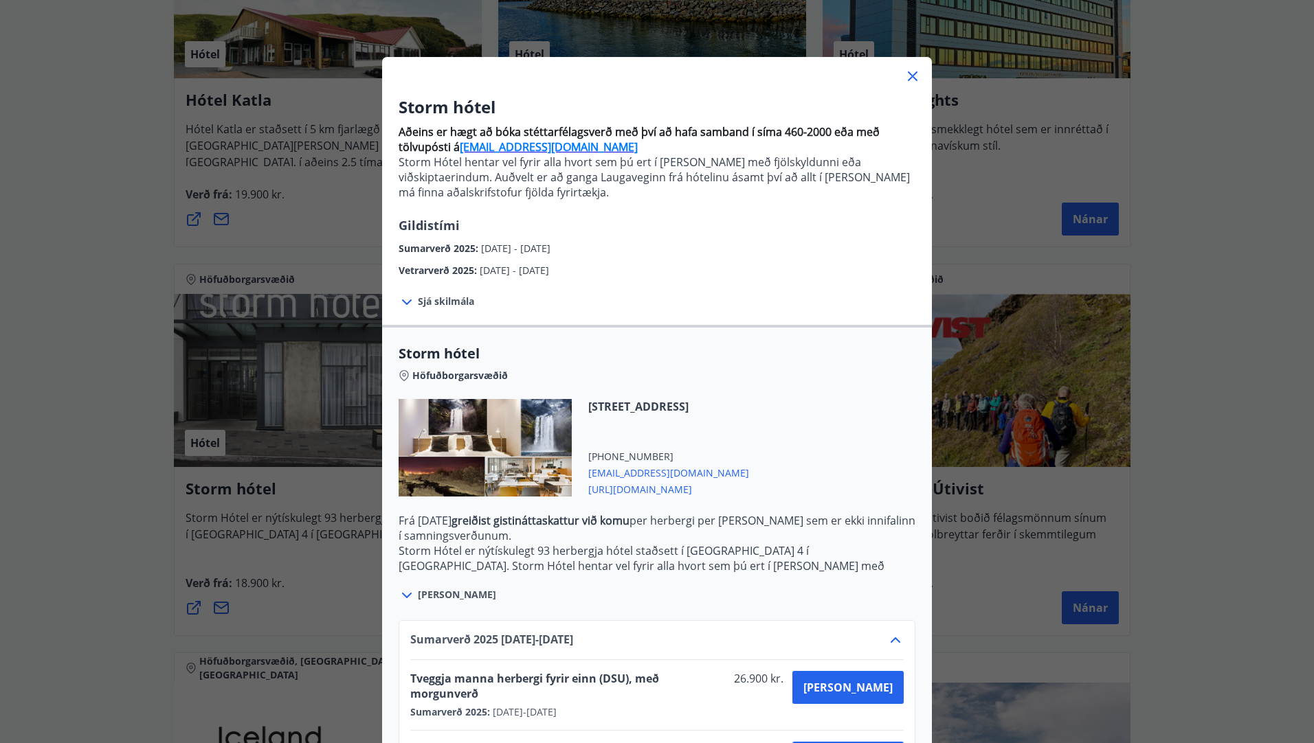
scroll to position [137, 0]
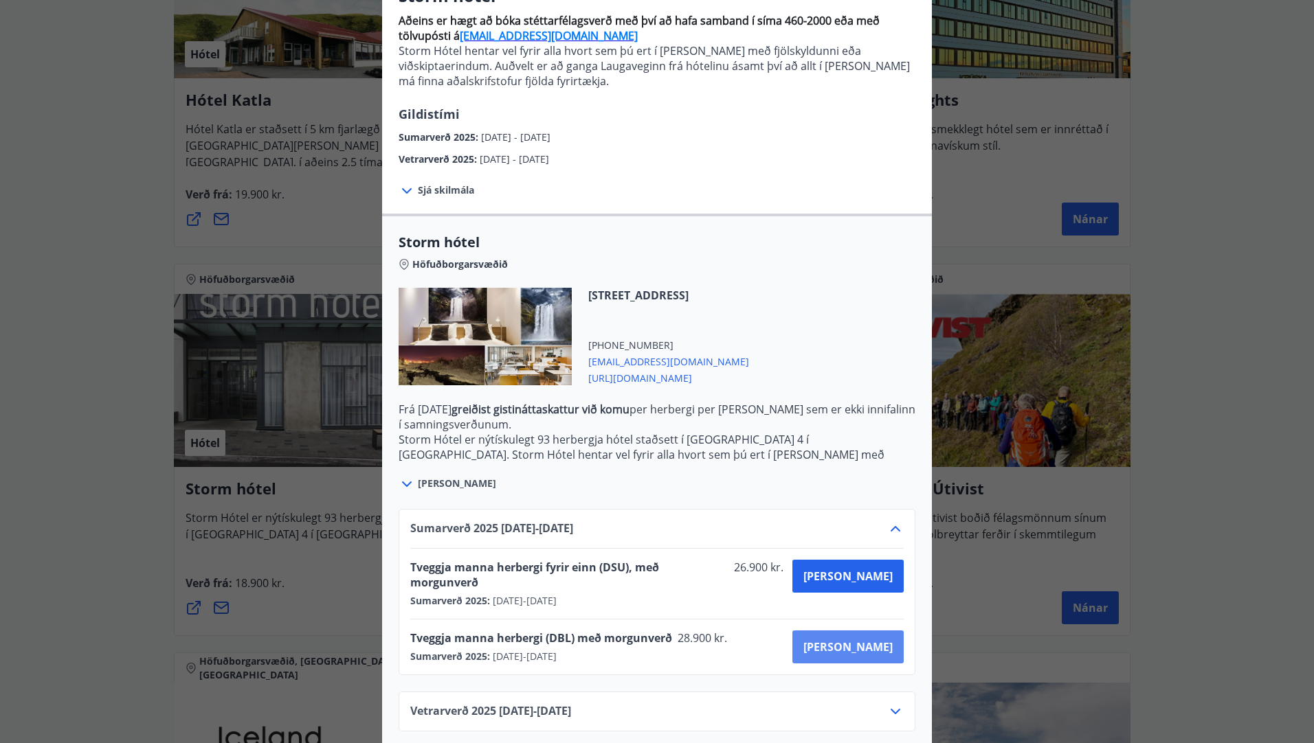
click at [871, 640] on span "Kaupa" at bounding box center [847, 647] width 89 height 15
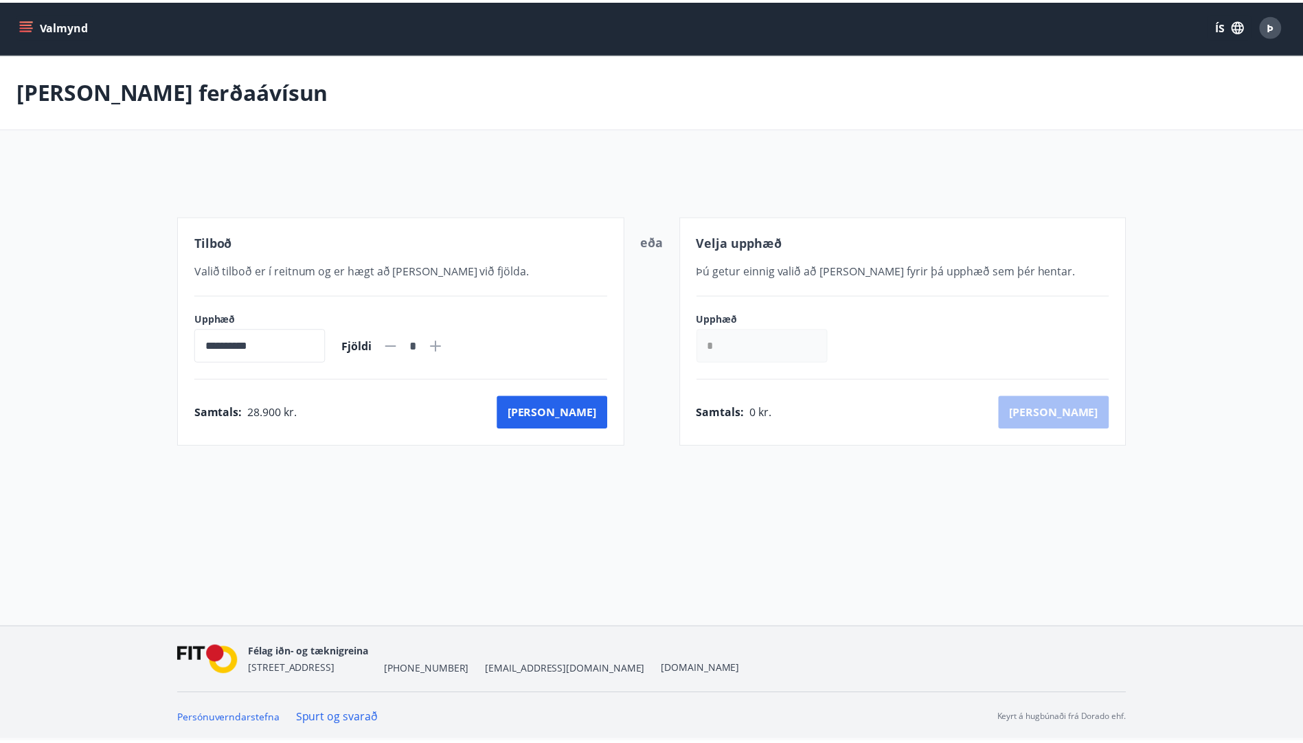
scroll to position [2, 0]
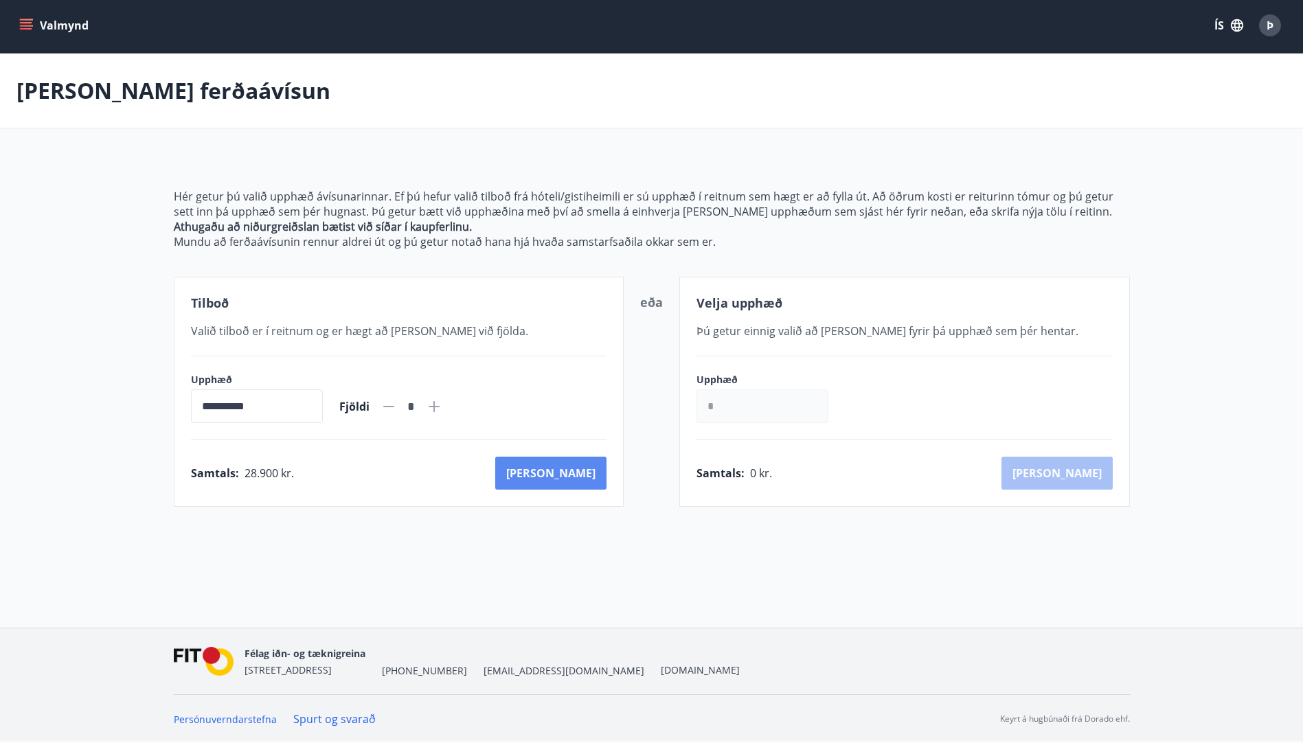
click at [583, 477] on button "Kaup" at bounding box center [550, 473] width 111 height 33
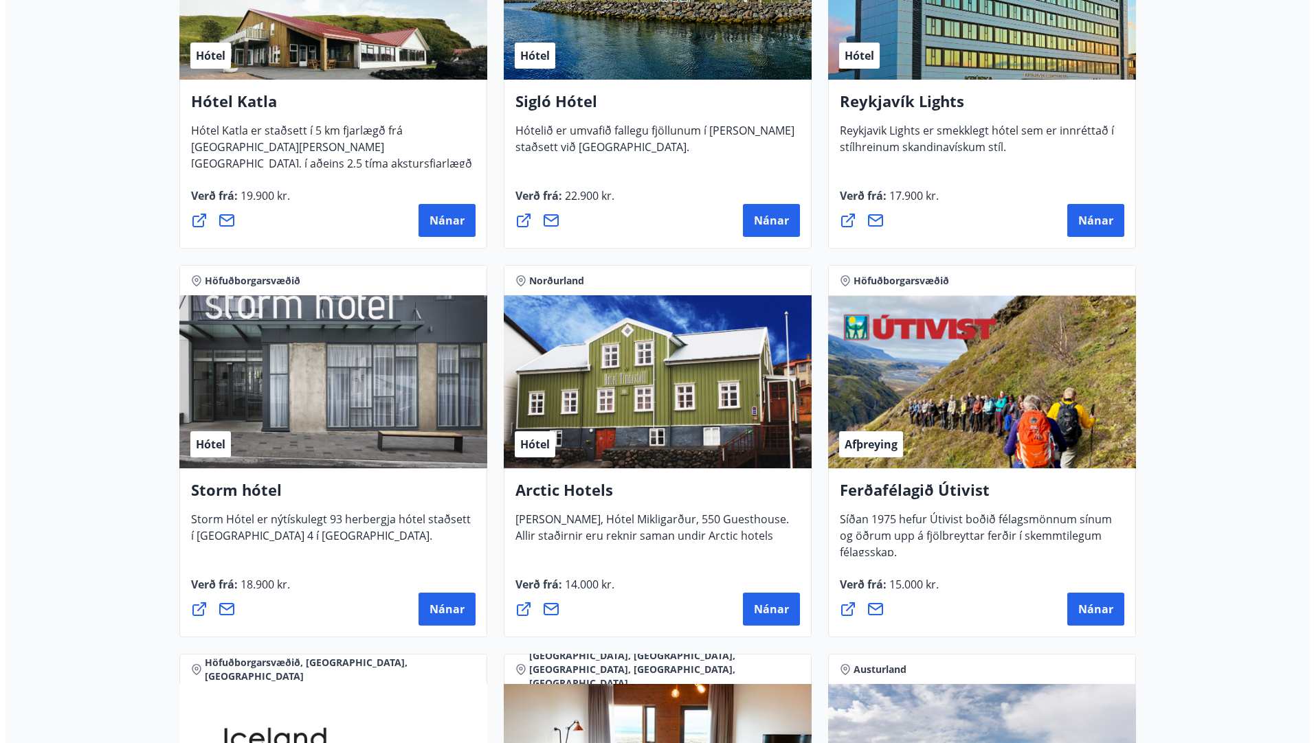
scroll to position [1168, 0]
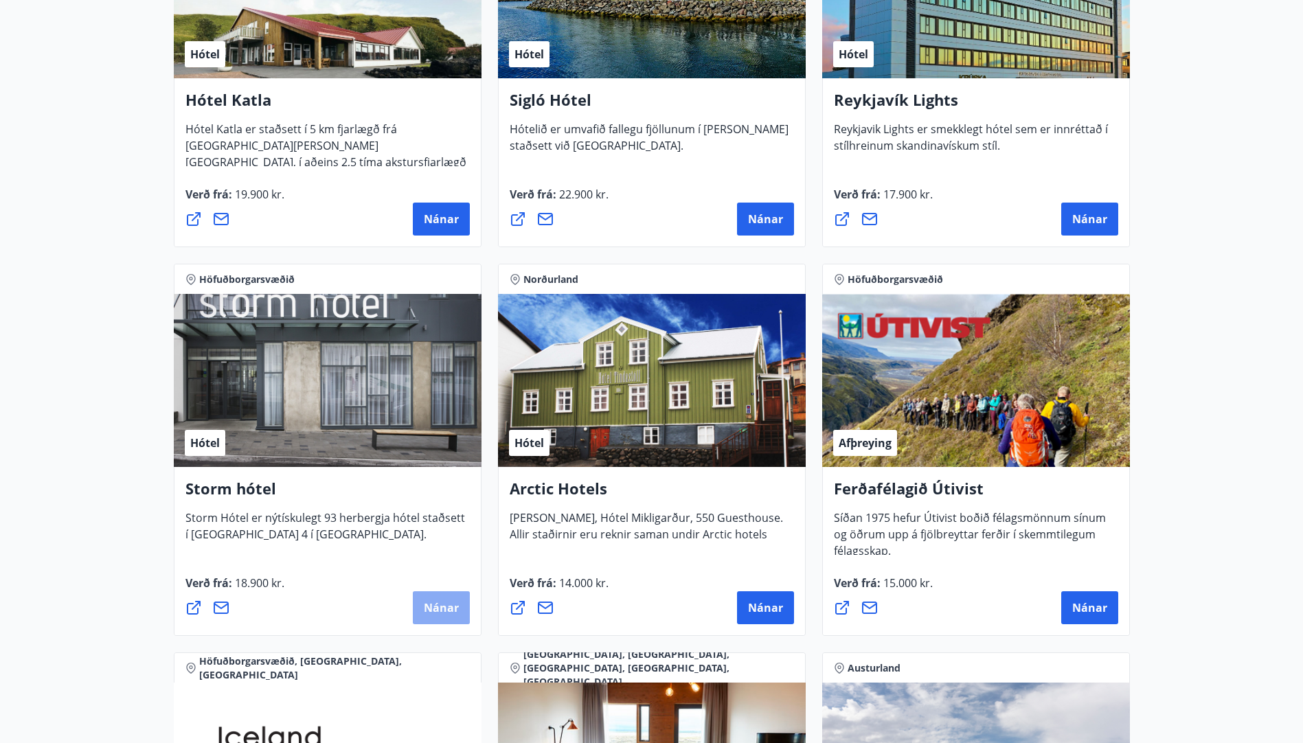
click at [449, 602] on span "Nánar" at bounding box center [441, 607] width 35 height 15
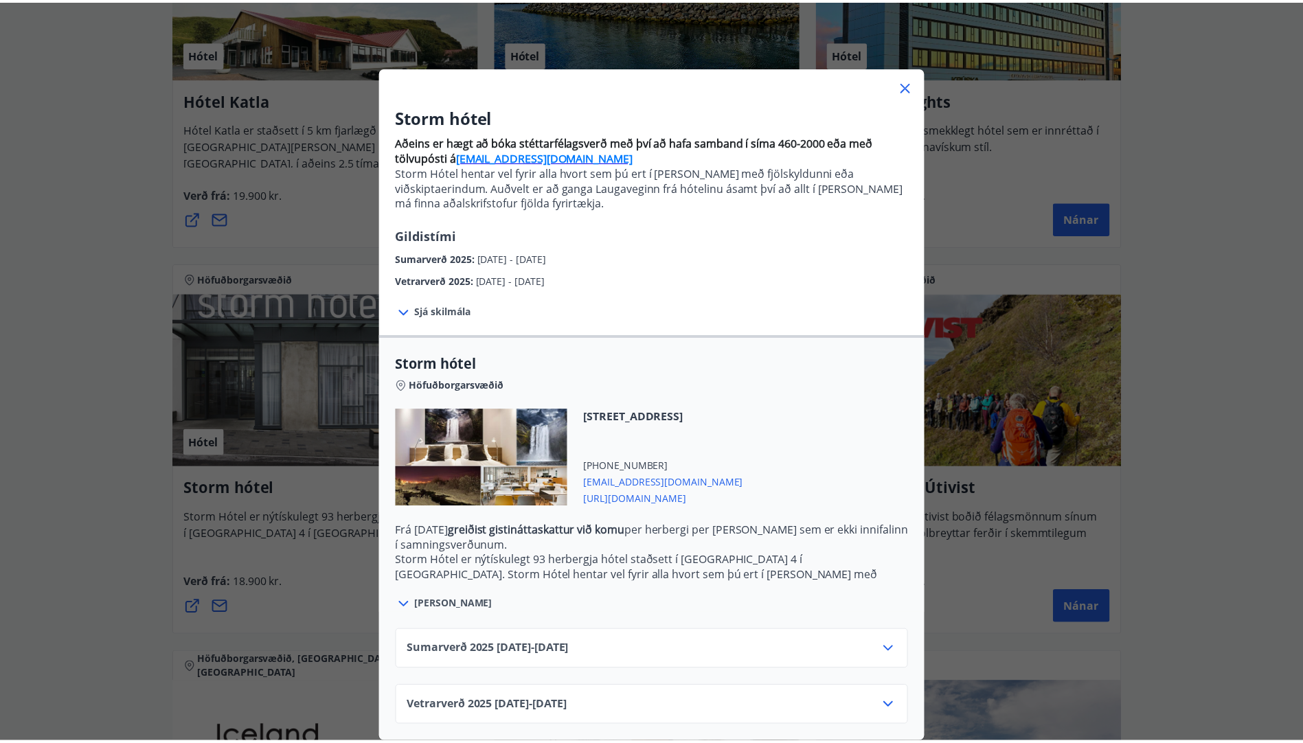
scroll to position [25, 0]
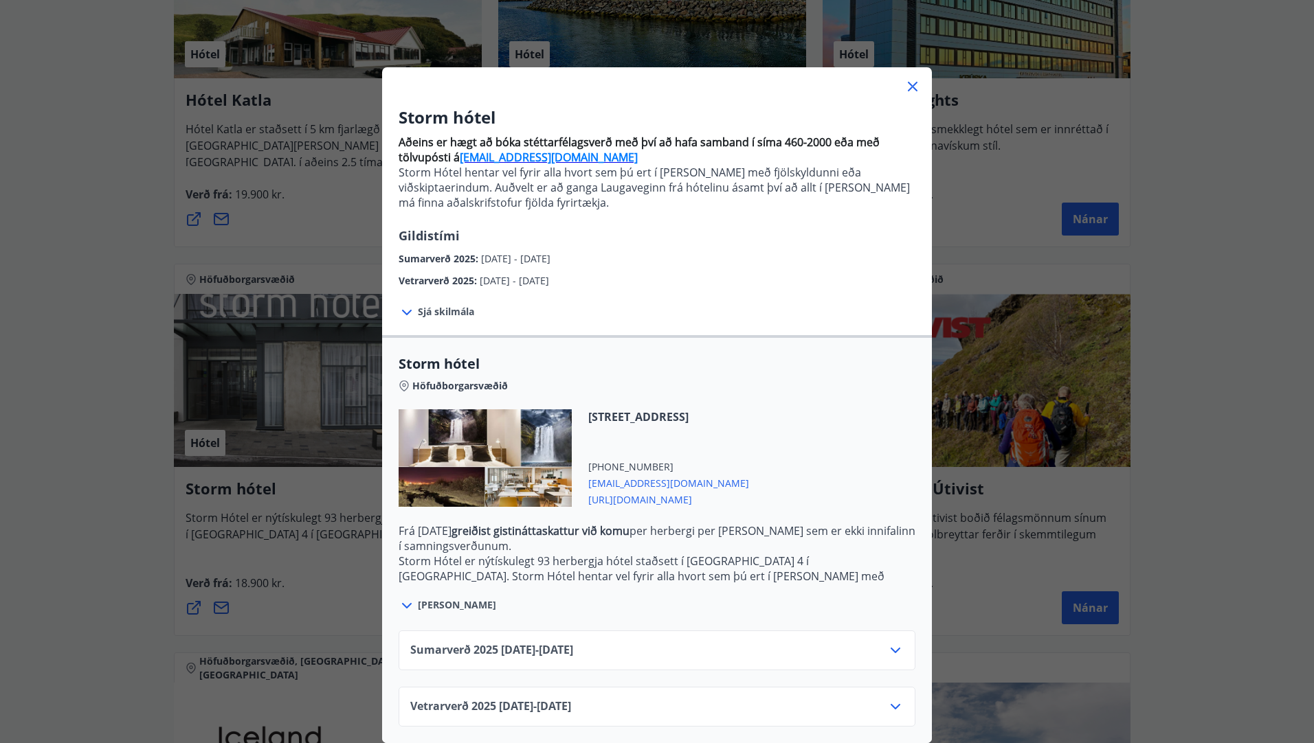
click at [700, 491] on span "https://www.keahotels.is/is/hotelin/storm-hotel" at bounding box center [668, 499] width 161 height 16
click at [913, 78] on icon at bounding box center [912, 86] width 16 height 16
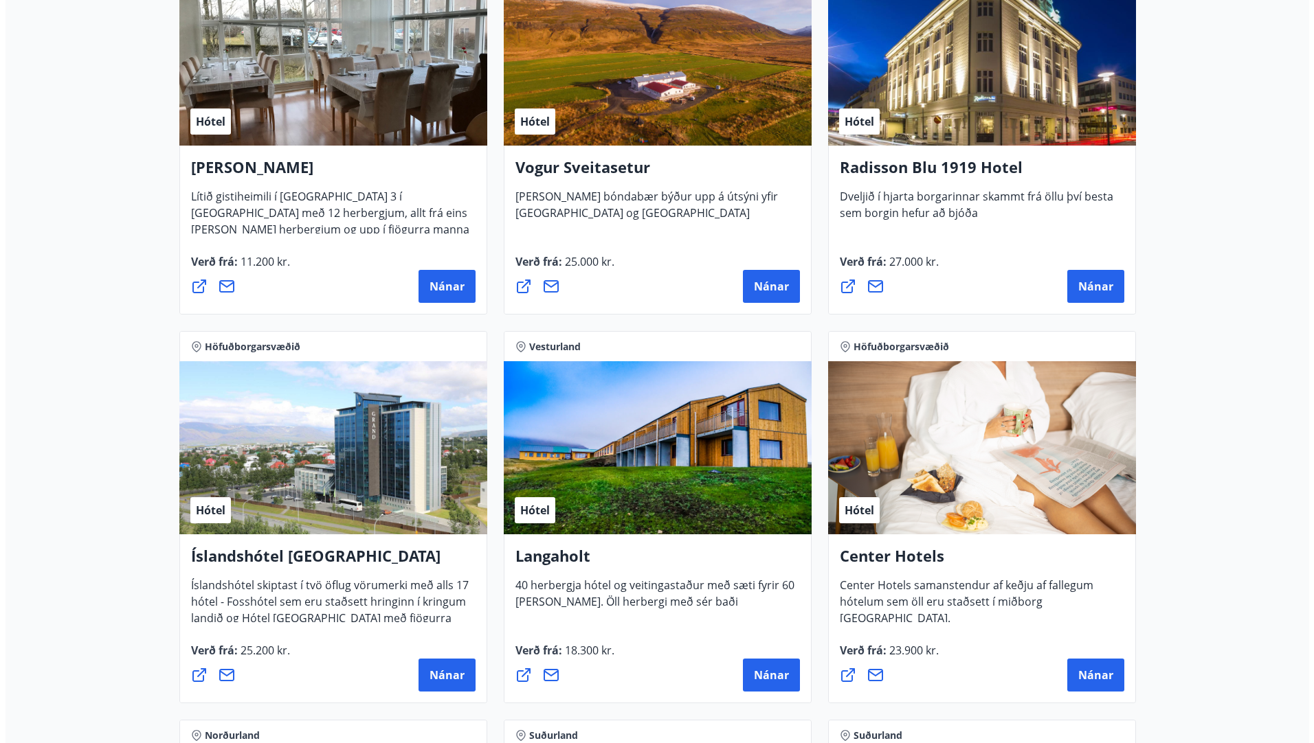
scroll to position [2886, 0]
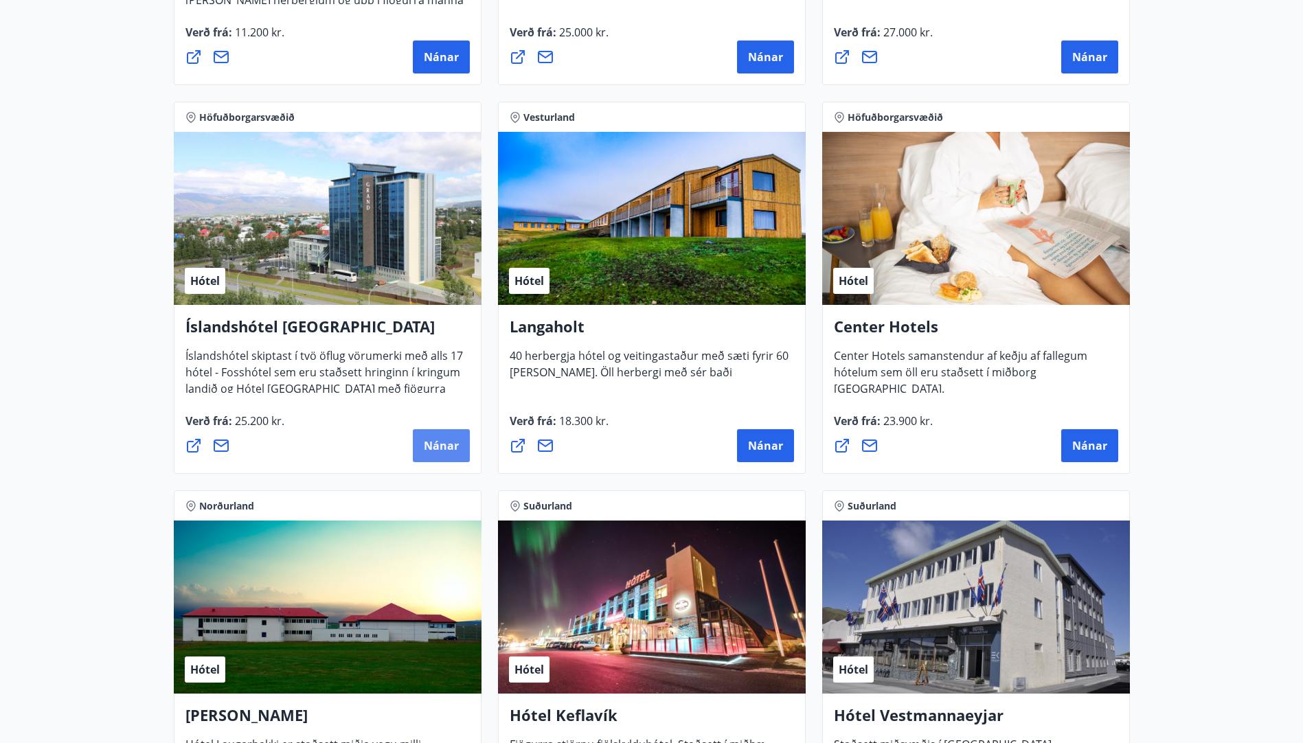
click at [456, 449] on span "Nánar" at bounding box center [441, 445] width 35 height 15
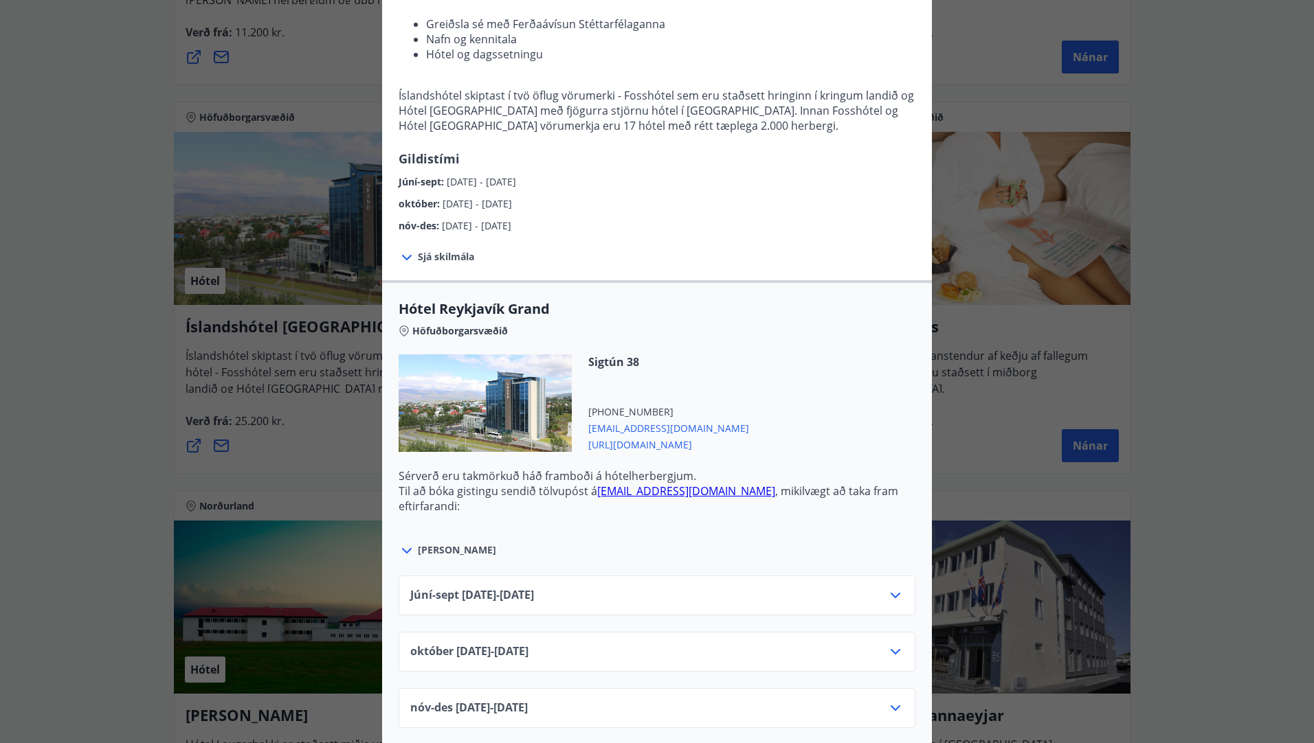
scroll to position [206, 0]
click at [658, 442] on span "https://www.islandshotel.is/is" at bounding box center [668, 442] width 161 height 16
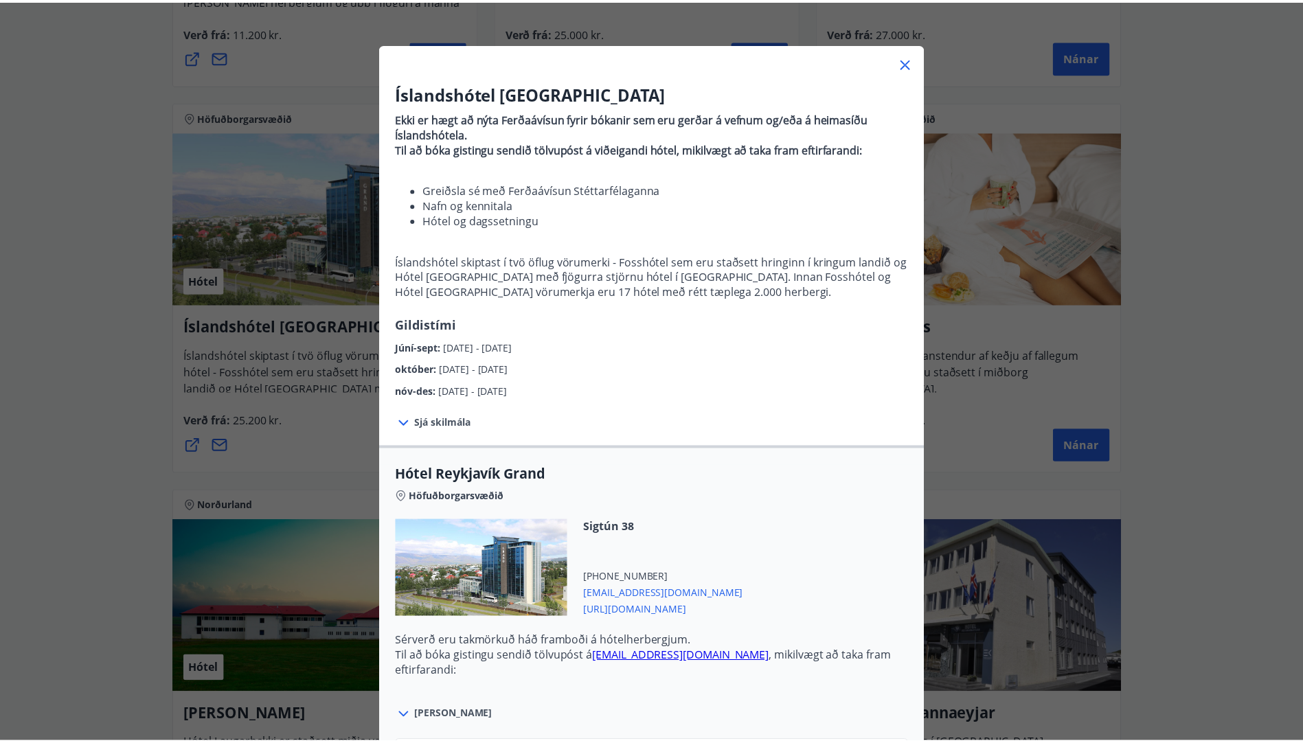
scroll to position [0, 0]
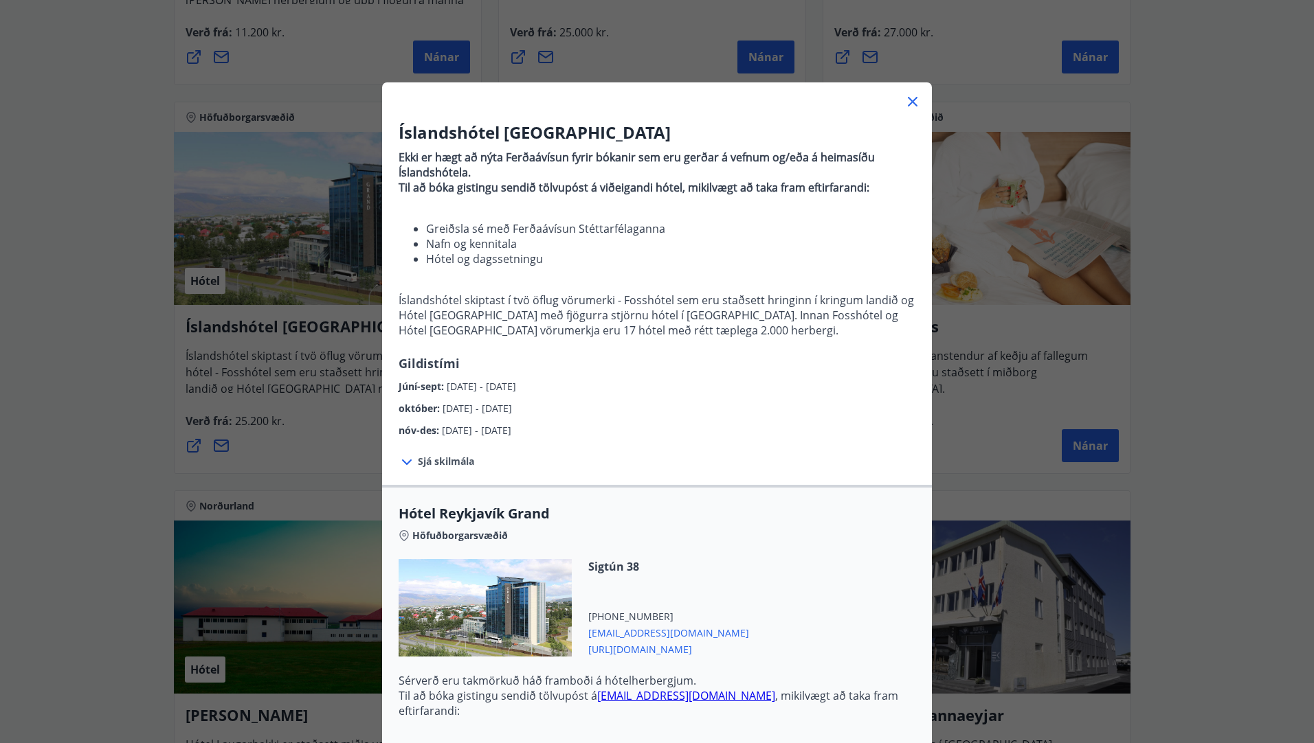
click at [908, 99] on icon at bounding box center [912, 101] width 16 height 16
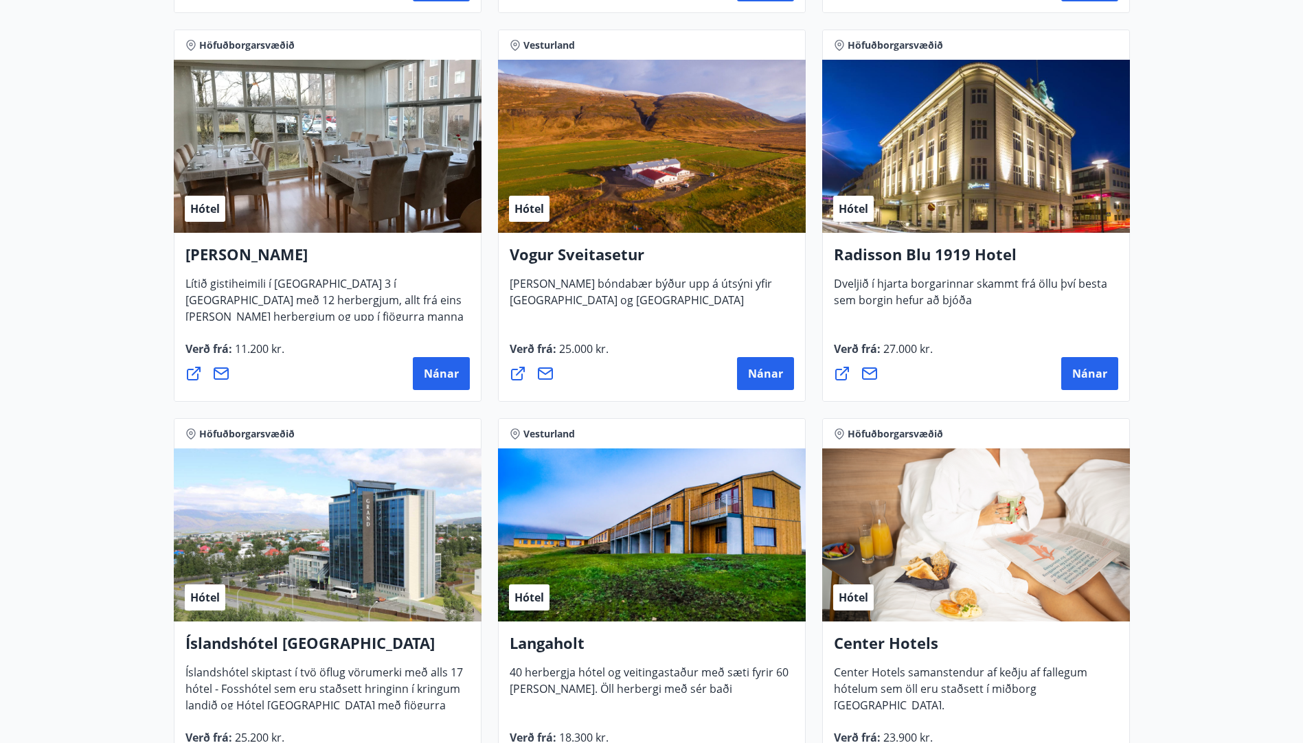
scroll to position [2542, 0]
